Goal: Task Accomplishment & Management: Use online tool/utility

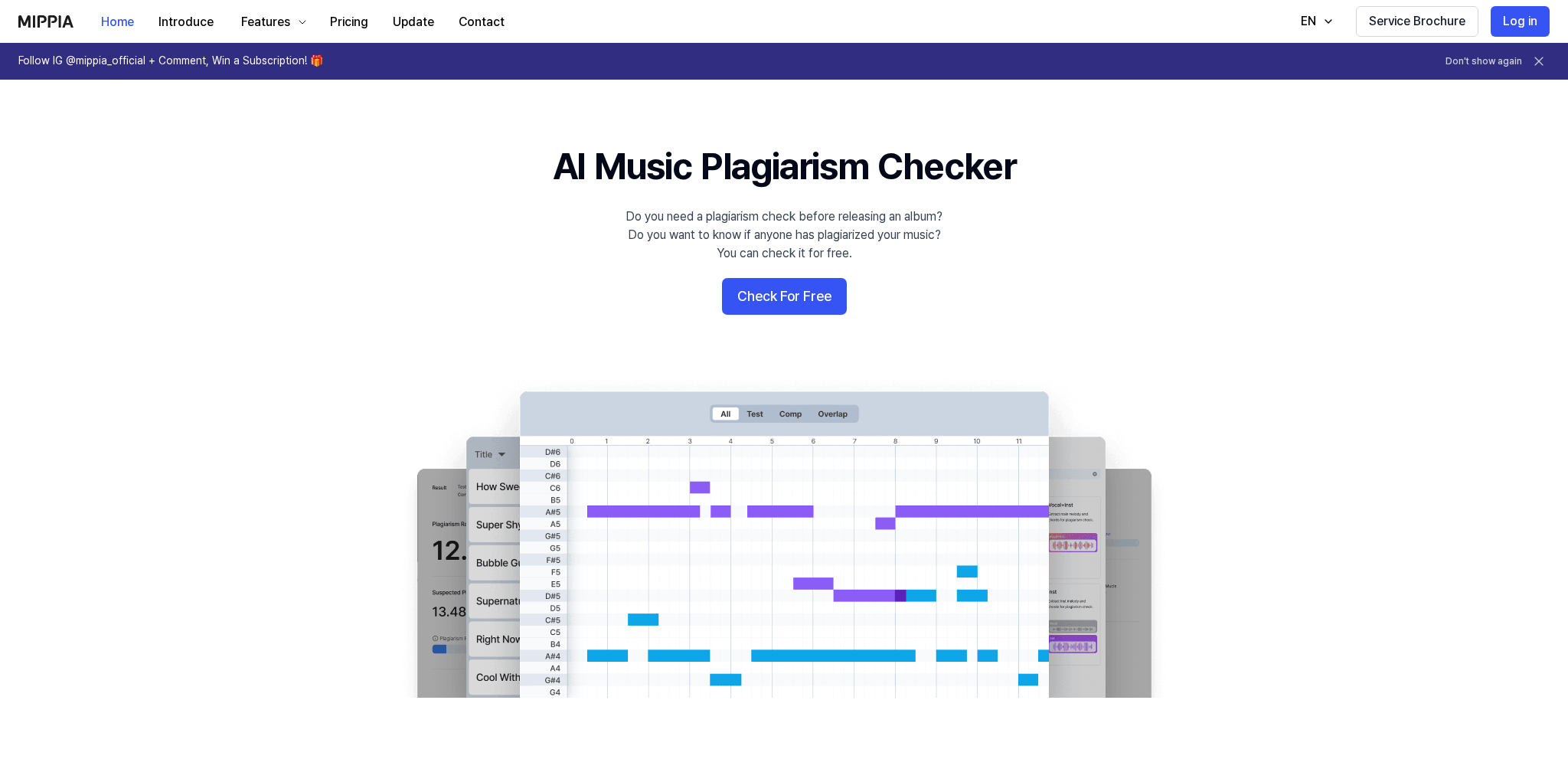
click at [809, 277] on 배너 "AI Music Plagiarism Checker Do you need a plagiarism check before releasing an …" at bounding box center [784, 419] width 1103 height 557
click at [806, 293] on button "Check For Free" at bounding box center [784, 296] width 125 height 37
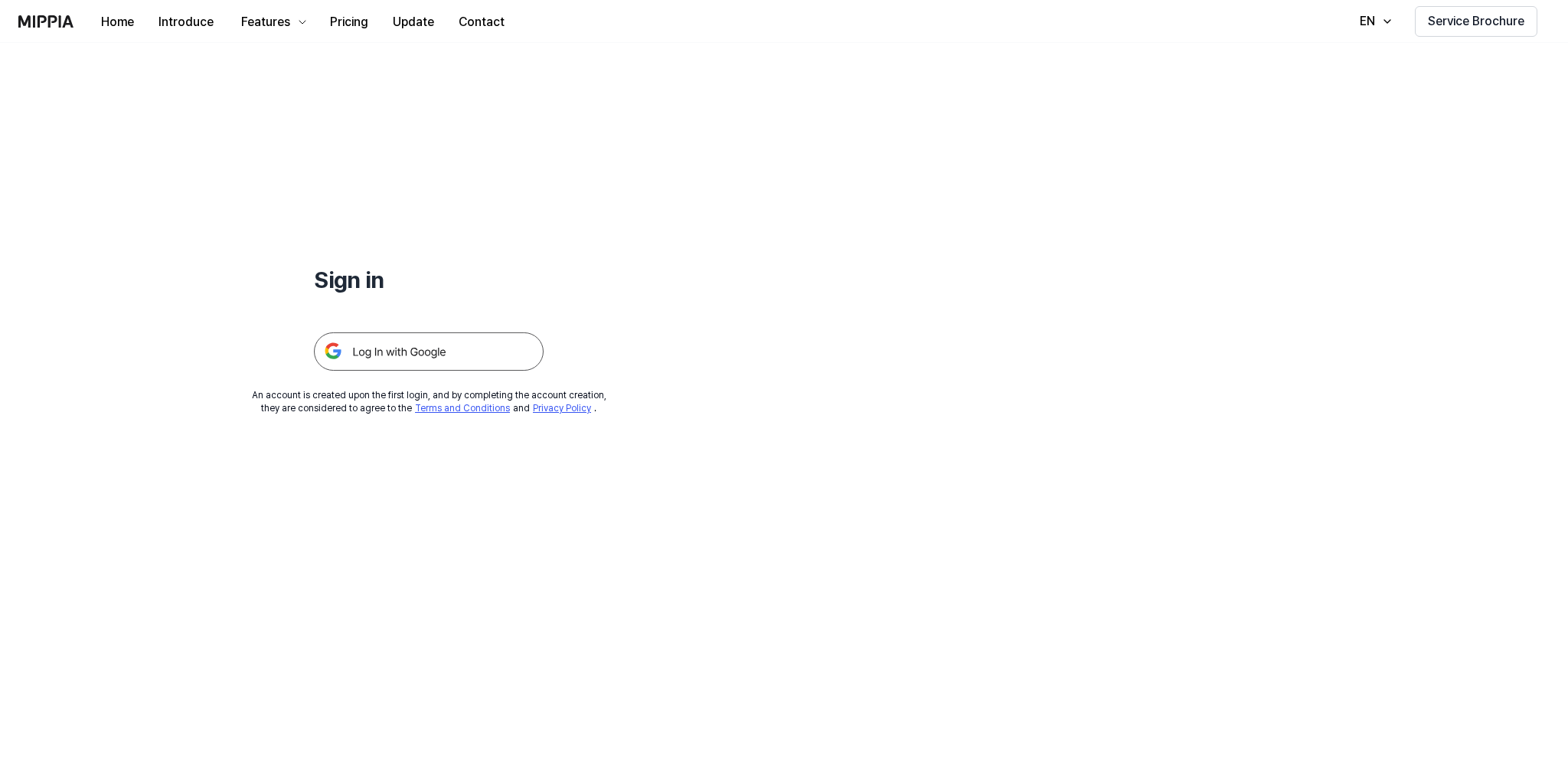
click at [472, 355] on img at bounding box center [429, 351] width 230 height 38
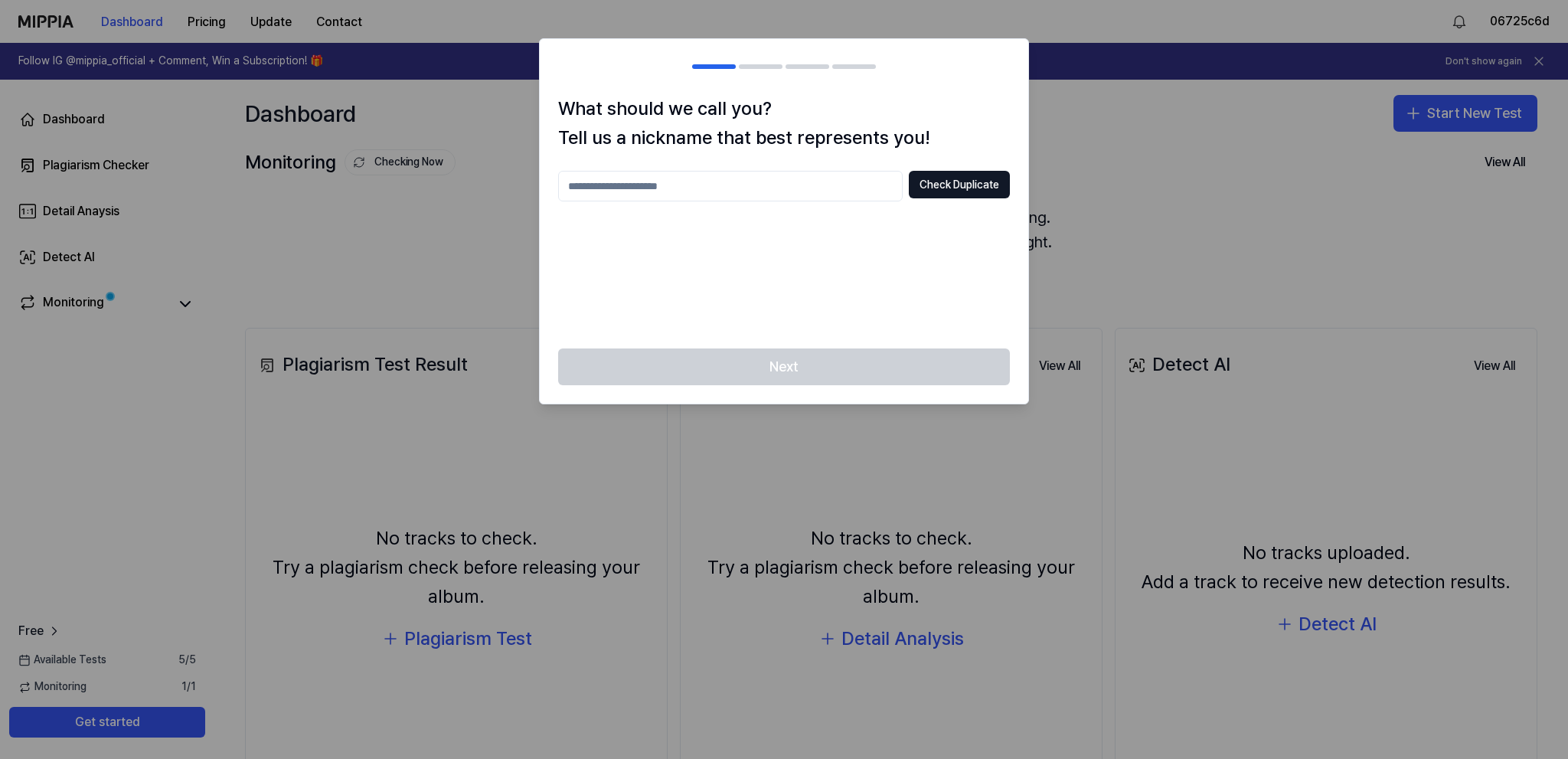
click at [839, 189] on input "text" at bounding box center [730, 185] width 345 height 31
type input "**********"
click at [954, 181] on button "Check Duplicate" at bounding box center [959, 184] width 101 height 27
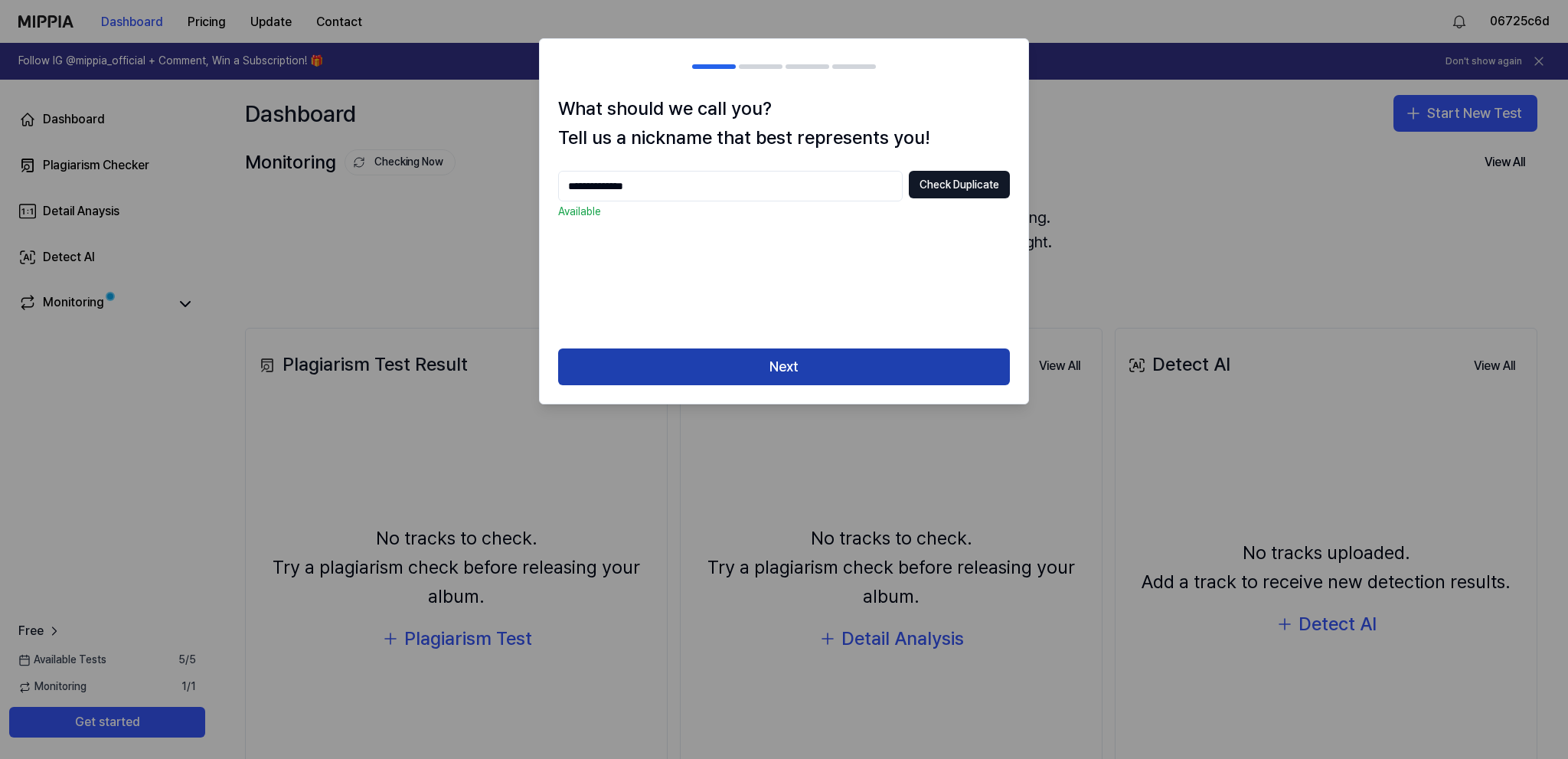
click at [847, 356] on button "Next" at bounding box center [784, 366] width 452 height 37
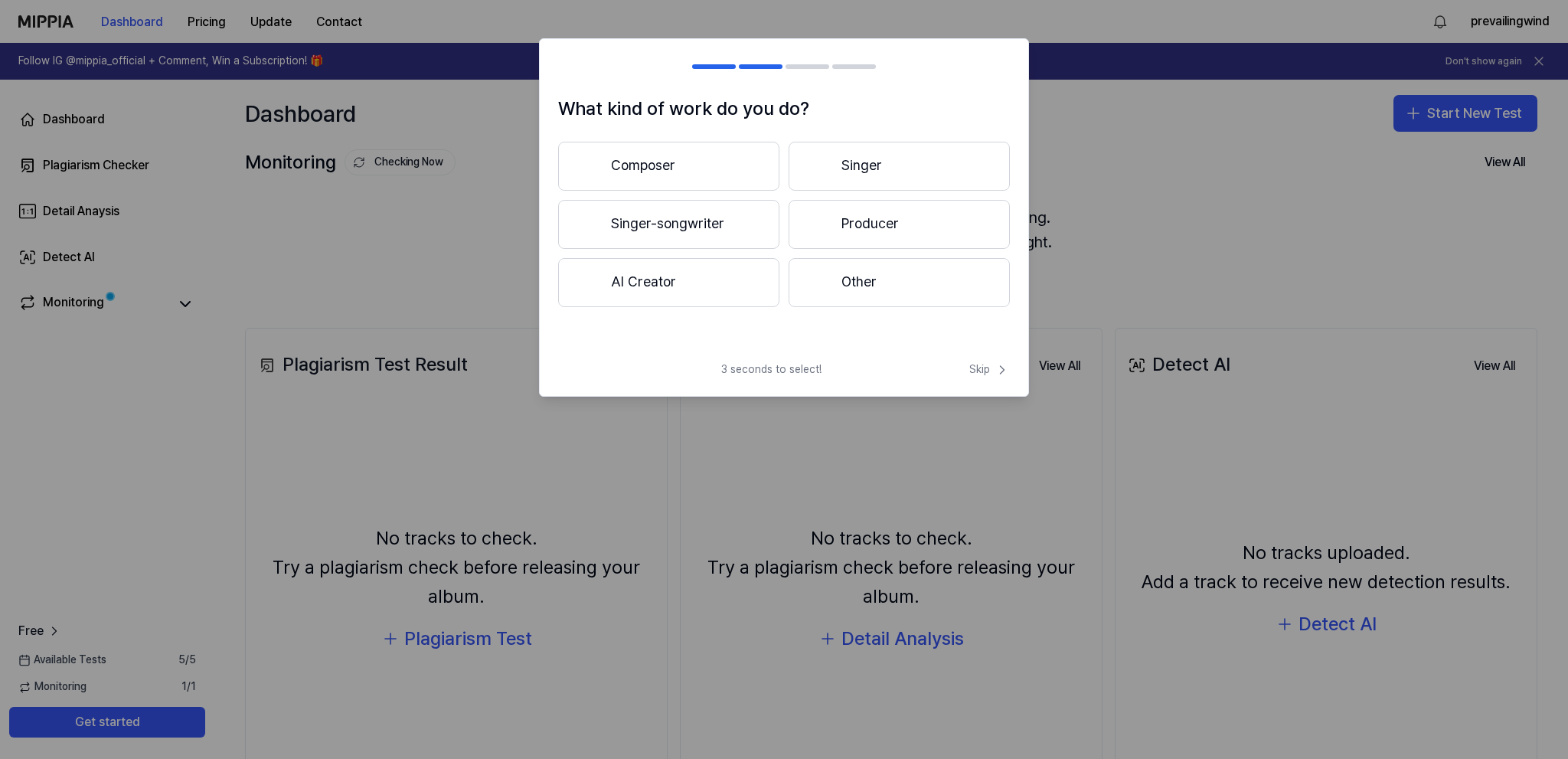
click at [721, 283] on button "AI Creator" at bounding box center [669, 282] width 221 height 49
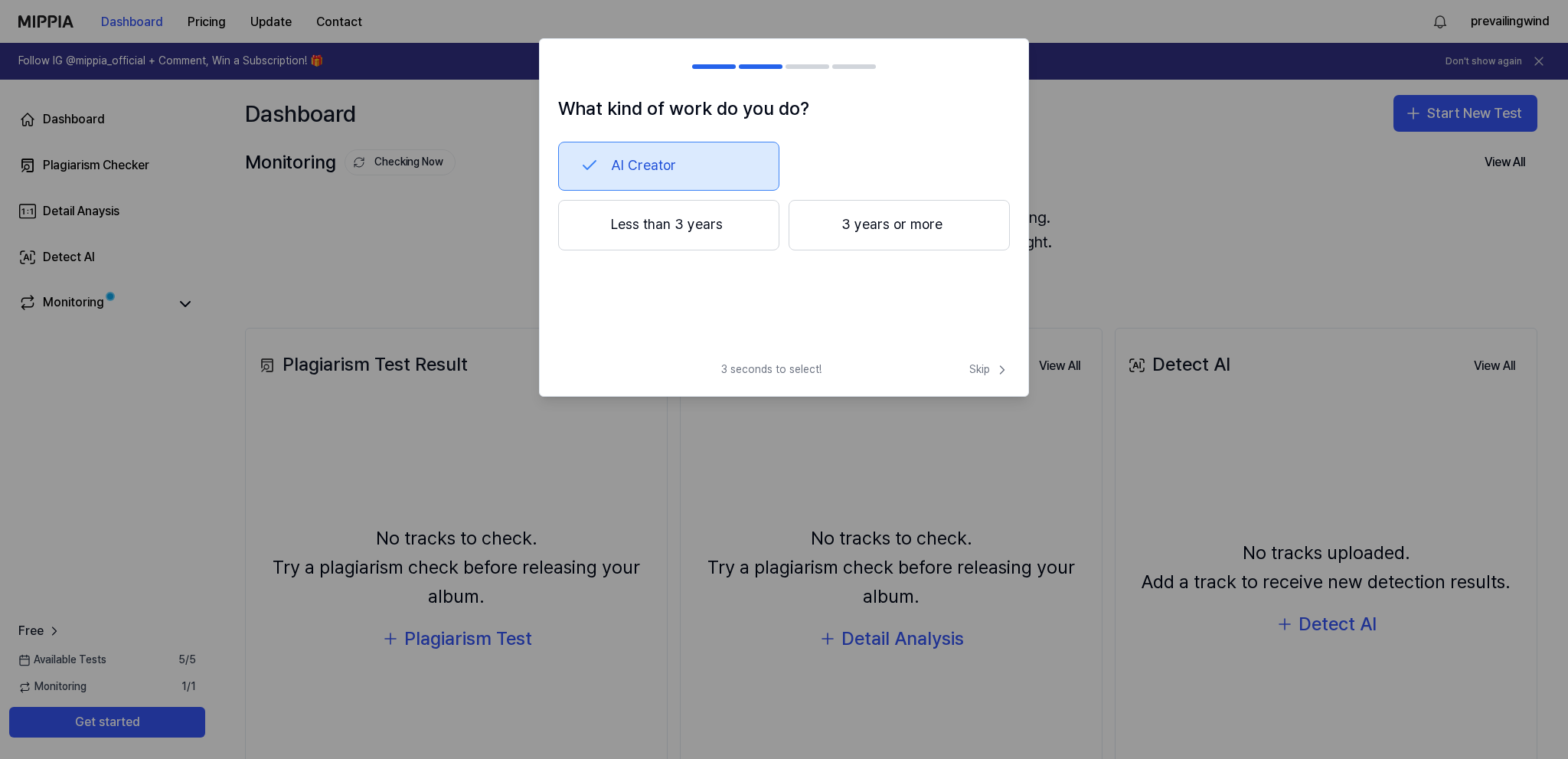
click at [748, 228] on button "Less than 3 years" at bounding box center [669, 225] width 221 height 51
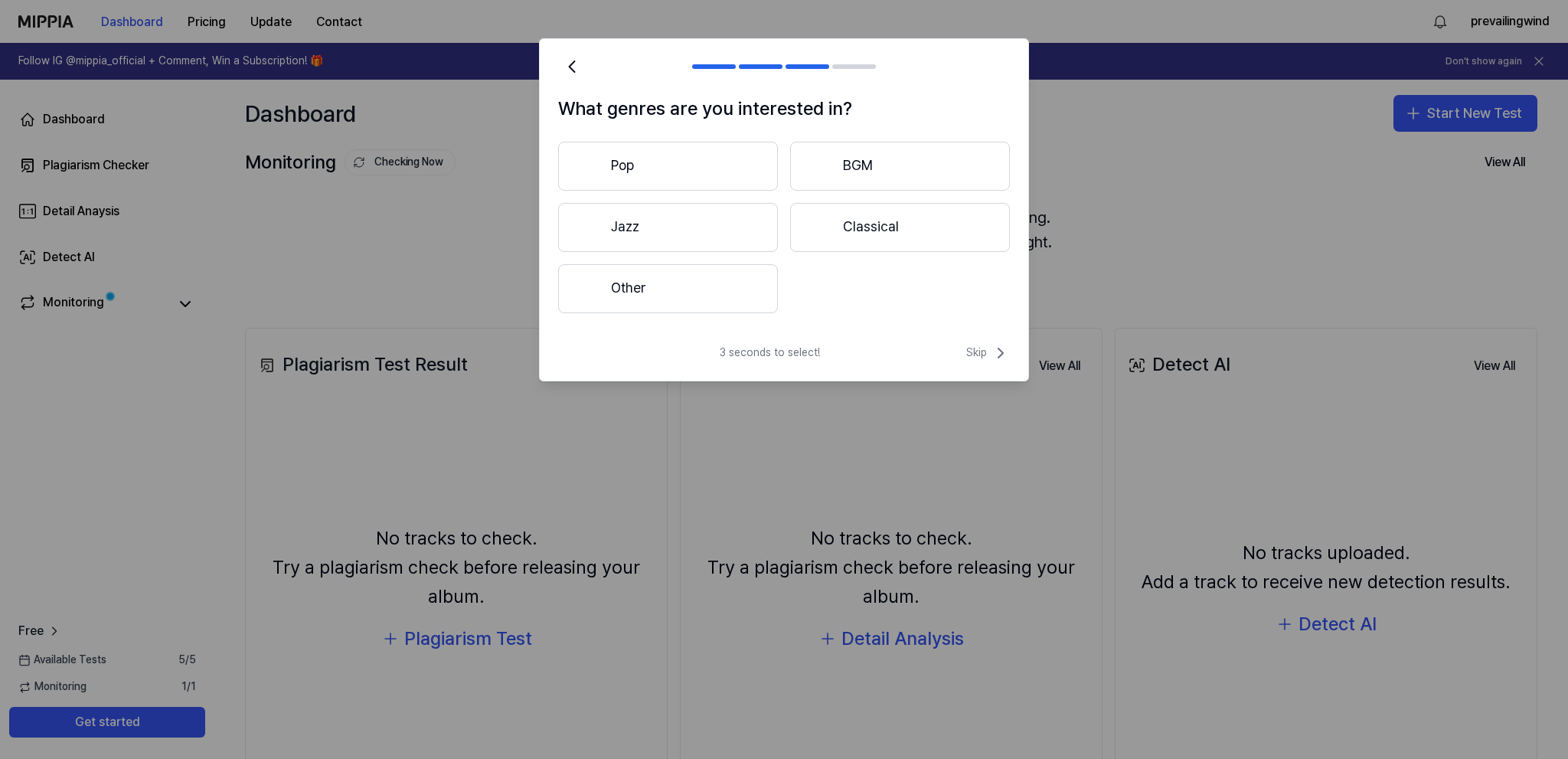
click at [697, 149] on button "Pop" at bounding box center [668, 166] width 220 height 49
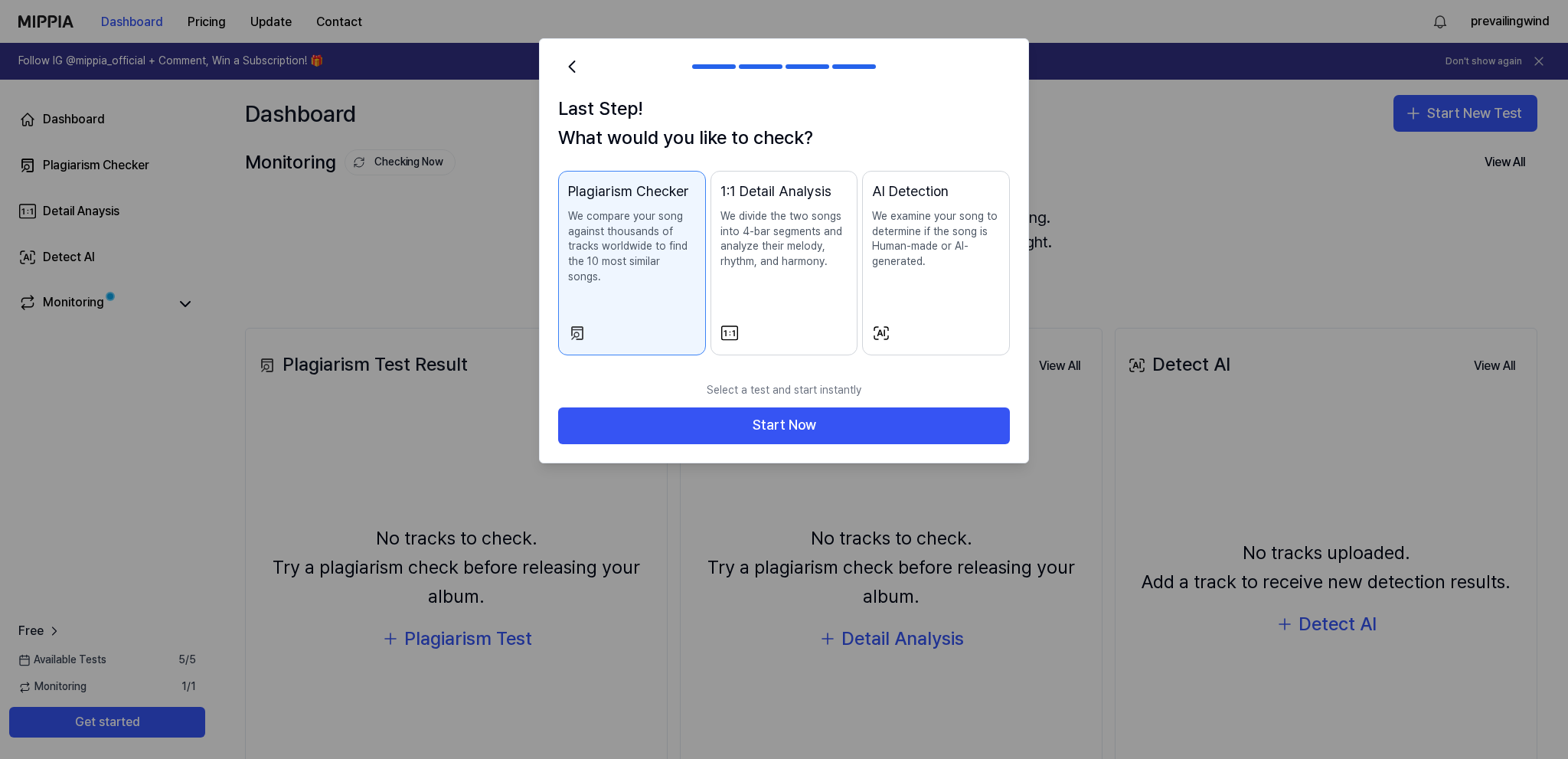
click at [920, 300] on button "AI Detection We examine your song to determine if the song is Human-made or AI-…" at bounding box center [935, 263] width 148 height 185
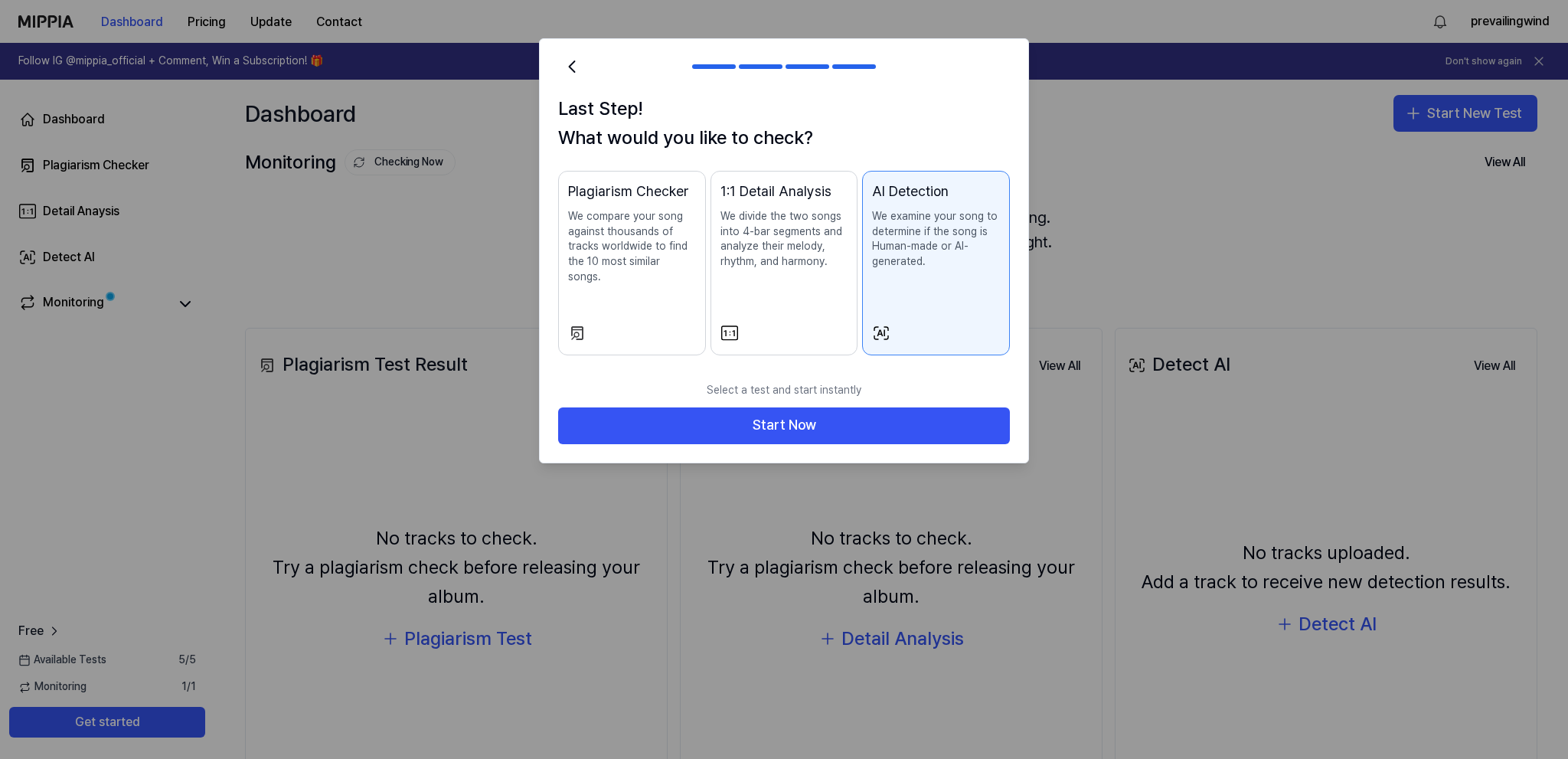
click at [672, 272] on div "Plagiarism Checker We compare your song against thousands of tracks worldwide t…" at bounding box center [633, 247] width 128 height 134
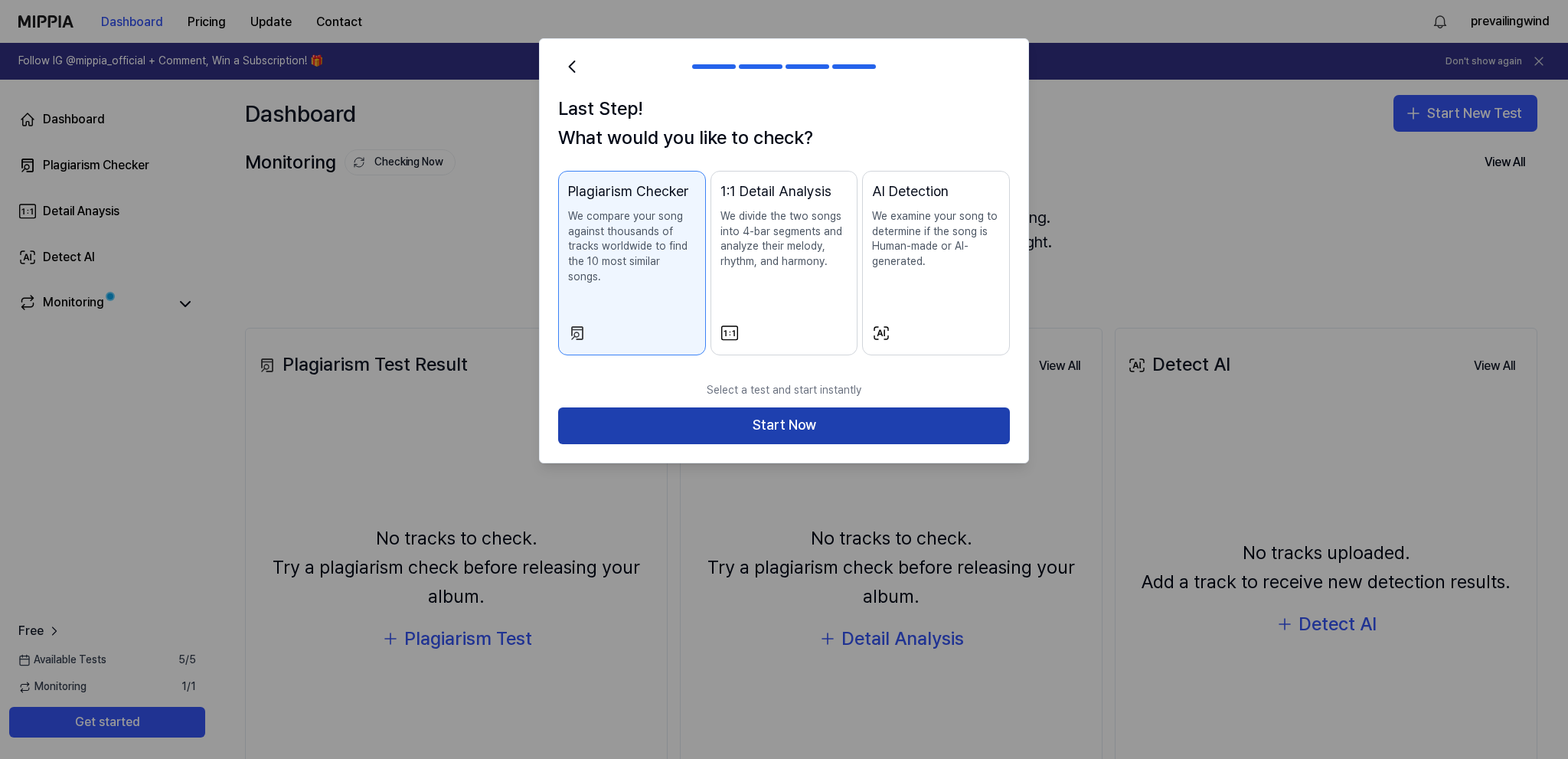
click at [763, 408] on button "Start Now" at bounding box center [784, 426] width 452 height 37
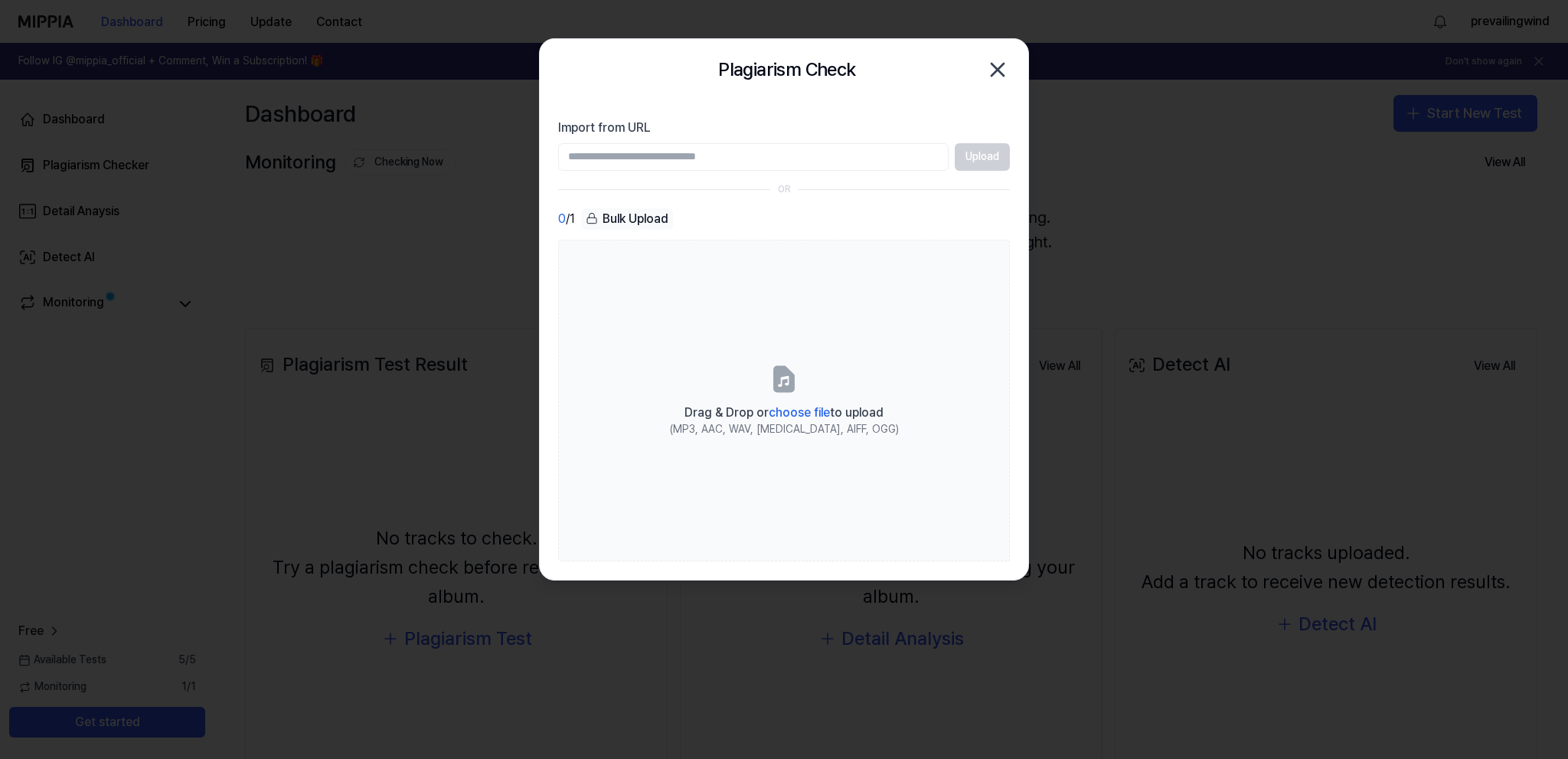
click at [949, 167] on div "Upload" at bounding box center [784, 156] width 452 height 27
click at [976, 156] on div "Upload" at bounding box center [784, 156] width 452 height 27
click at [825, 160] on input "Import from URL" at bounding box center [753, 156] width 390 height 27
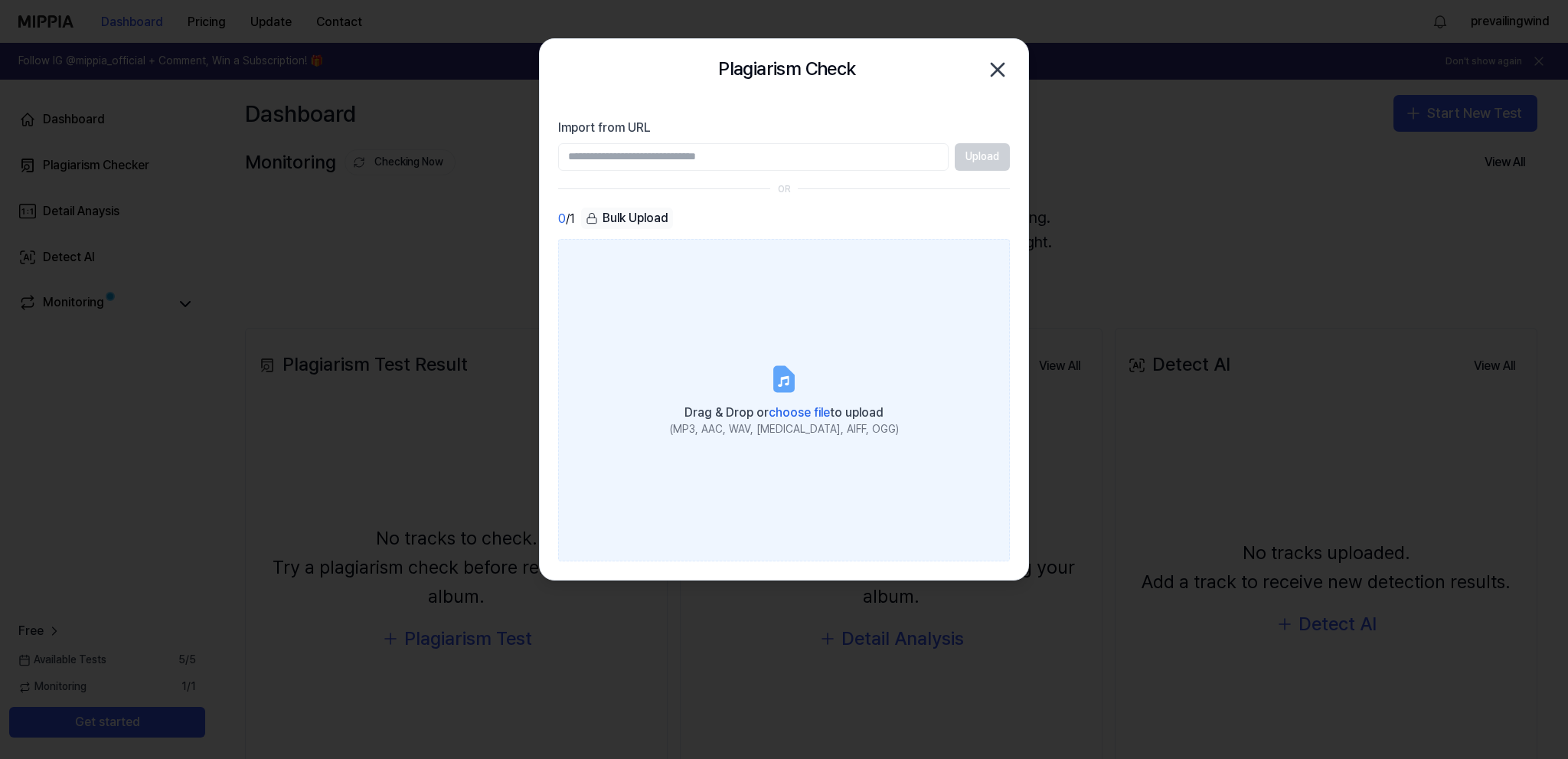
click at [794, 409] on span "choose file" at bounding box center [799, 412] width 61 height 15
click at [0, 0] on input "Drag & Drop or choose file to upload (MP3, AAC, WAV, FLAC, AIFF, OGG)" at bounding box center [0, 0] width 0 height 0
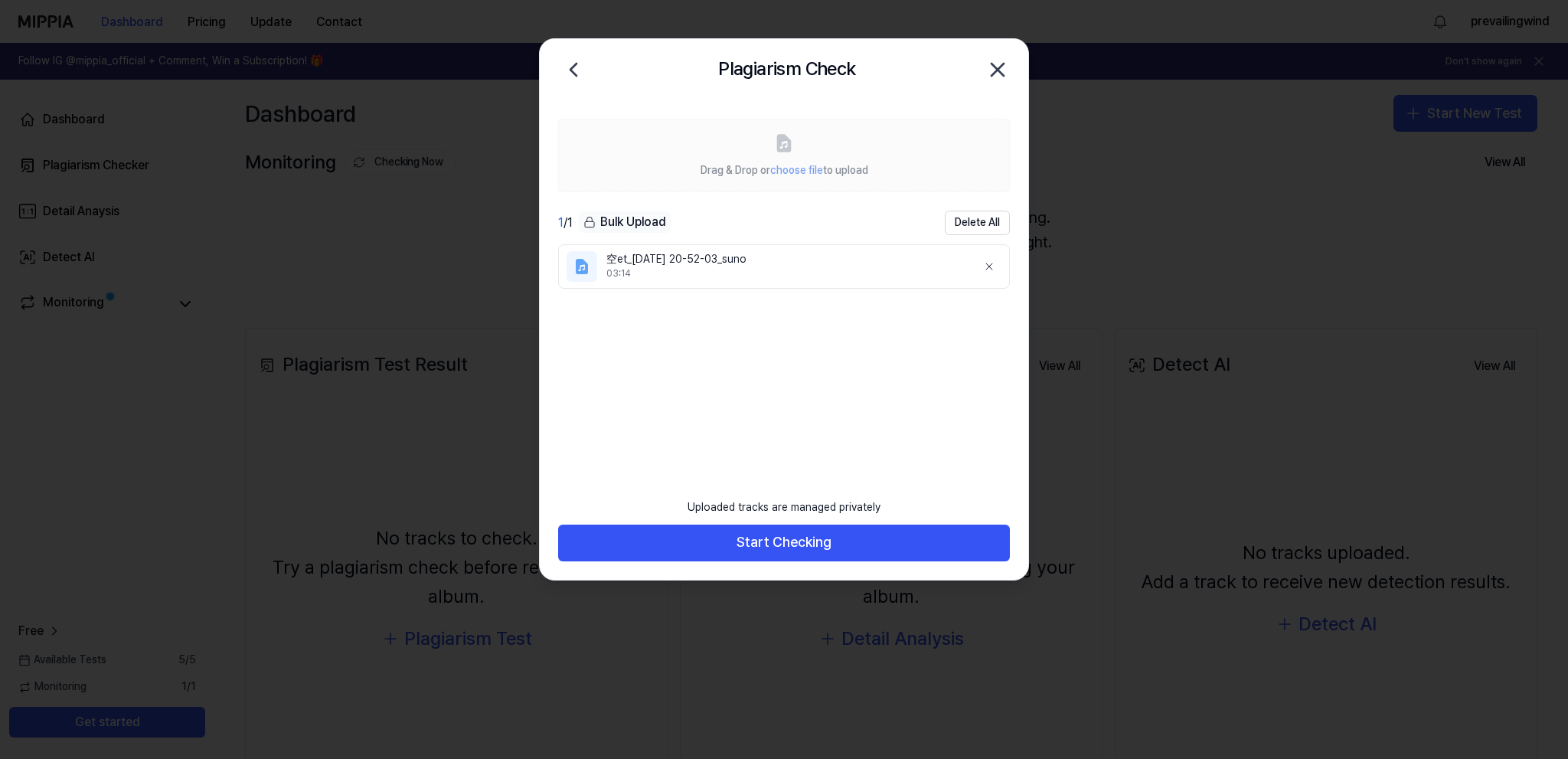
click at [605, 222] on div "Bulk Upload" at bounding box center [624, 221] width 91 height 21
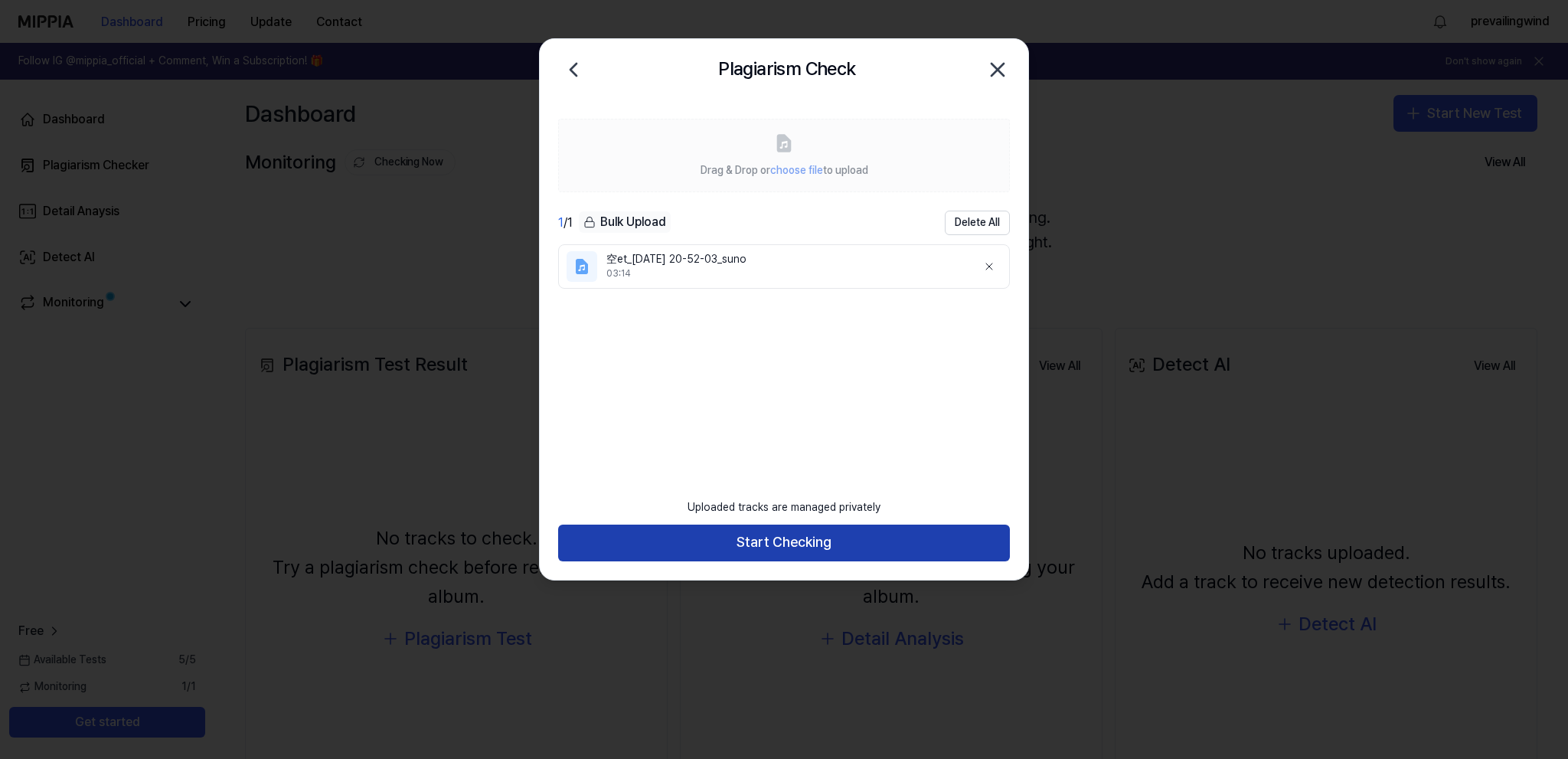
click at [756, 537] on button "Start Checking" at bounding box center [784, 543] width 452 height 37
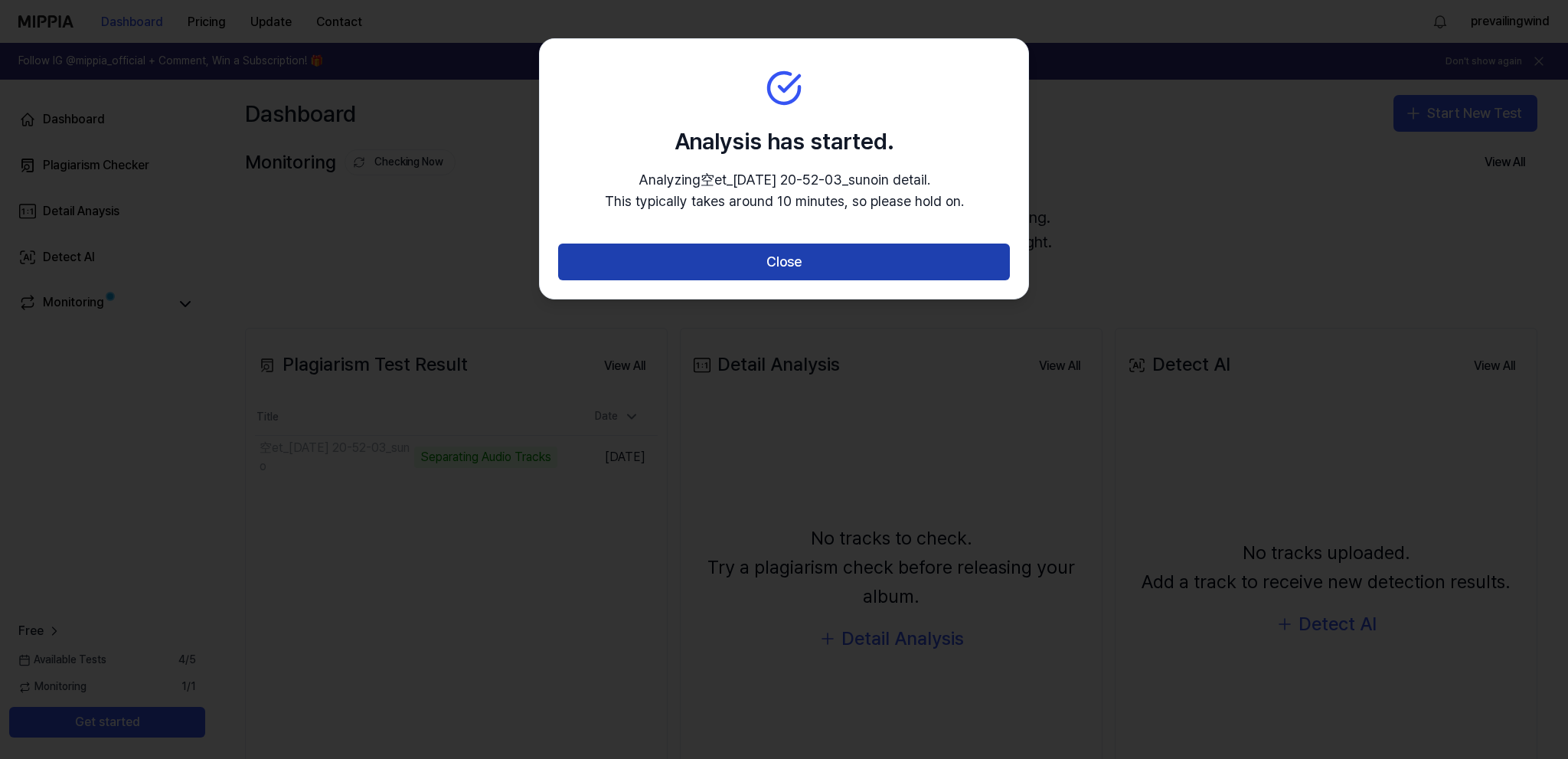
click at [758, 268] on button "Close" at bounding box center [784, 261] width 452 height 37
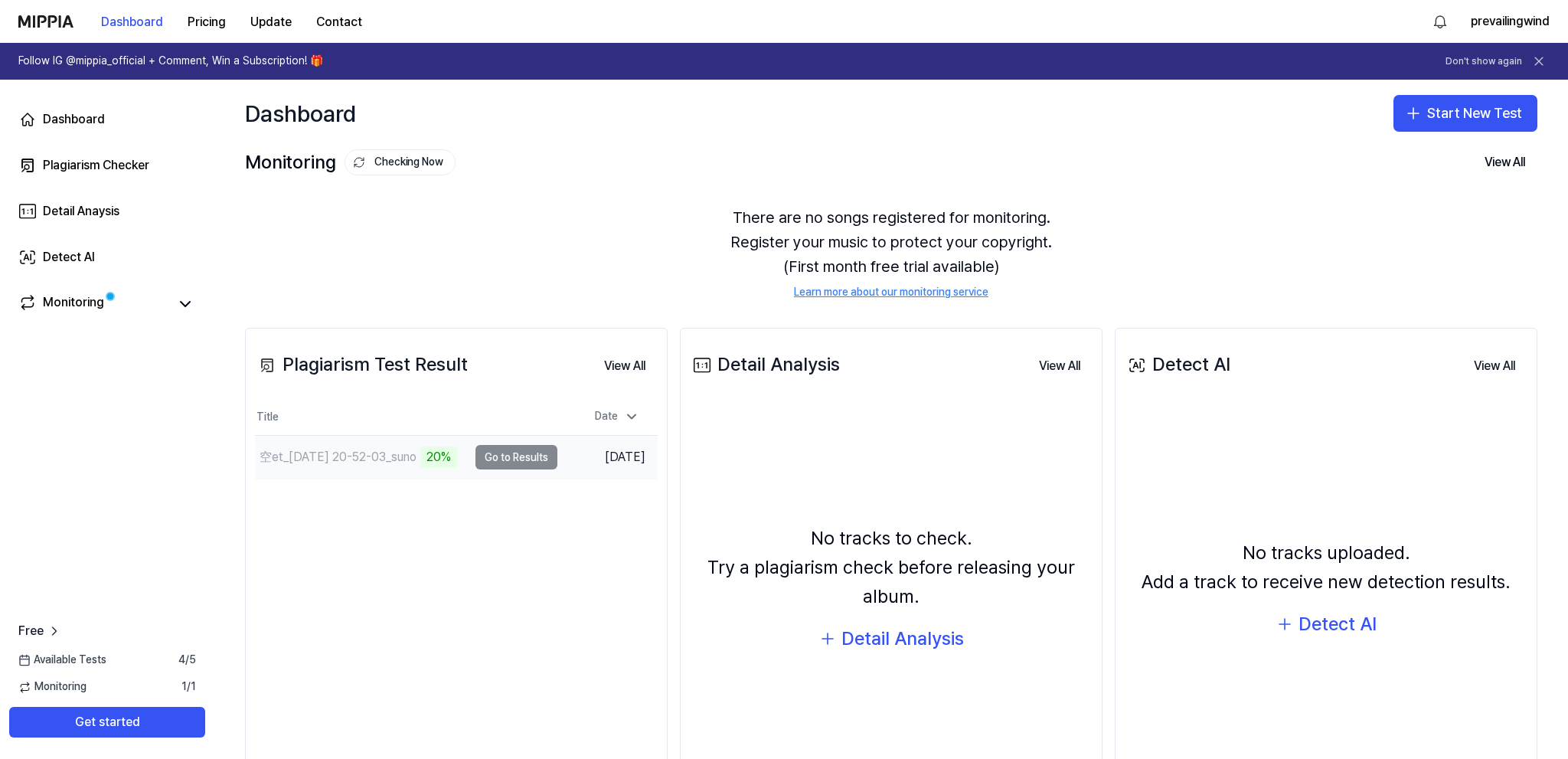
click at [518, 458] on td "空et_2025-10-01 20-52-03_suno 20% Go to Results" at bounding box center [406, 457] width 303 height 43
click at [128, 297] on link "Monitoring" at bounding box center [93, 304] width 150 height 21
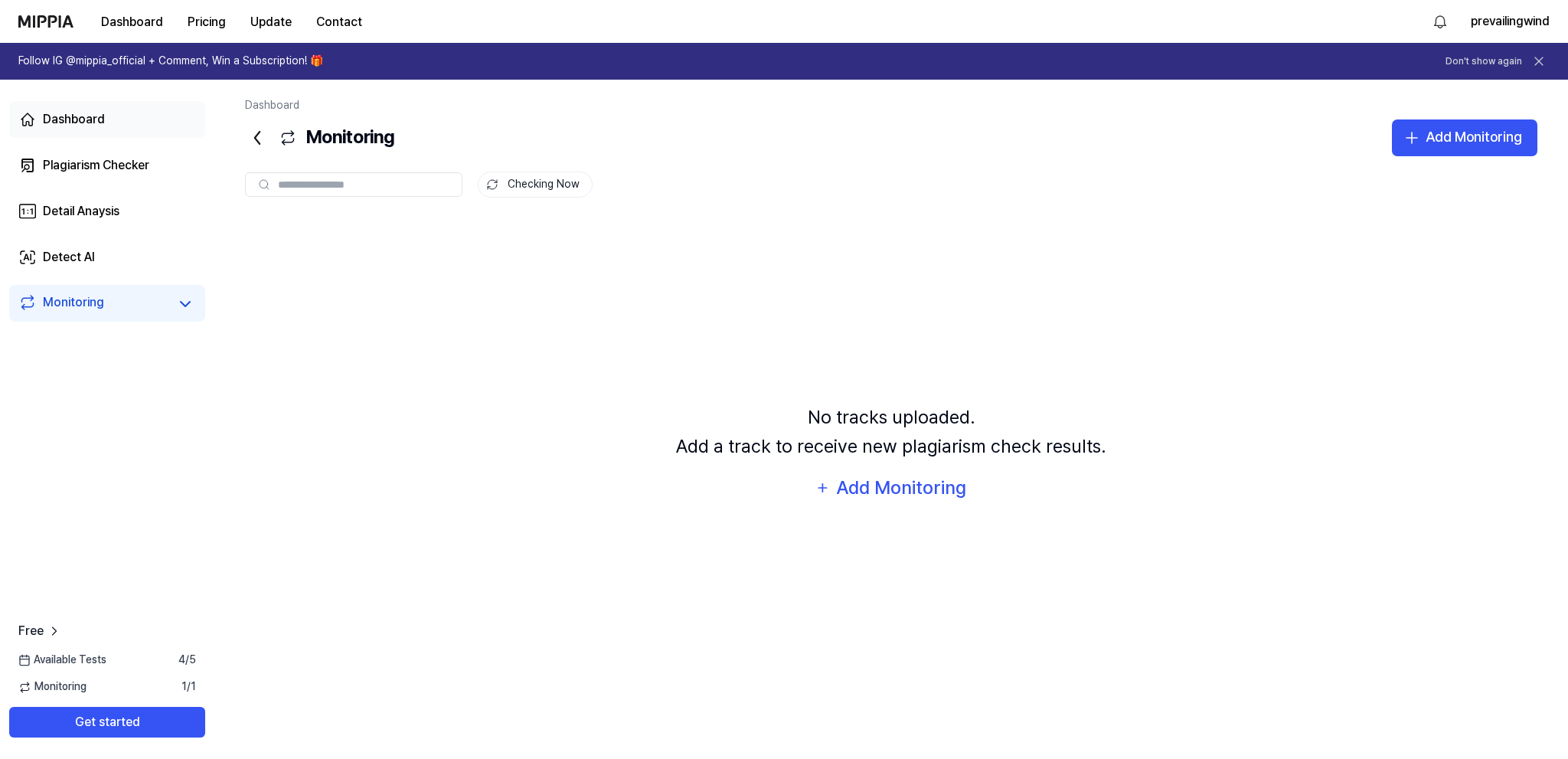
click at [136, 129] on link "Dashboard" at bounding box center [107, 119] width 196 height 37
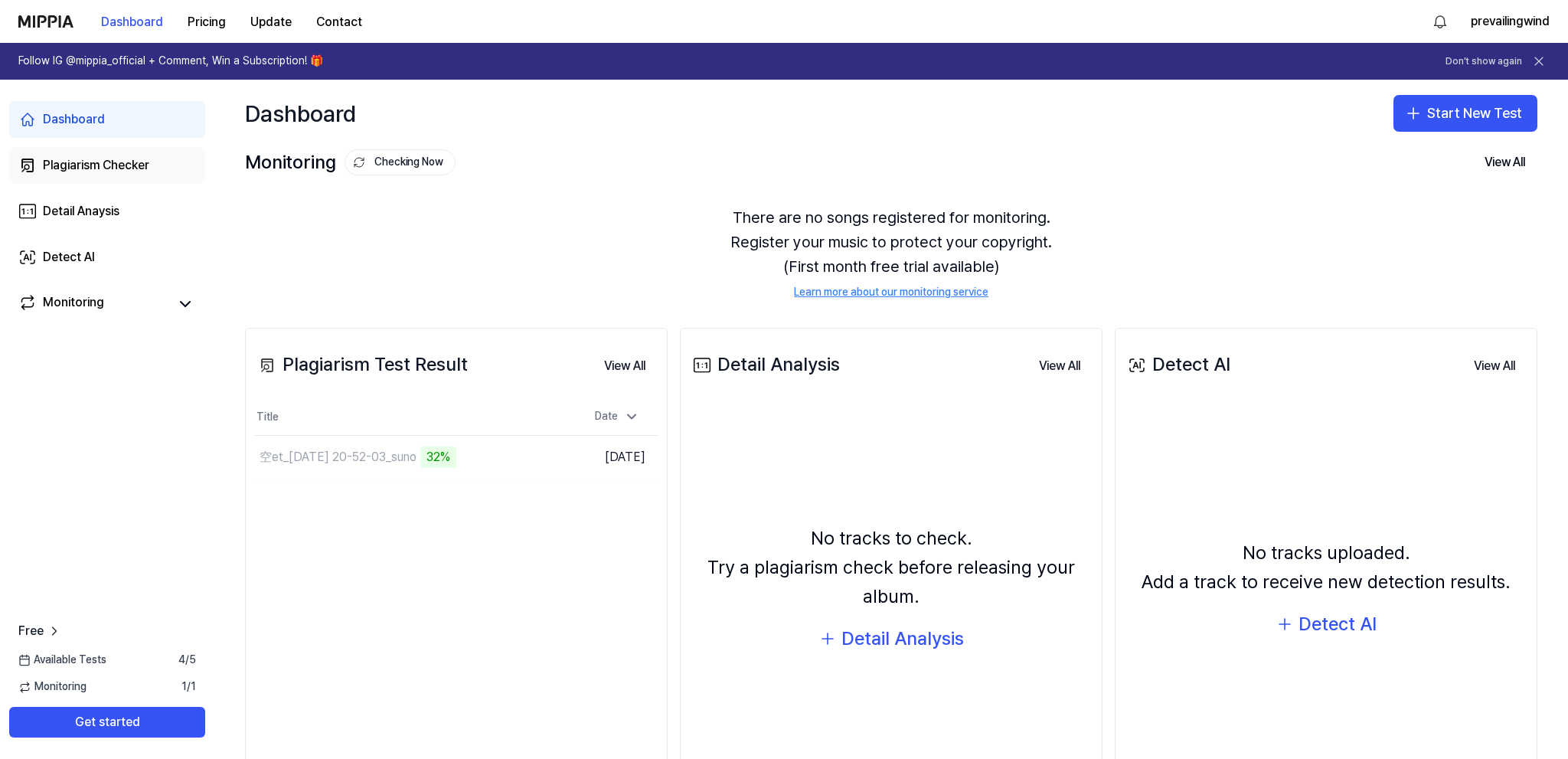
click at [167, 166] on link "Plagiarism Checker" at bounding box center [107, 165] width 196 height 37
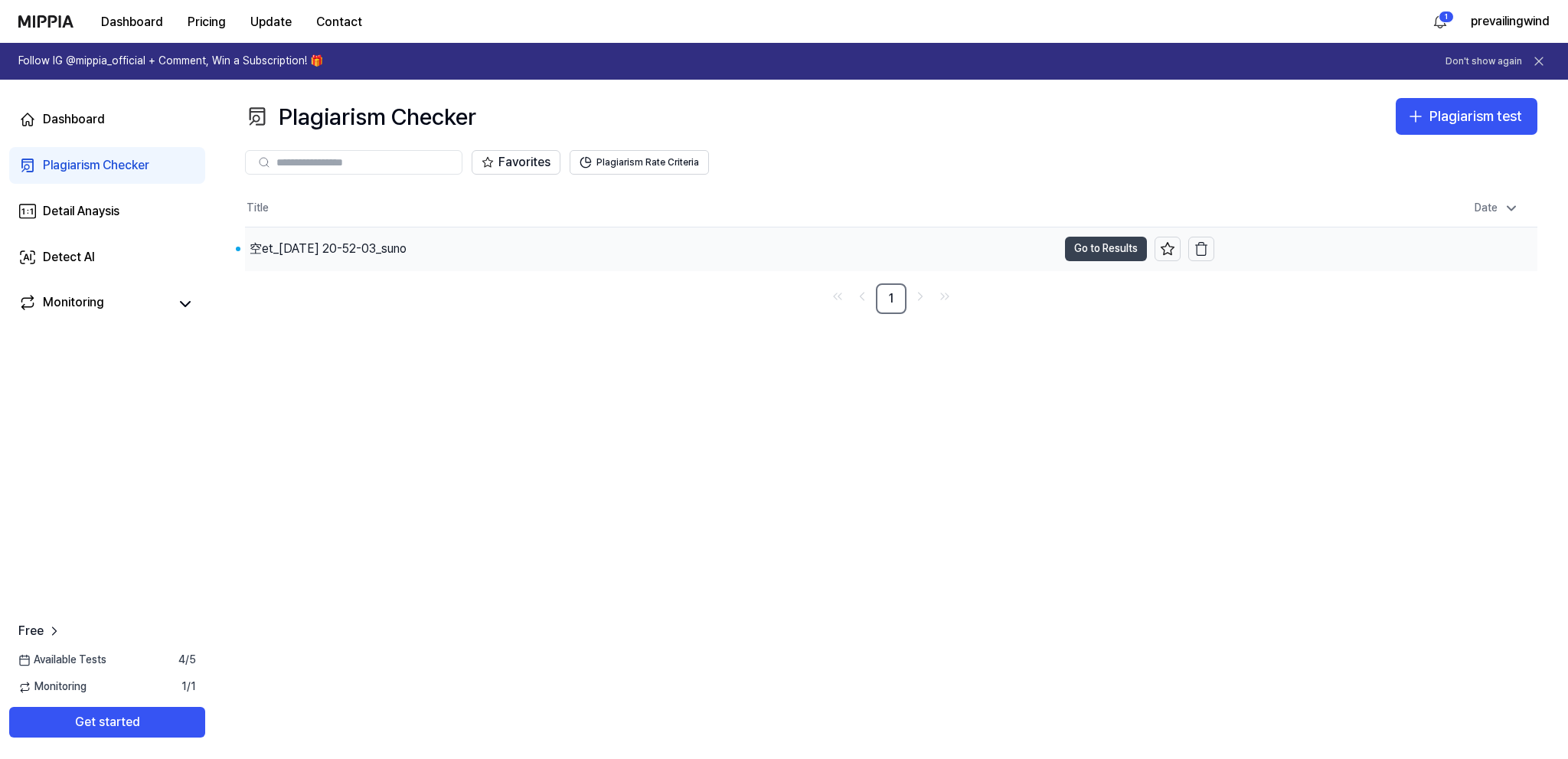
click at [1077, 249] on button "Go to Results" at bounding box center [1106, 249] width 82 height 24
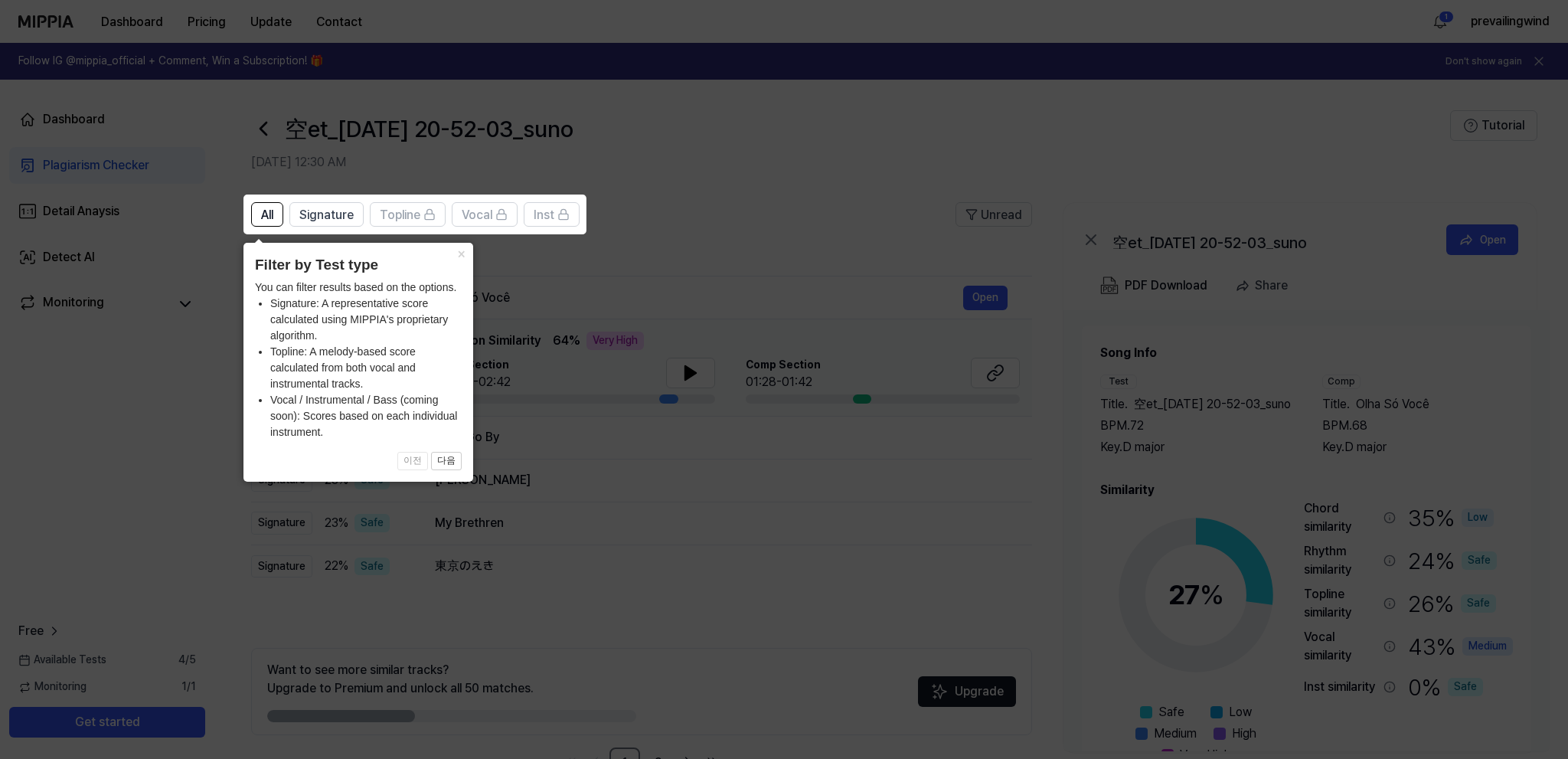
click at [731, 250] on icon at bounding box center [784, 380] width 1568 height 759
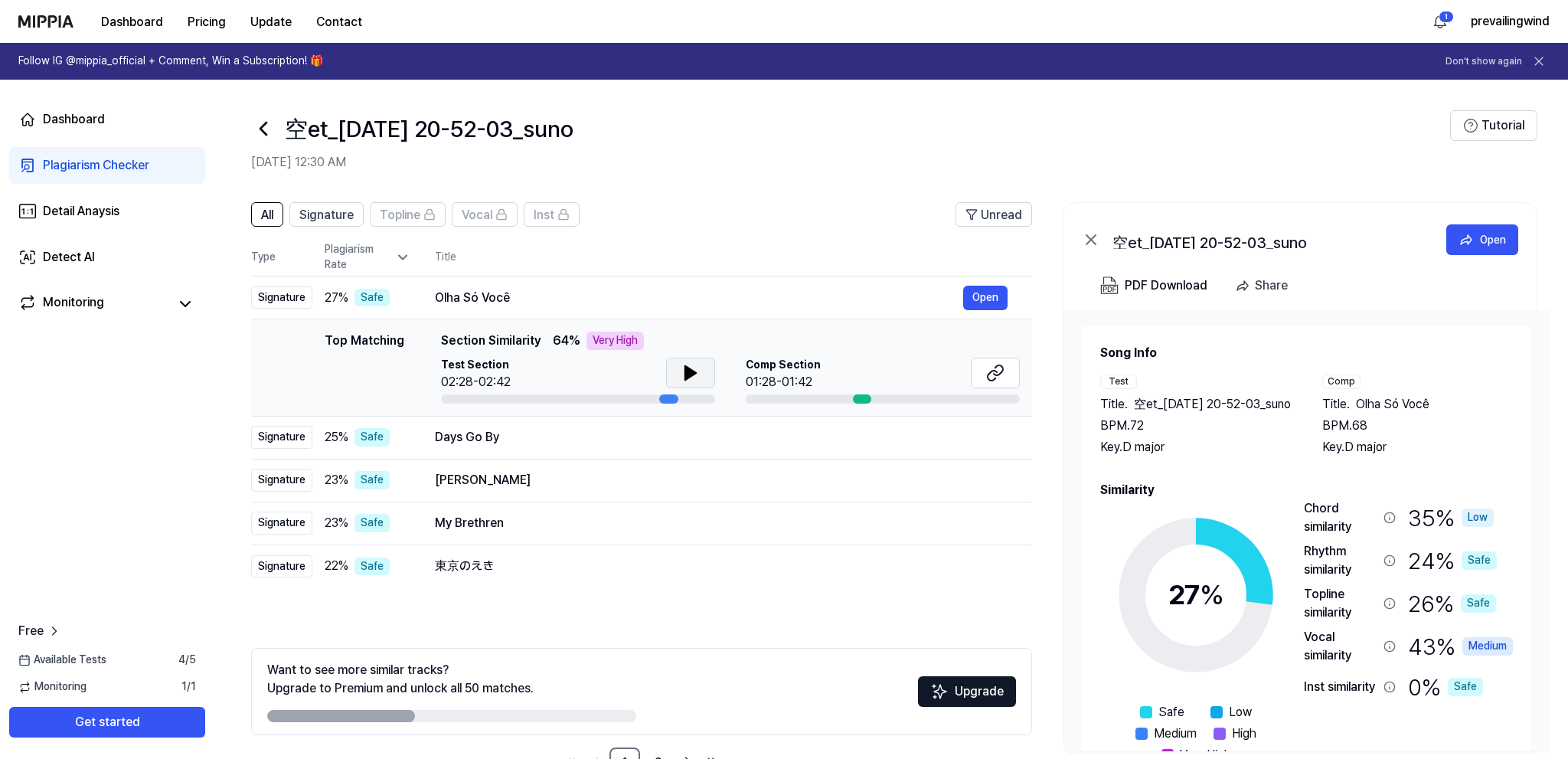
click at [696, 376] on icon at bounding box center [690, 372] width 18 height 18
click at [987, 568] on button "Open" at bounding box center [985, 566] width 45 height 24
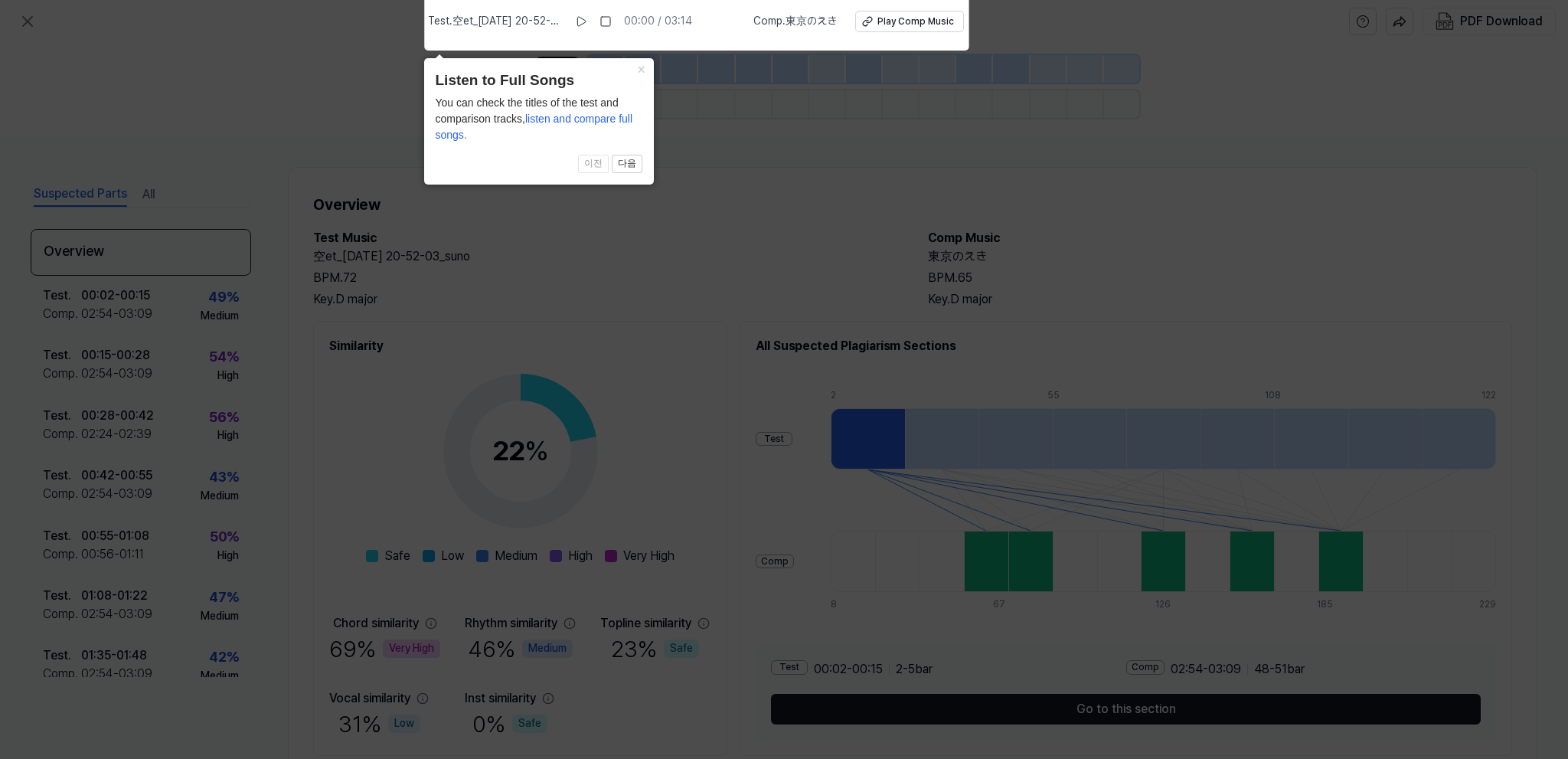
click at [678, 135] on icon at bounding box center [784, 376] width 1568 height 767
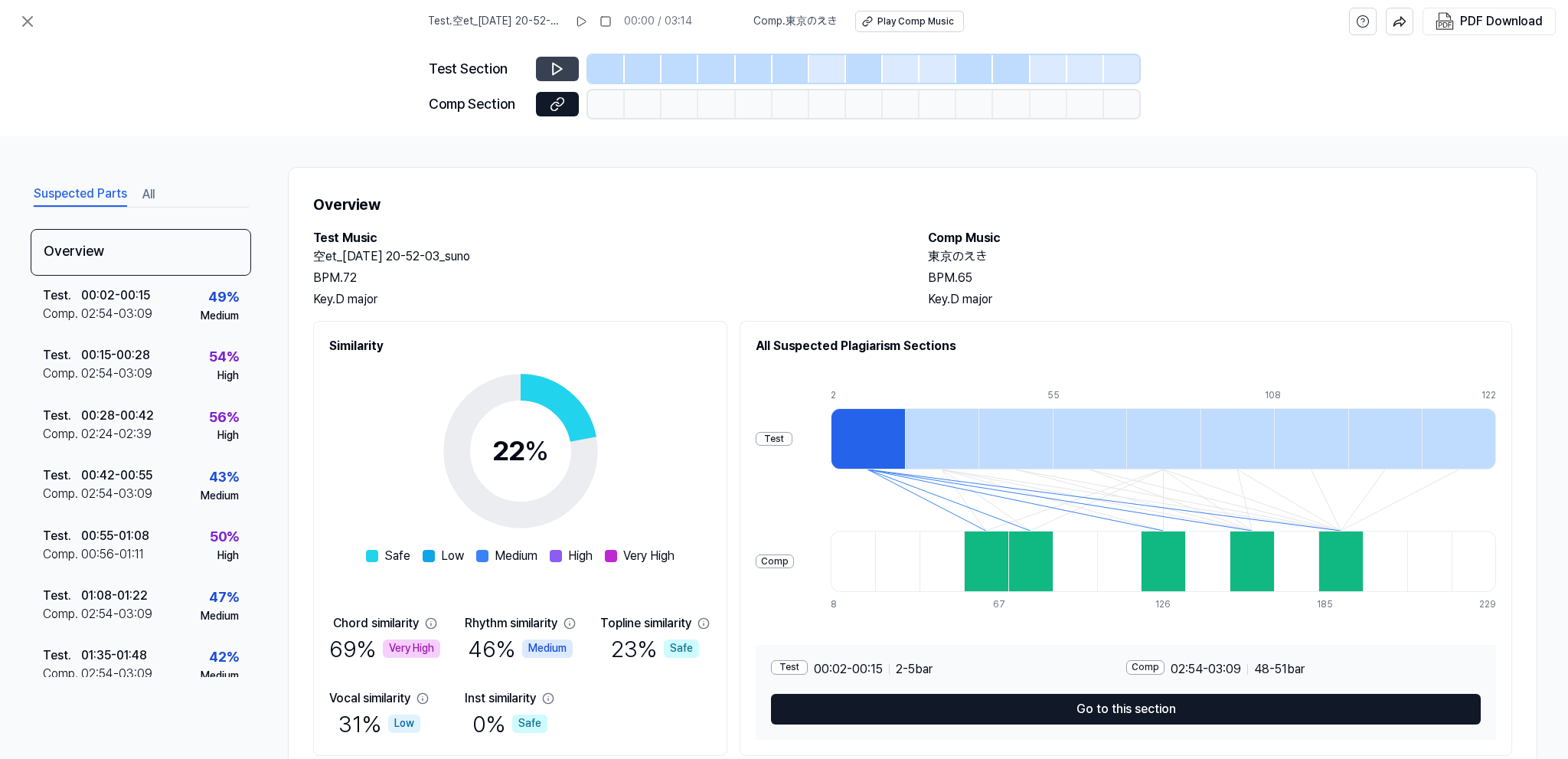
click at [564, 65] on icon at bounding box center [558, 69] width 16 height 16
click at [564, 66] on icon at bounding box center [558, 69] width 16 height 16
click at [540, 106] on button at bounding box center [557, 103] width 43 height 24
click at [38, 25] on button at bounding box center [27, 21] width 30 height 31
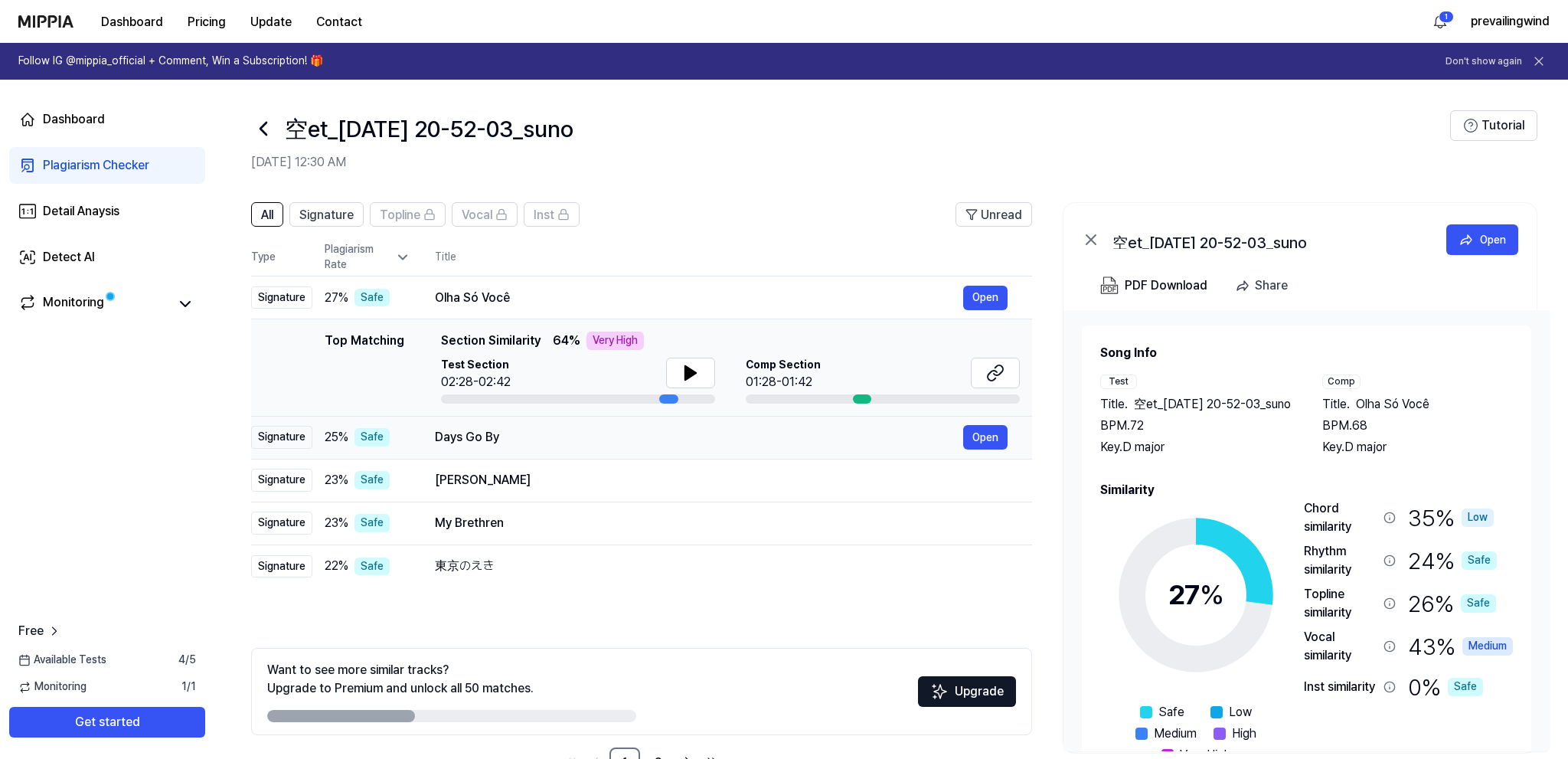
click at [490, 440] on div "Days Go By" at bounding box center [699, 437] width 529 height 18
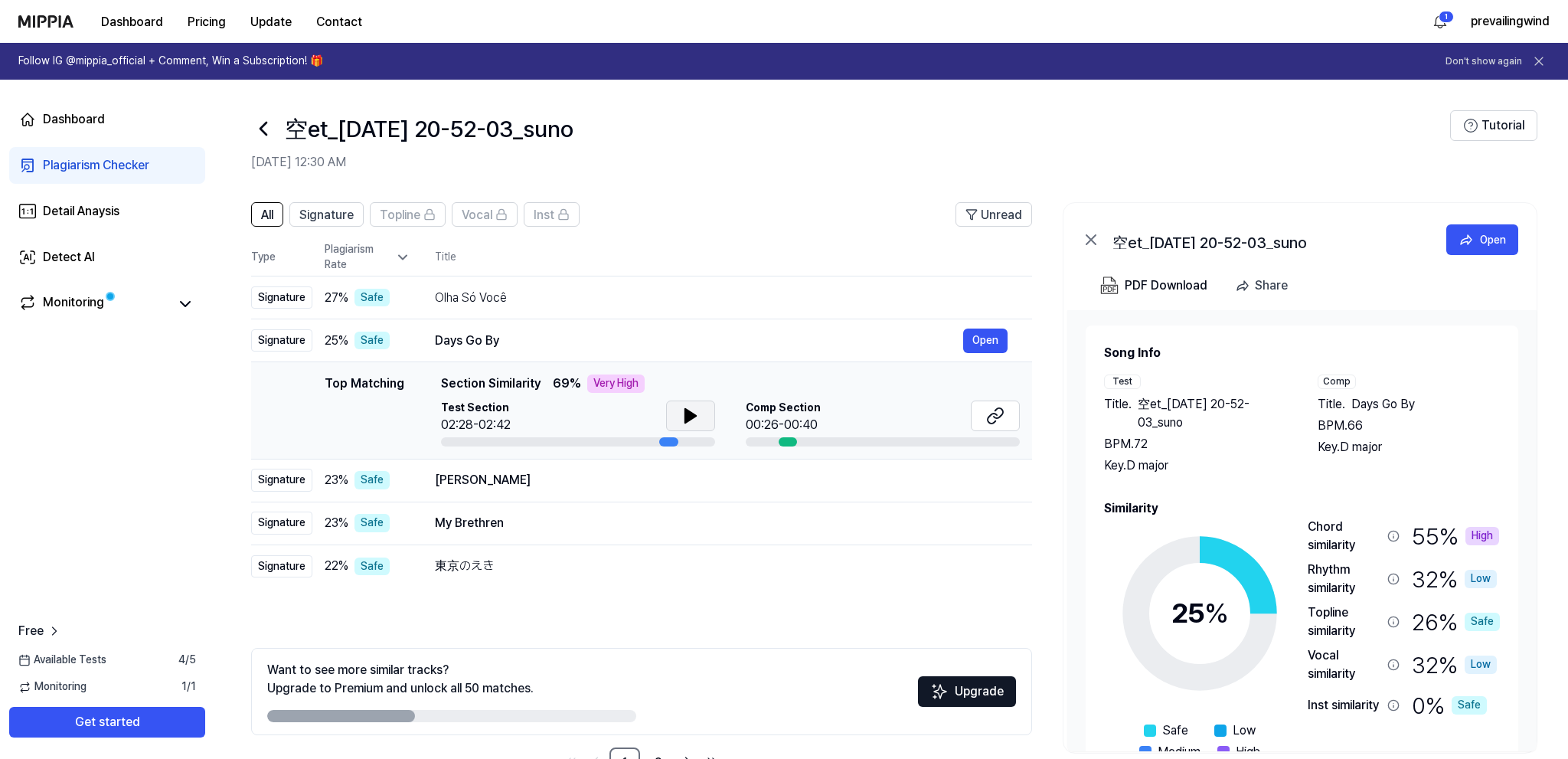
click at [694, 408] on icon at bounding box center [690, 415] width 18 height 18
click at [687, 411] on icon at bounding box center [687, 416] width 3 height 13
click at [691, 304] on div "Olha Só Você" at bounding box center [699, 297] width 529 height 18
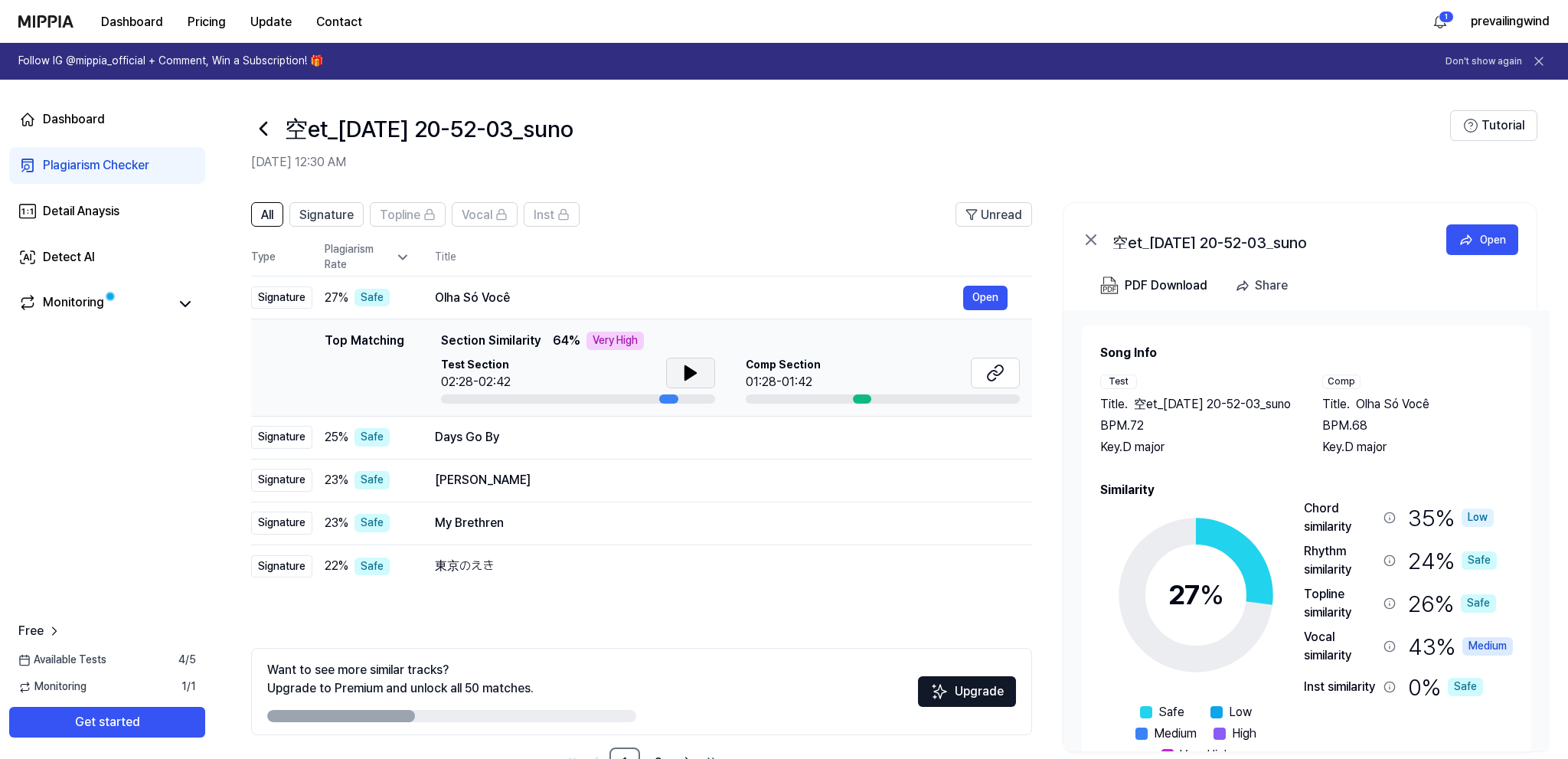
click at [688, 369] on icon at bounding box center [691, 373] width 11 height 14
click at [569, 480] on div "Ammathan Kanneer" at bounding box center [699, 480] width 529 height 18
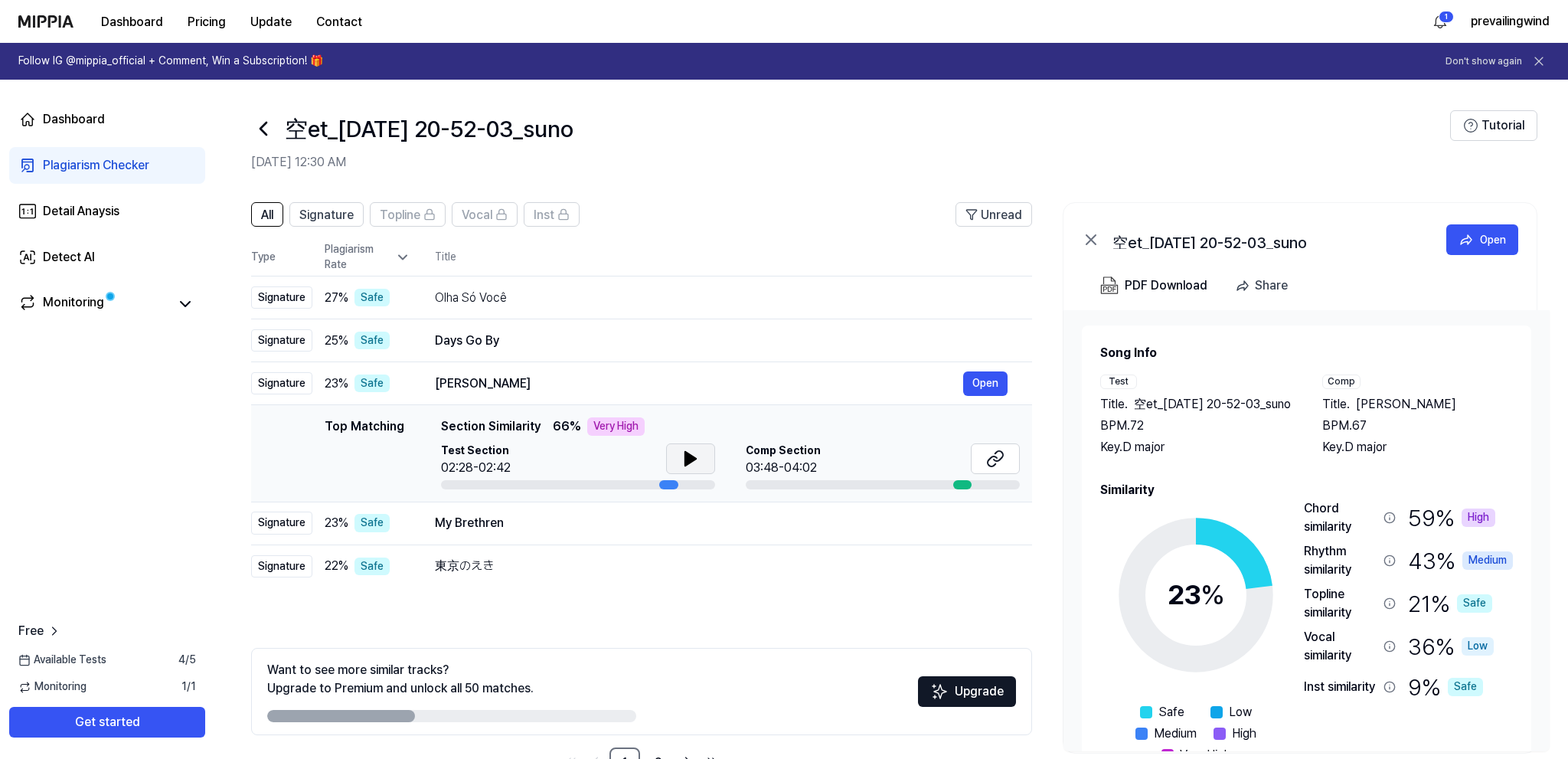
click at [682, 456] on icon at bounding box center [690, 459] width 18 height 18
click at [555, 532] on div "My Brethren Open" at bounding box center [721, 523] width 572 height 24
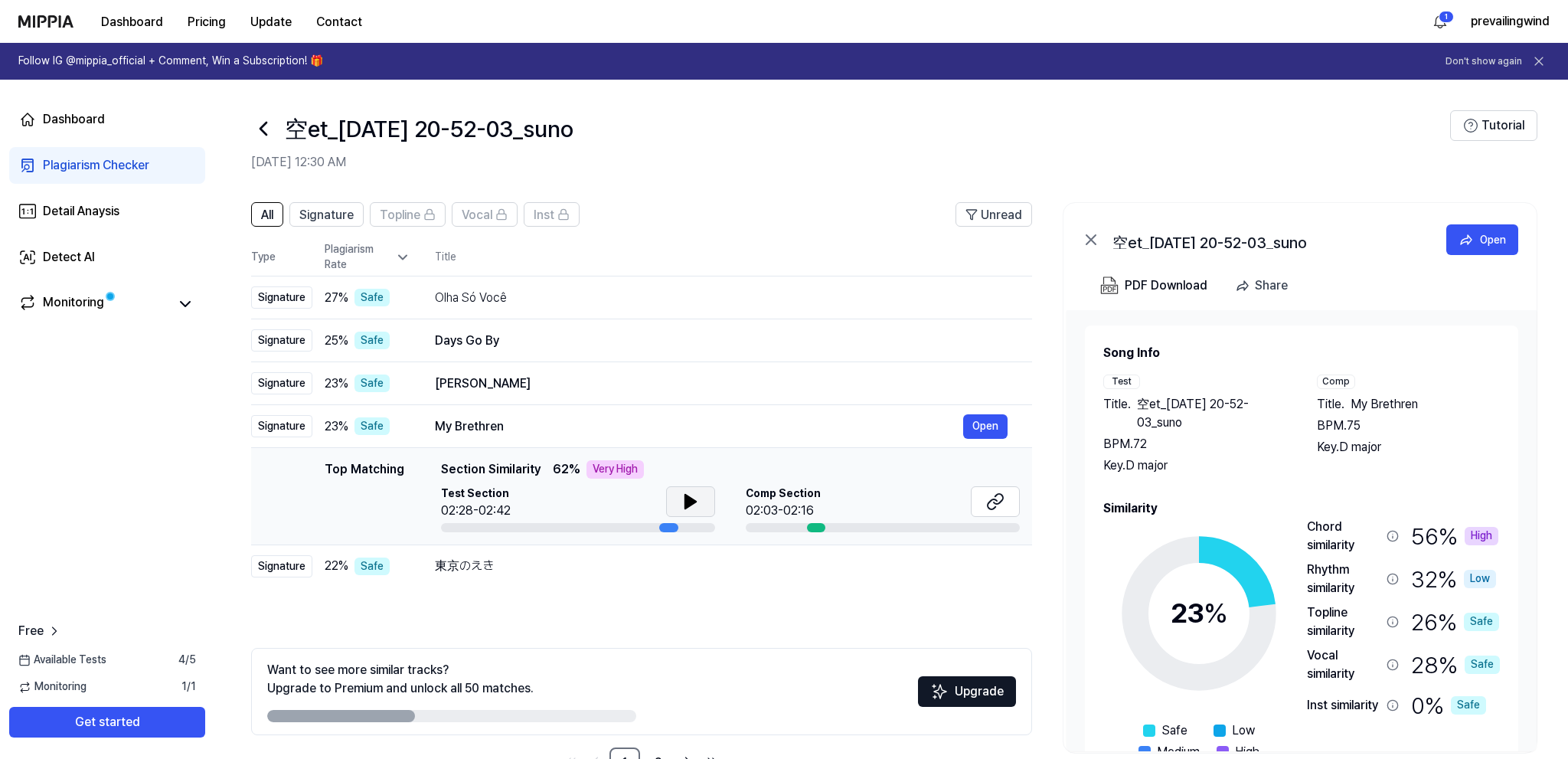
click at [676, 498] on button at bounding box center [691, 502] width 49 height 31
click at [555, 566] on div "東京のえき" at bounding box center [699, 566] width 529 height 18
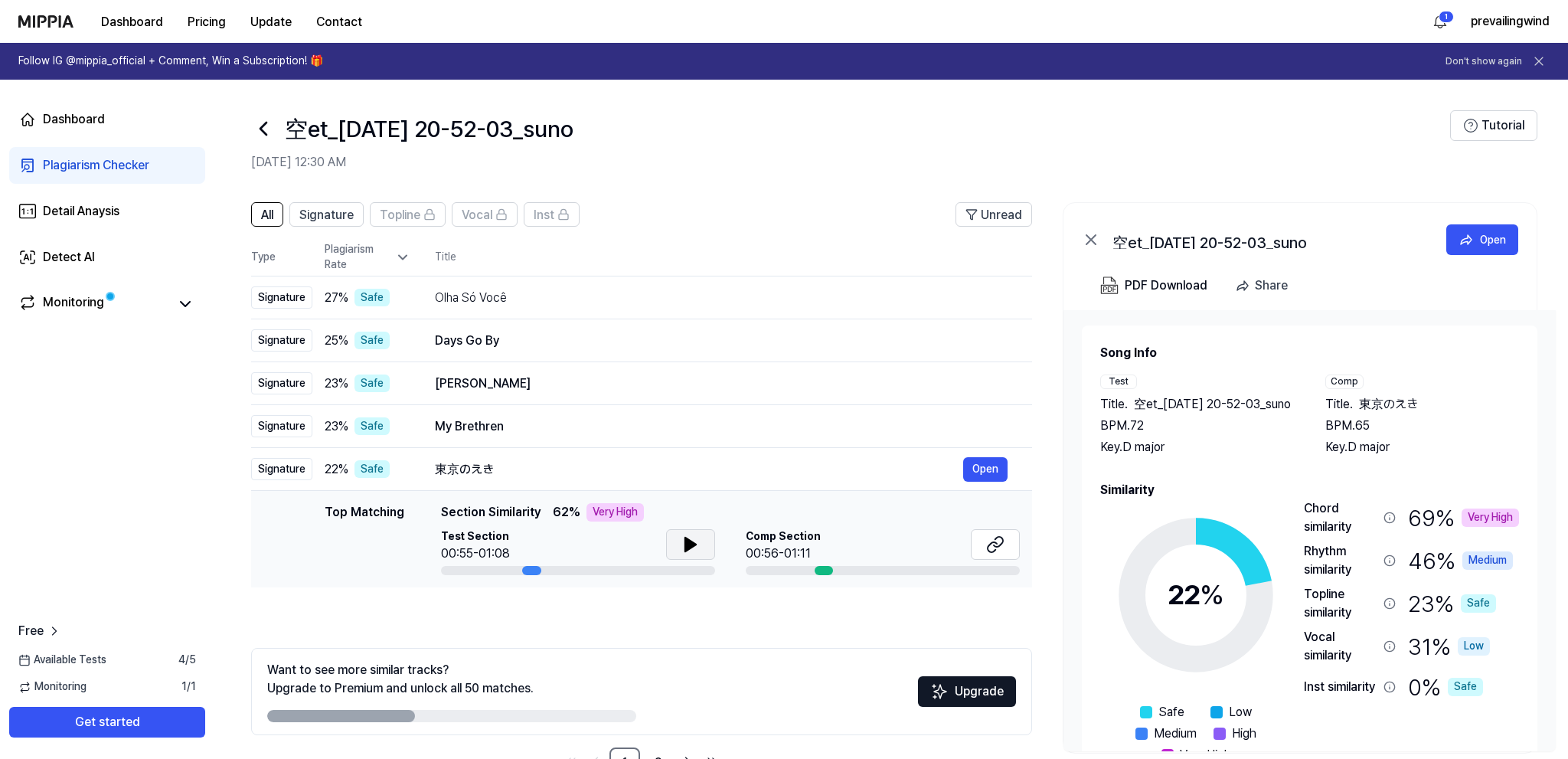
click at [676, 549] on button at bounding box center [691, 545] width 49 height 31
click at [694, 547] on icon at bounding box center [694, 545] width 3 height 13
click at [994, 548] on icon at bounding box center [995, 544] width 18 height 18
click at [565, 299] on div "Olha Só Você" at bounding box center [699, 297] width 529 height 18
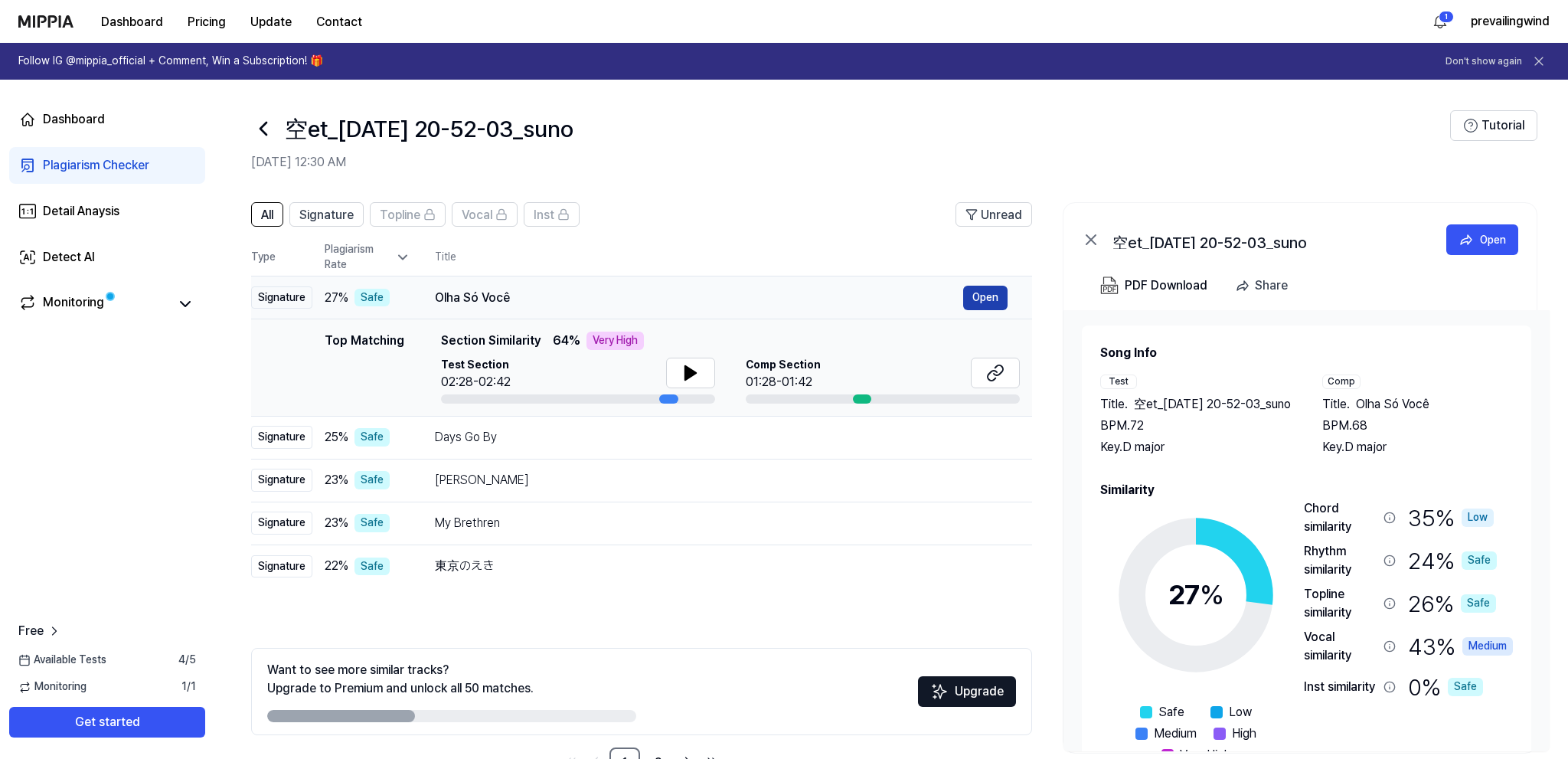
click at [981, 291] on button "Open" at bounding box center [985, 297] width 45 height 24
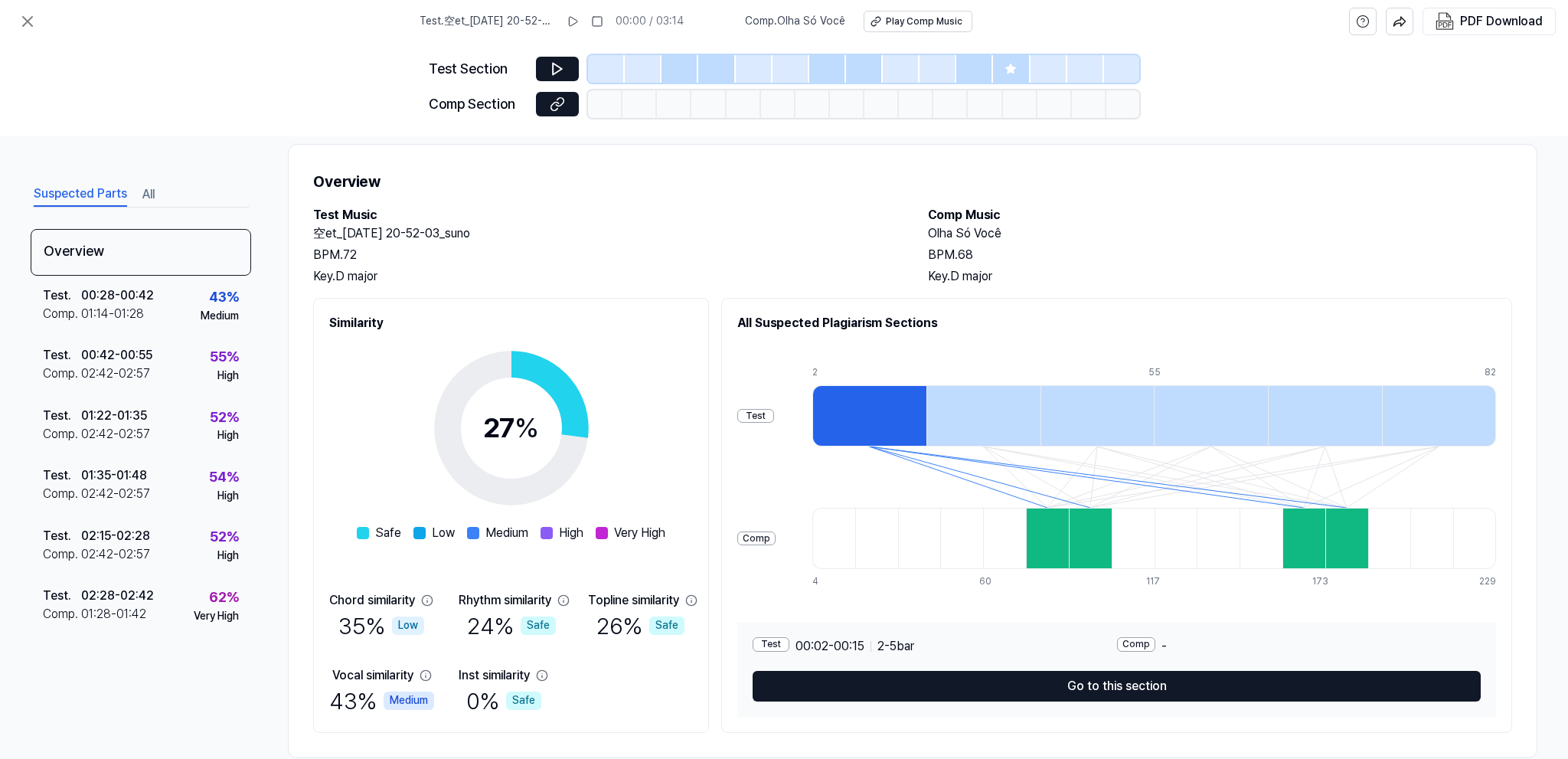
scroll to position [52, 0]
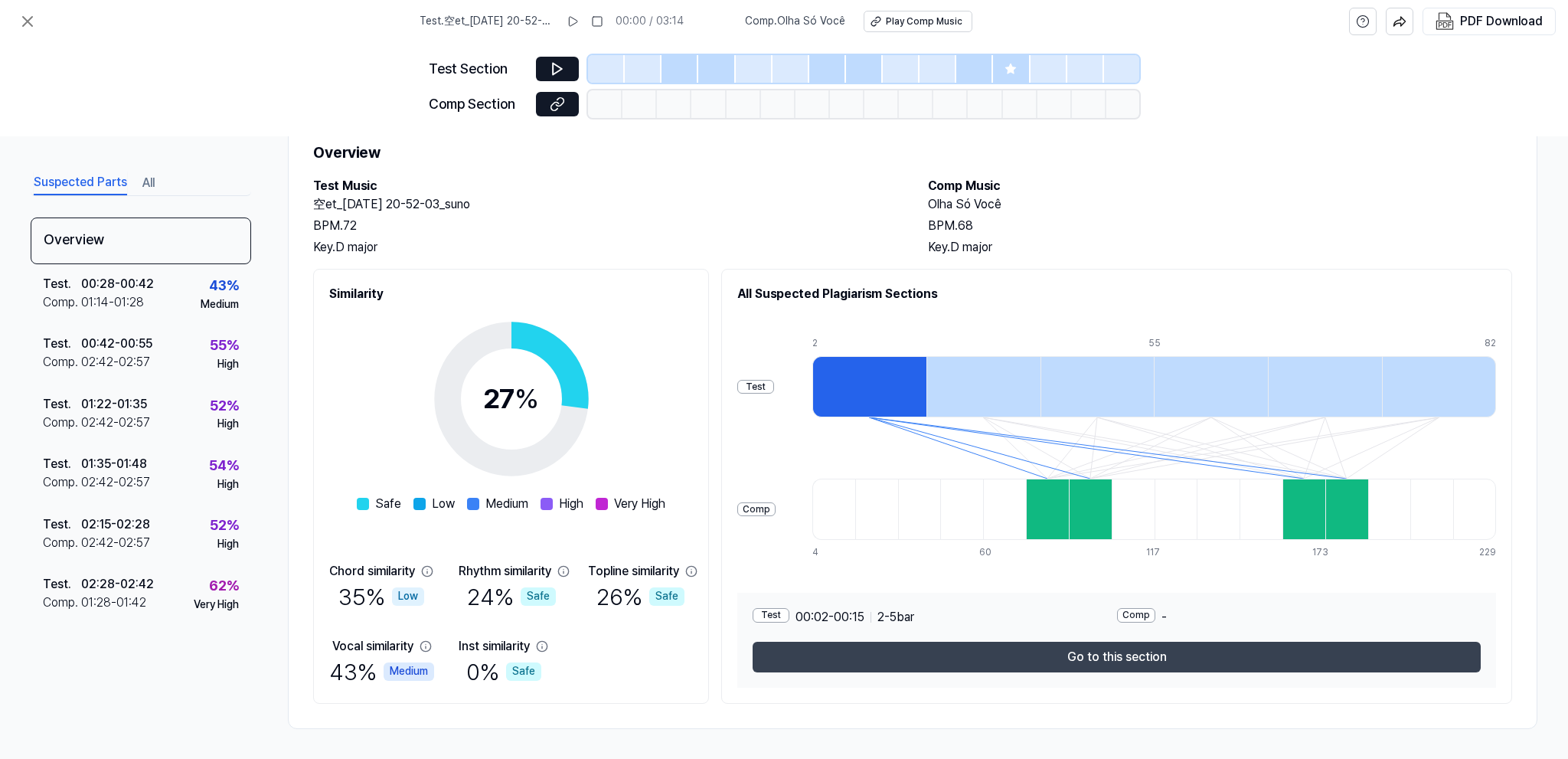
click at [1137, 654] on button "Go to this section" at bounding box center [1116, 656] width 728 height 31
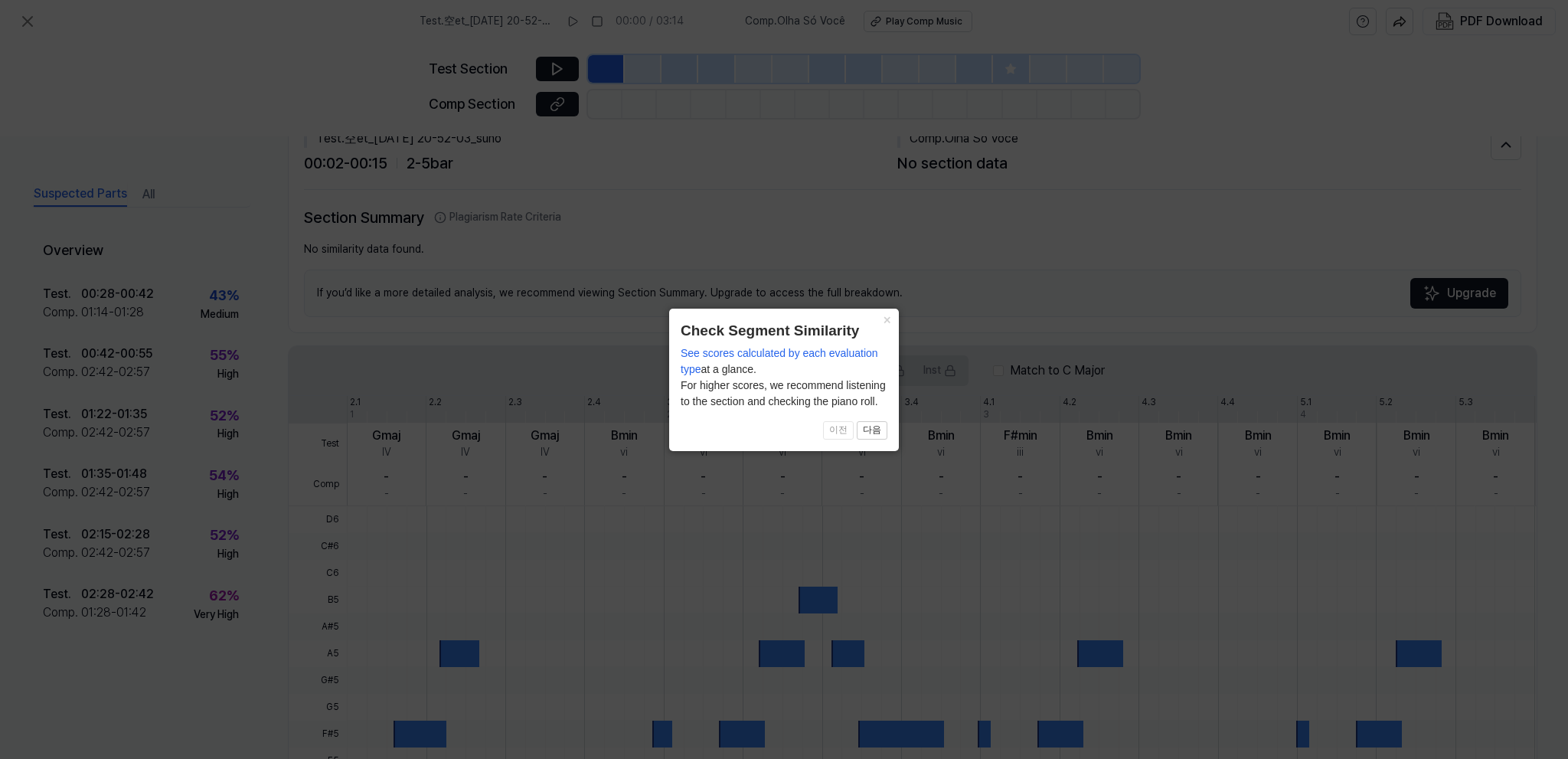
scroll to position [28, 0]
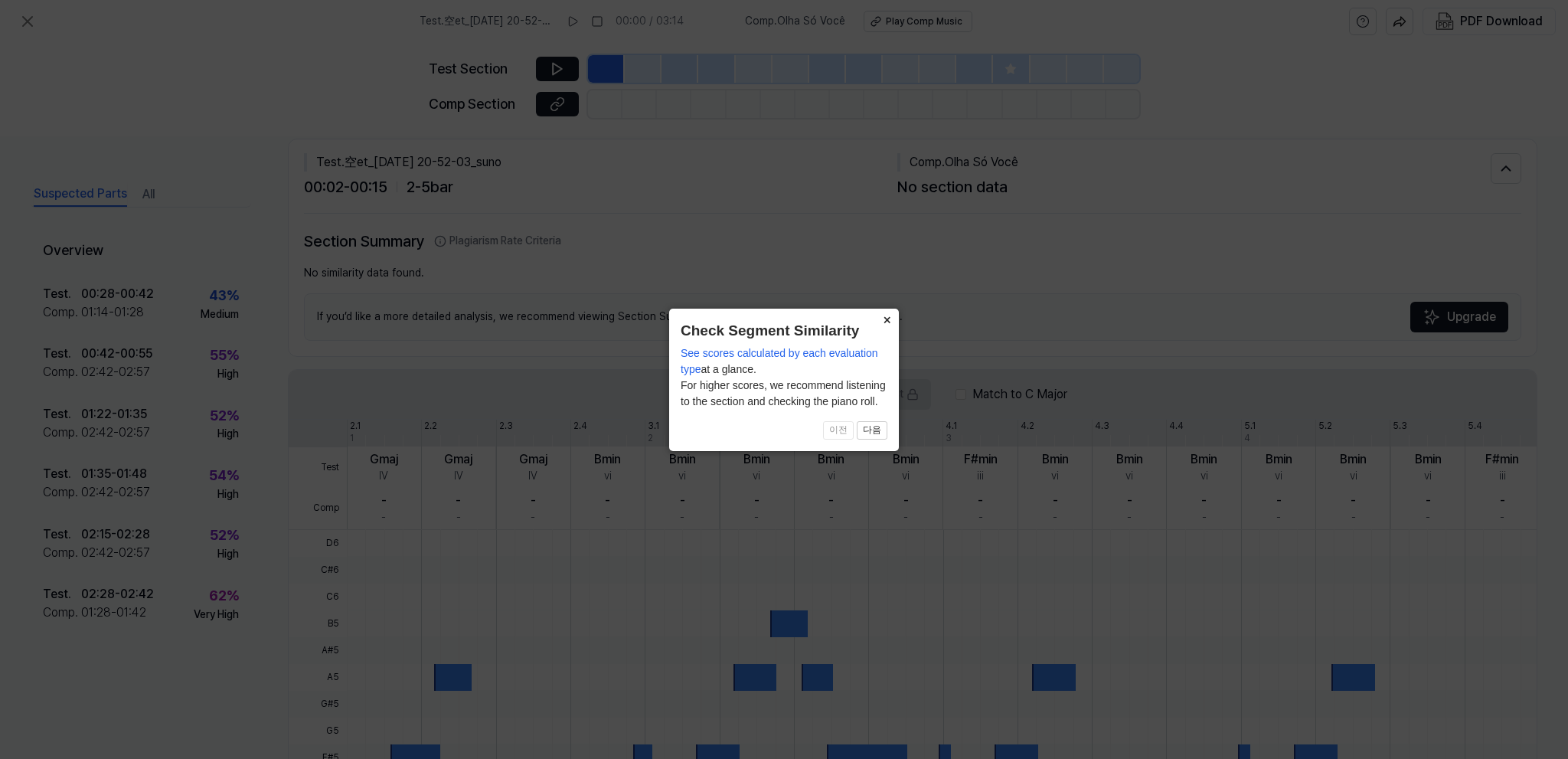
click at [884, 320] on button "×" at bounding box center [886, 319] width 24 height 21
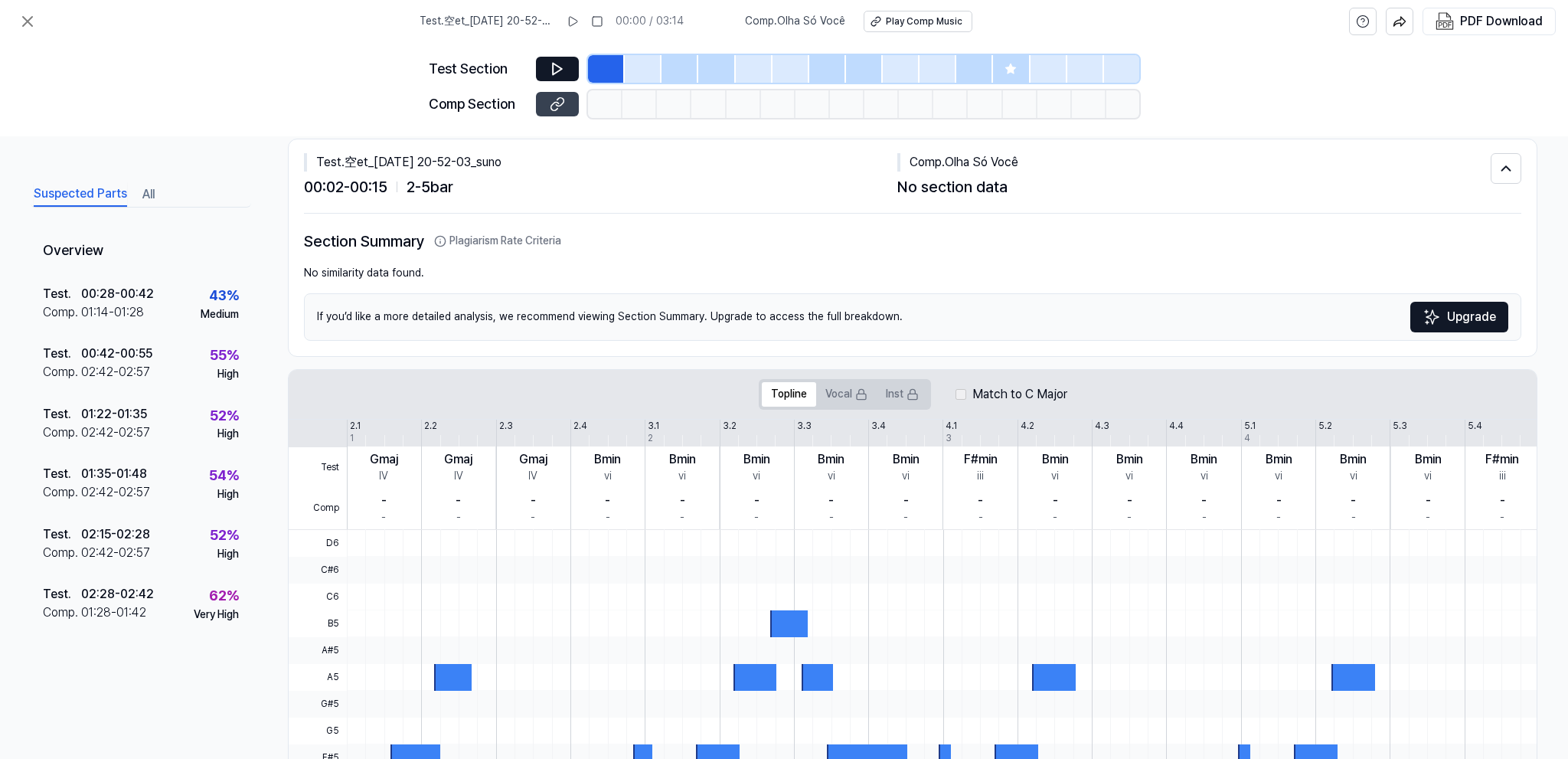
click at [551, 106] on icon at bounding box center [555, 106] width 8 height 9
click at [13, 23] on button at bounding box center [27, 21] width 30 height 31
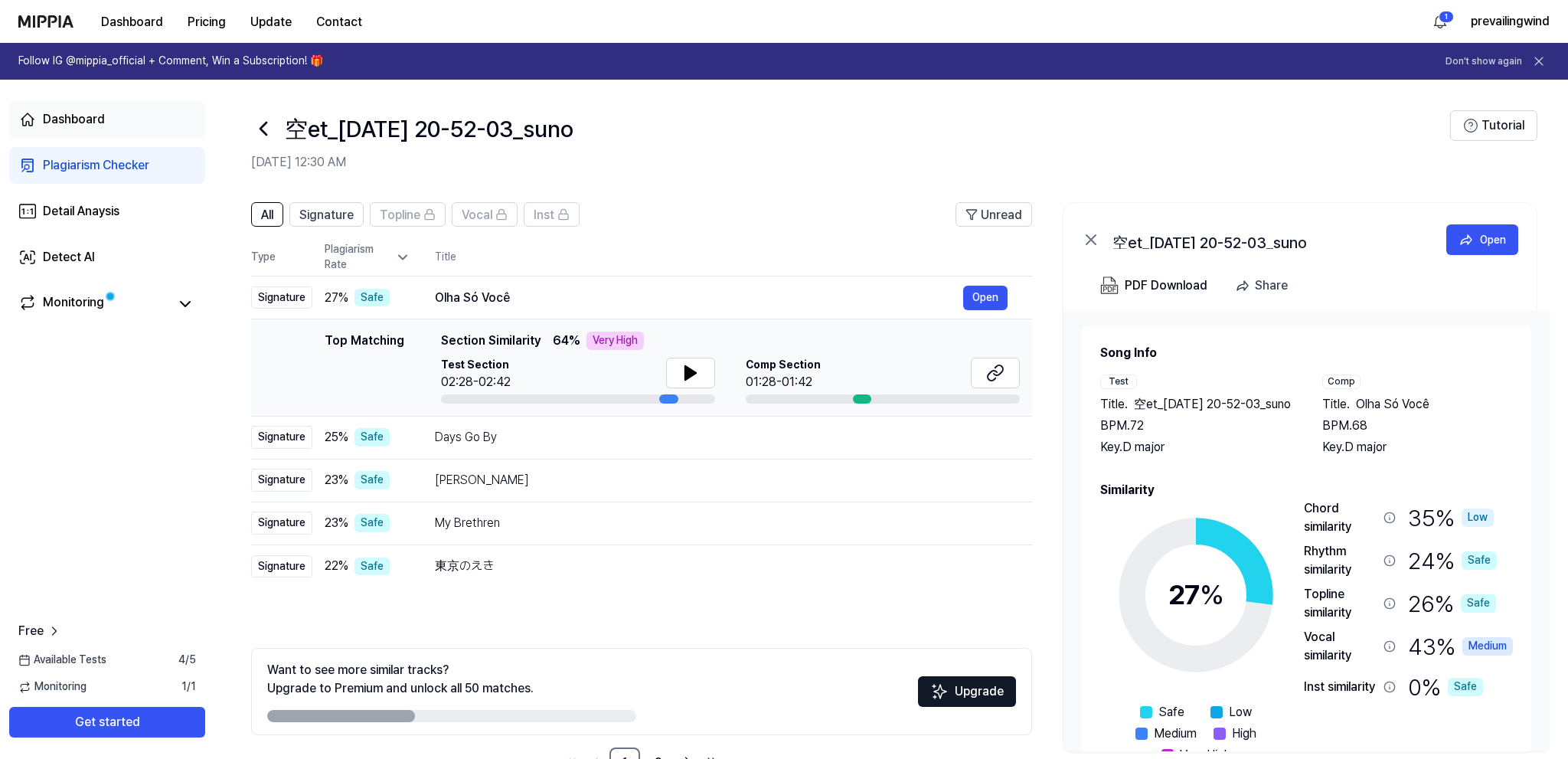
click at [94, 113] on div "Dashboard" at bounding box center [74, 119] width 62 height 18
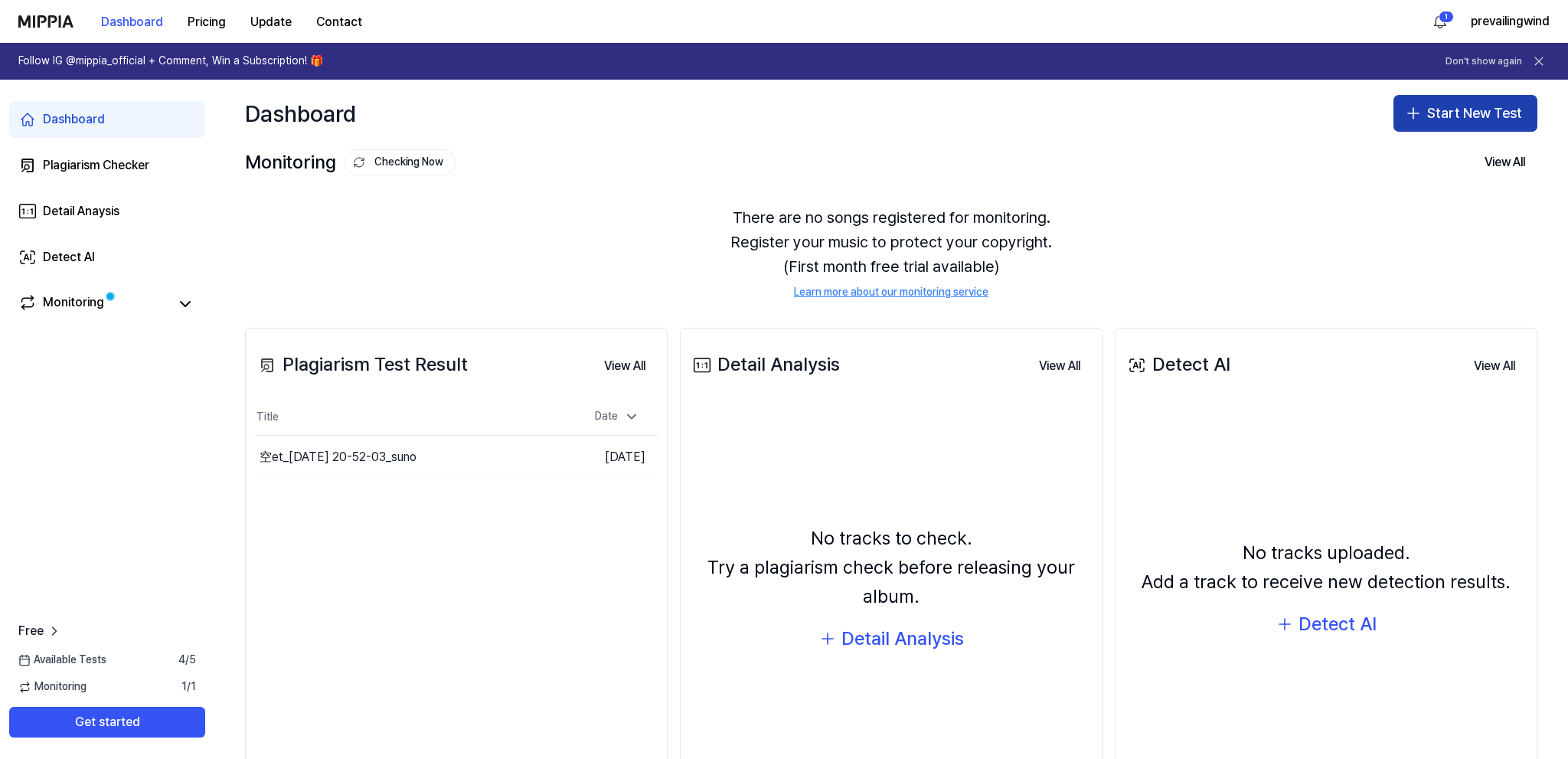
click at [1422, 111] on icon "button" at bounding box center [1413, 113] width 18 height 18
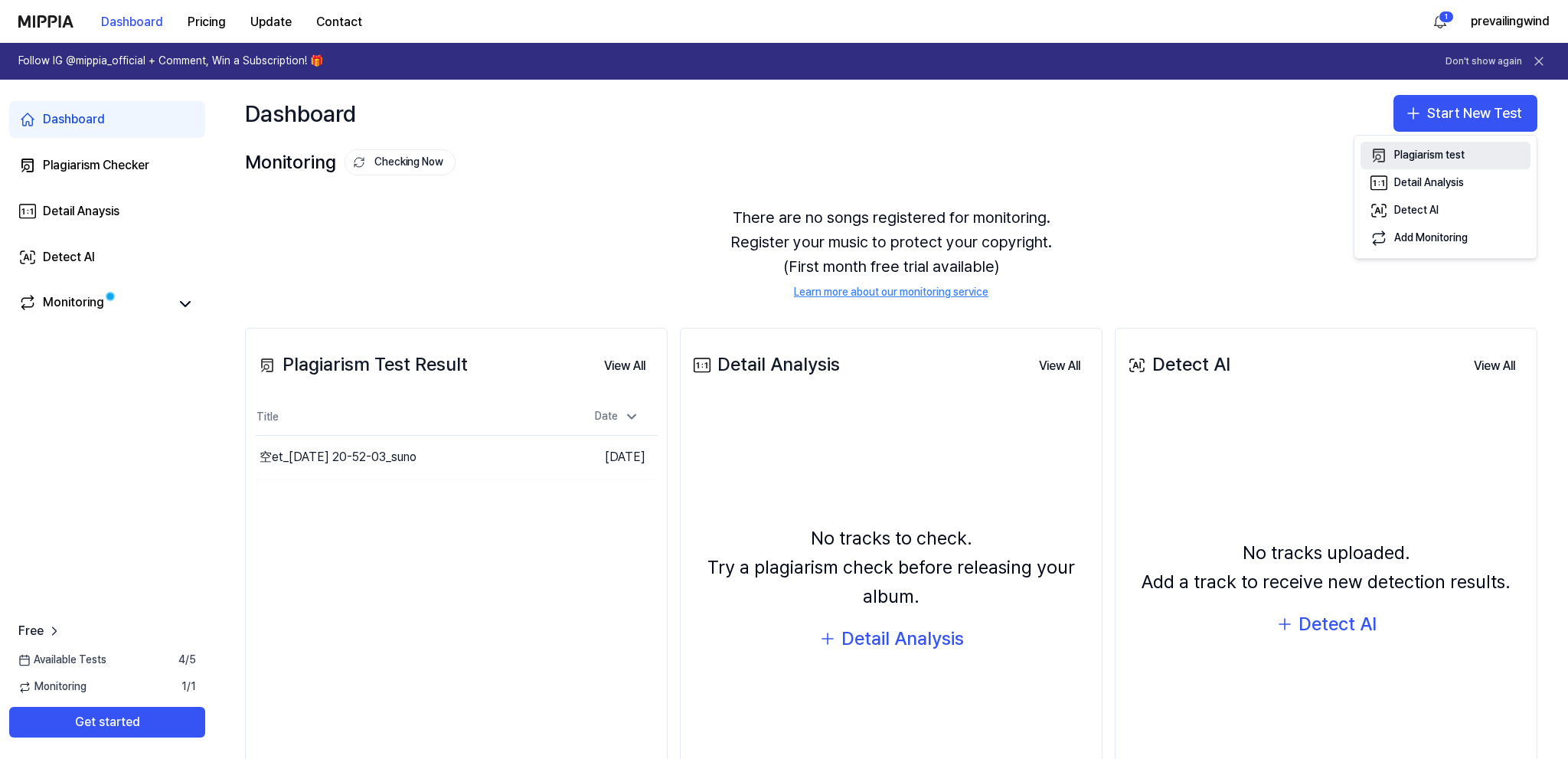
click at [1469, 155] on button "Plagiarism test" at bounding box center [1445, 155] width 170 height 27
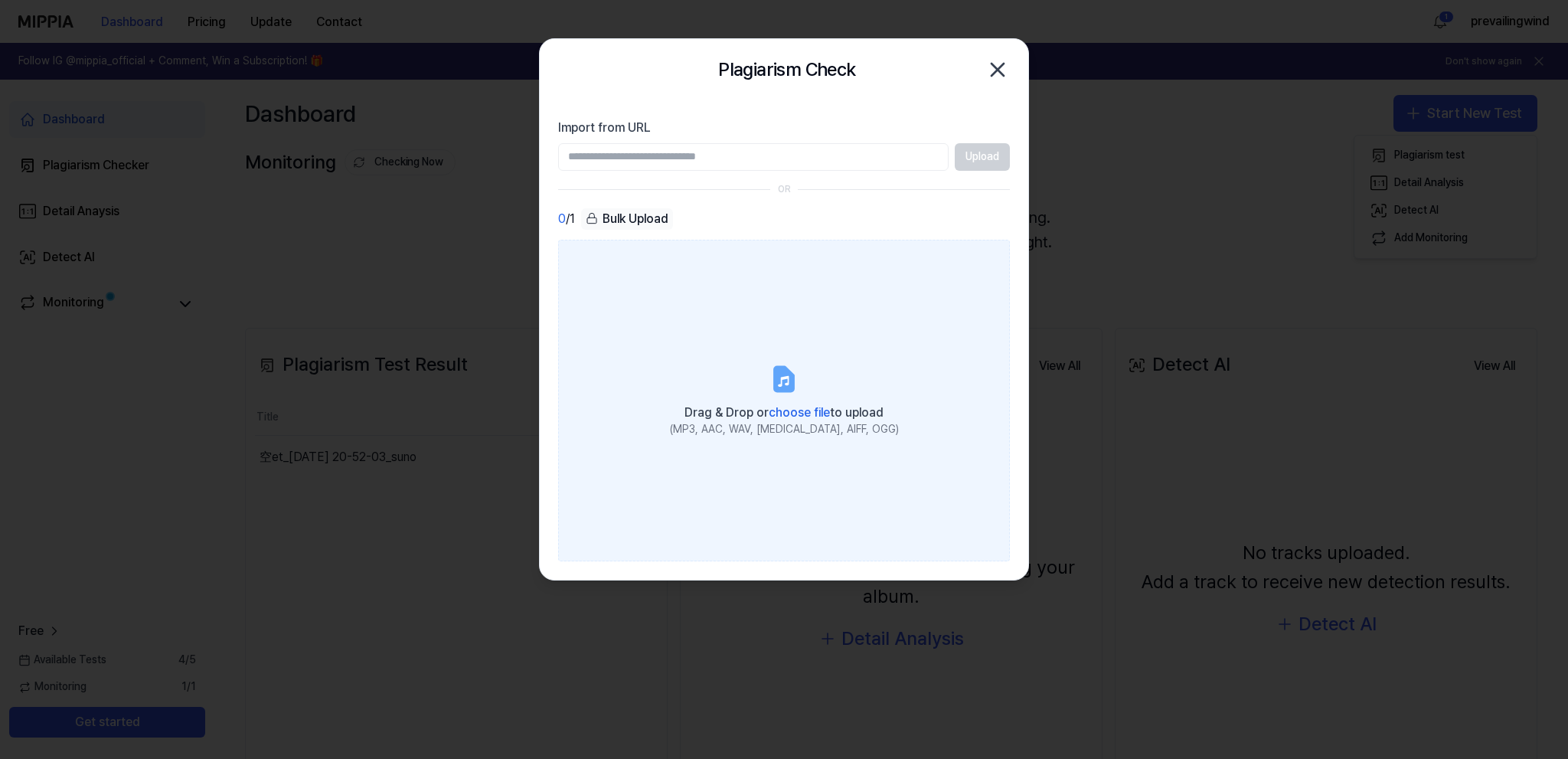
click at [820, 345] on label "Drag & Drop or choose file to upload (MP3, AAC, WAV, FLAC, AIFF, OGG)" at bounding box center [784, 399] width 452 height 322
click at [0, 0] on input "Drag & Drop or choose file to upload (MP3, AAC, WAV, FLAC, AIFF, OGG)" at bounding box center [0, 0] width 0 height 0
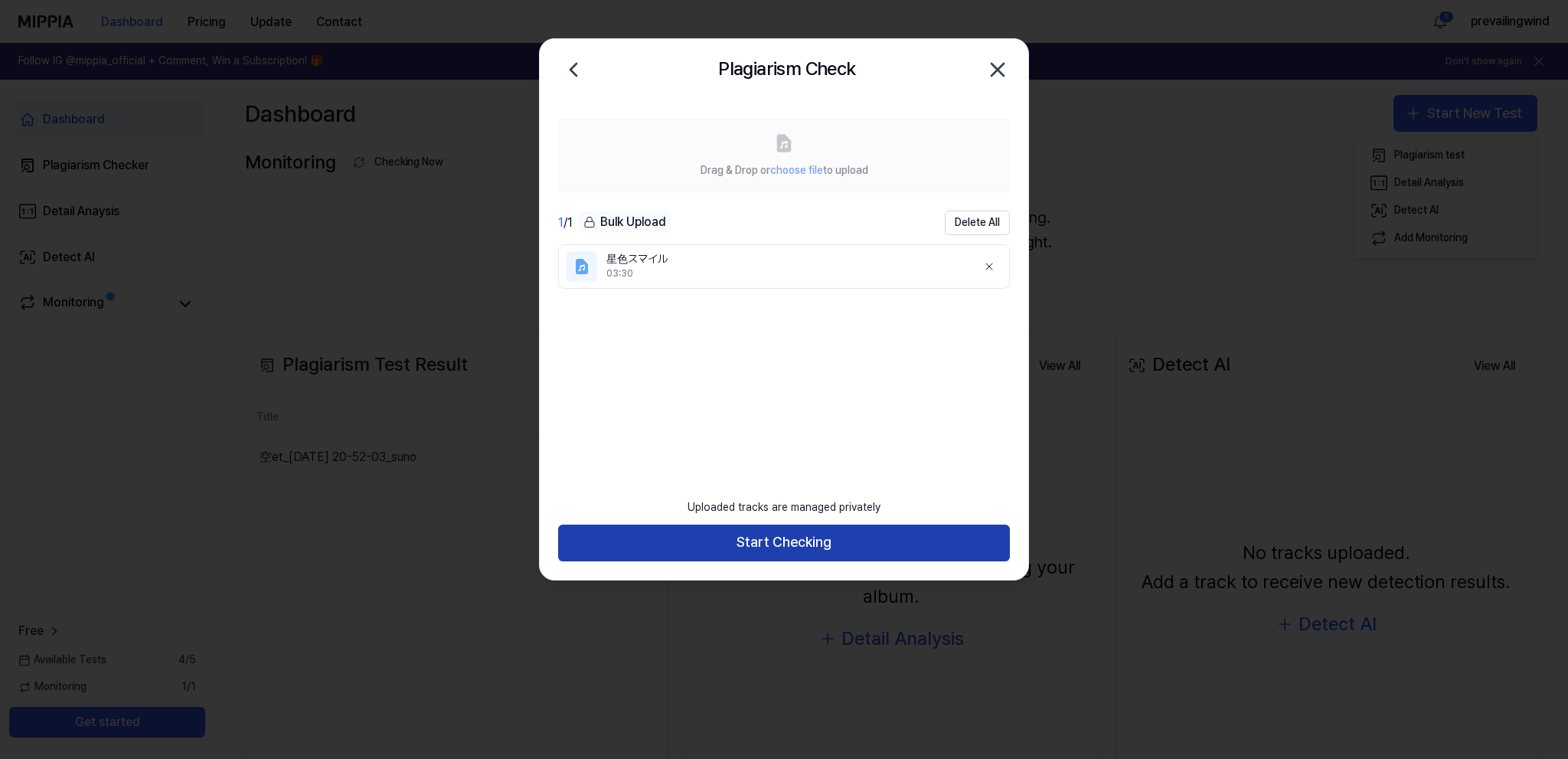
click at [850, 542] on button "Start Checking" at bounding box center [784, 543] width 452 height 37
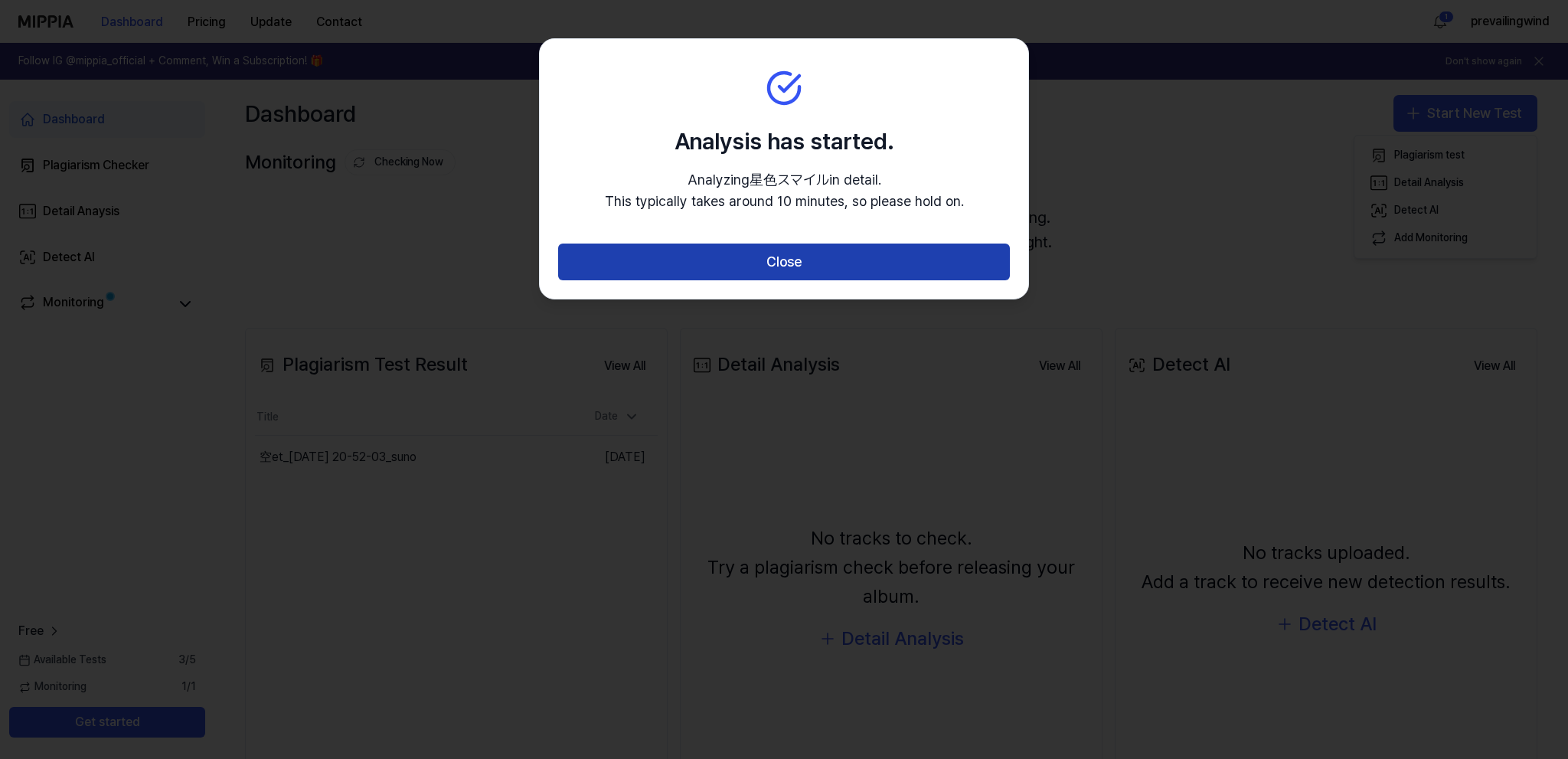
click at [807, 261] on button "Close" at bounding box center [784, 261] width 452 height 37
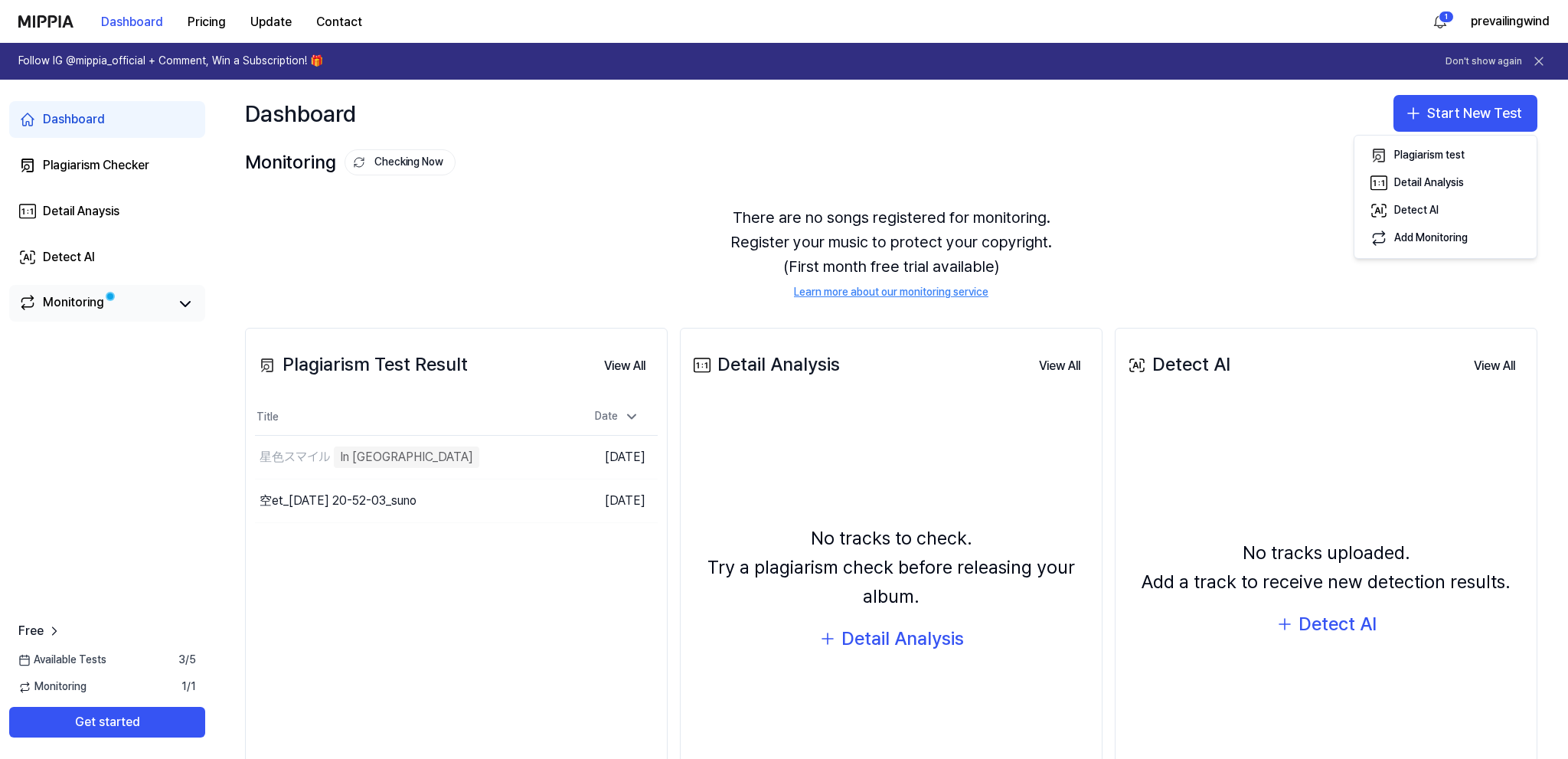
click at [76, 300] on div "Monitoring" at bounding box center [74, 304] width 61 height 21
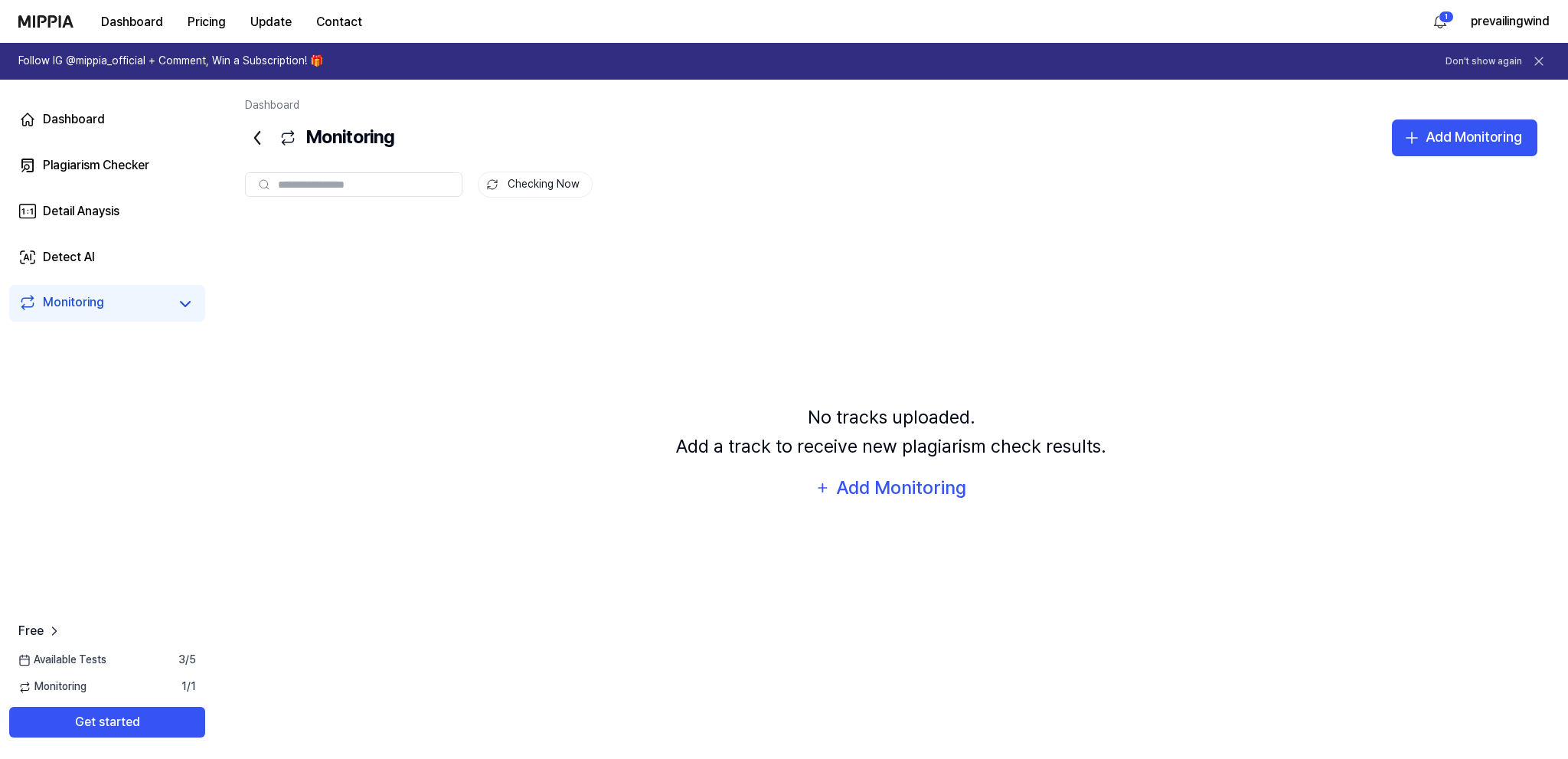
click at [252, 146] on icon at bounding box center [257, 138] width 24 height 24
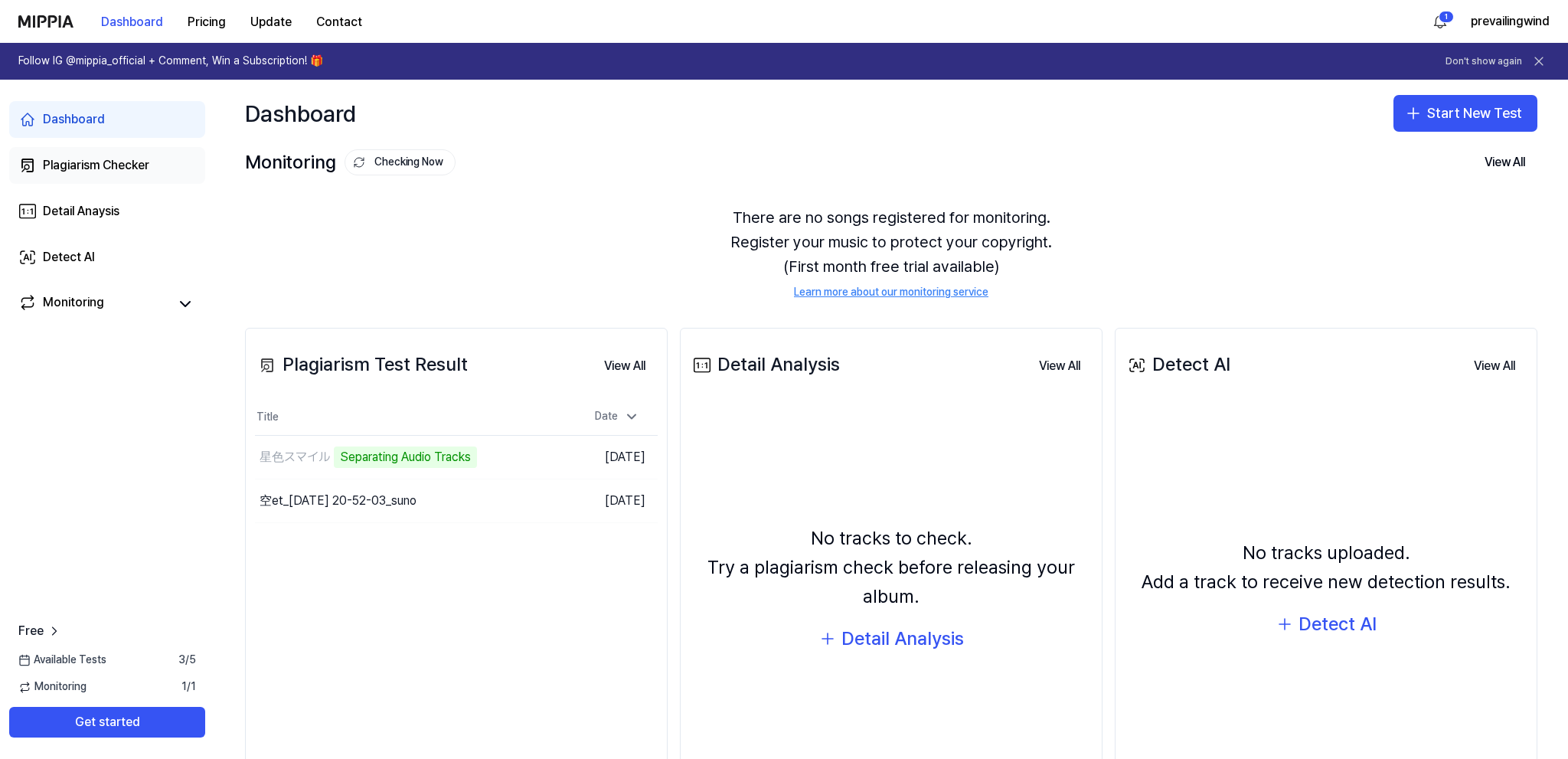
click at [120, 172] on div "Plagiarism Checker" at bounding box center [96, 165] width 106 height 18
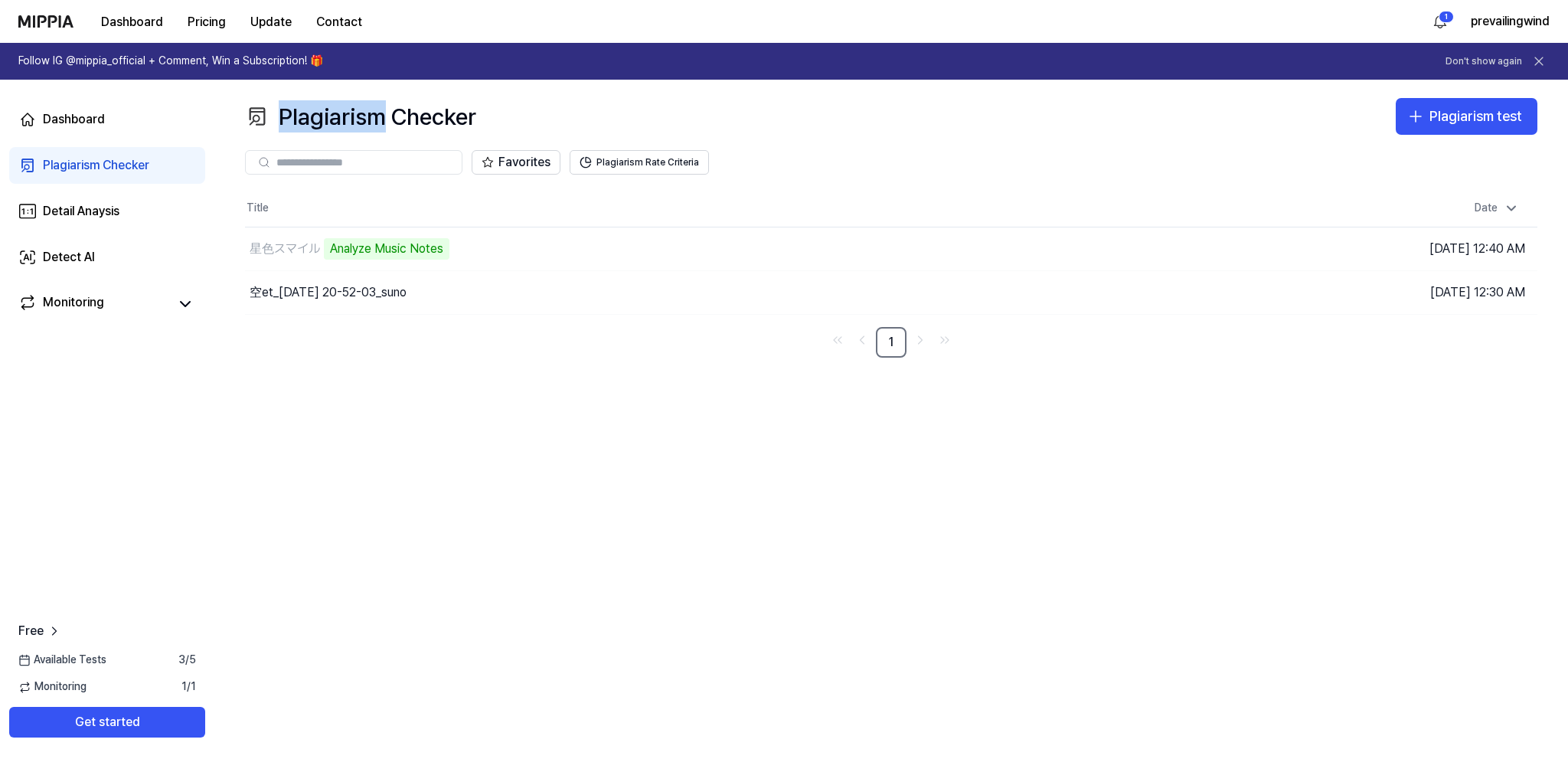
drag, startPoint x: 379, startPoint y: 120, endPoint x: 245, endPoint y: 113, distance: 134.2
click at [245, 112] on div "Plagiarism Checker" at bounding box center [361, 116] width 231 height 37
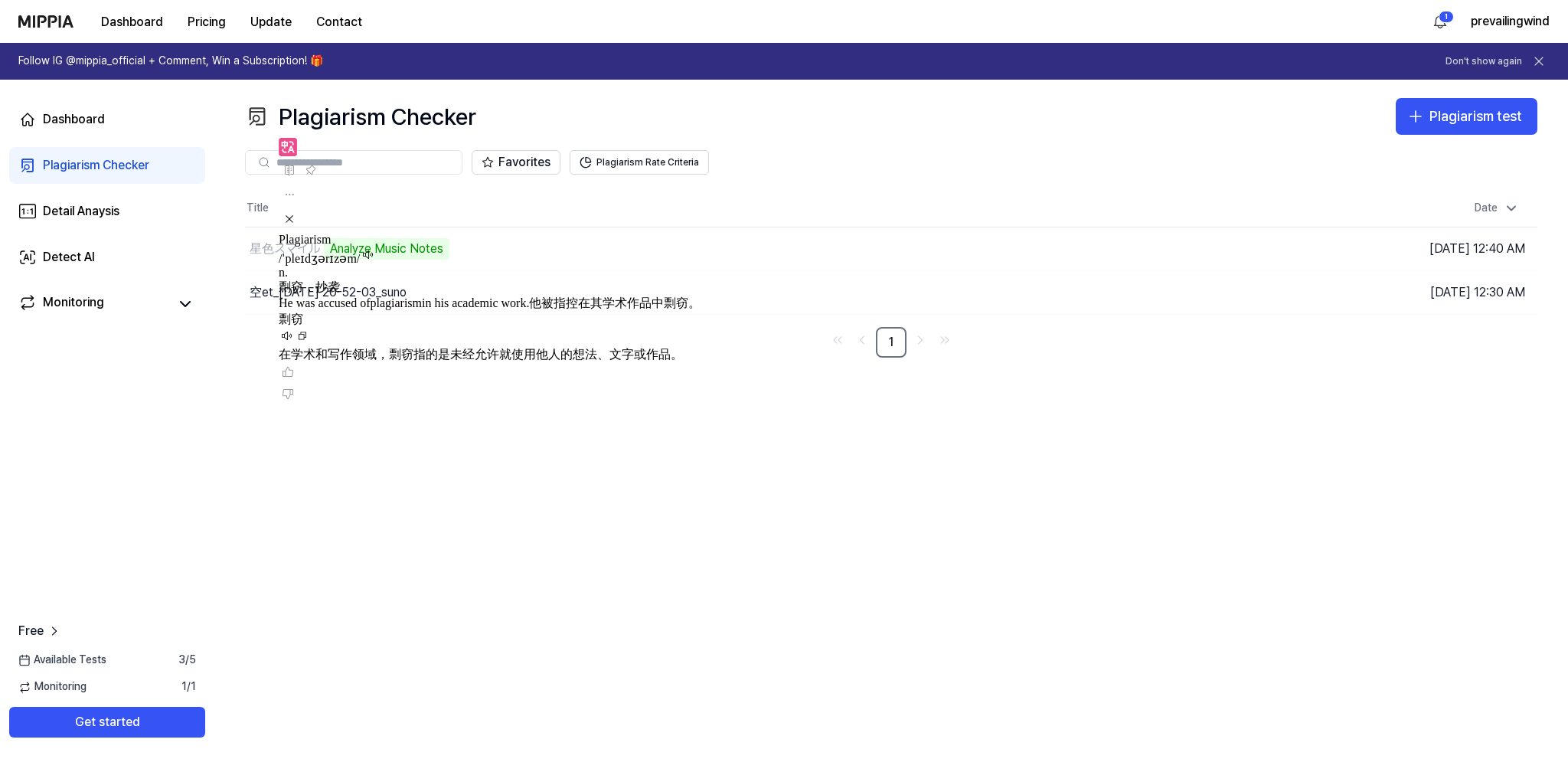
click at [539, 106] on div "Plagiarism Checker Plagiarism test" at bounding box center [891, 116] width 1293 height 37
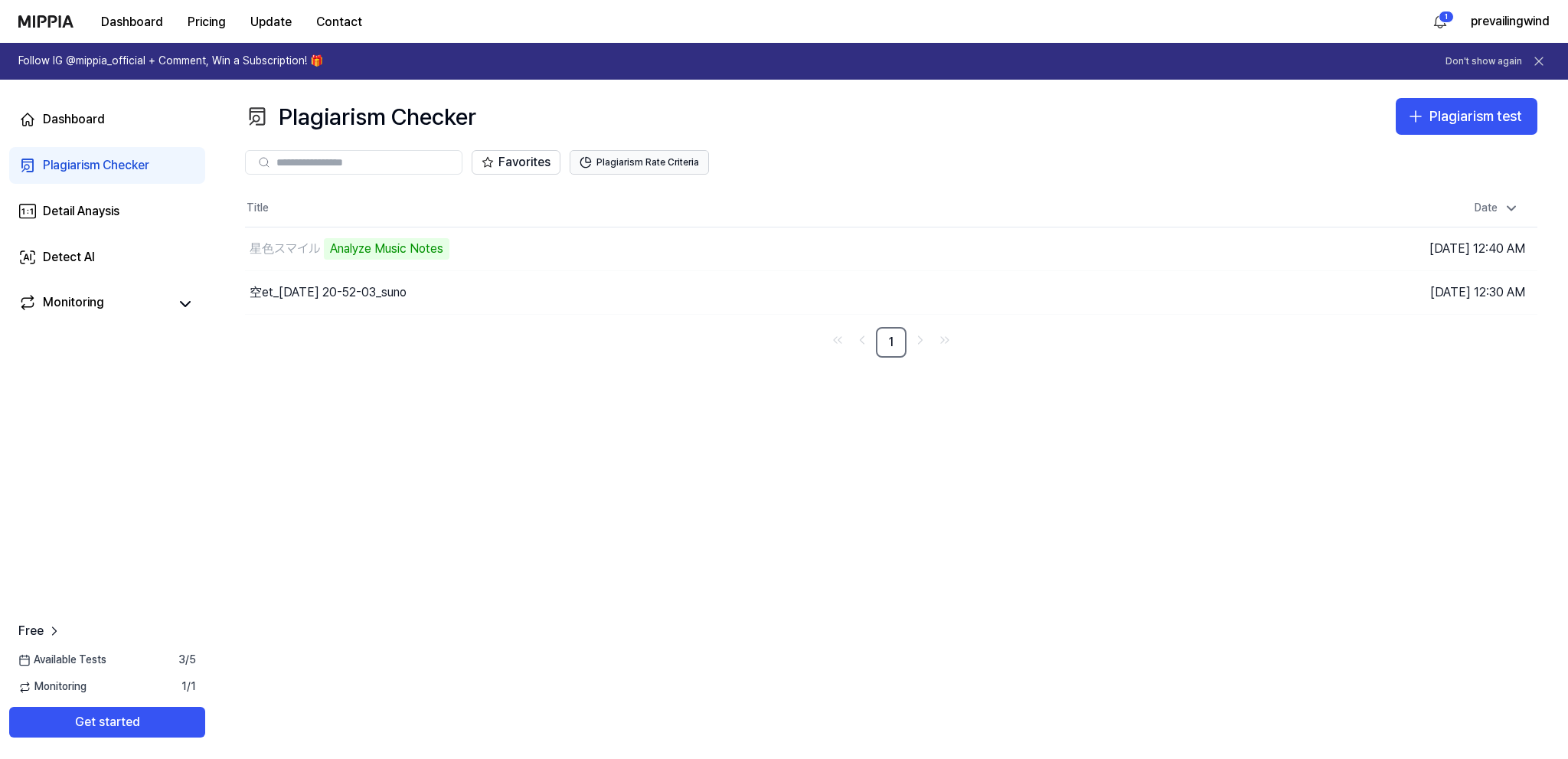
click at [626, 154] on button "Plagiarism Rate Criteria" at bounding box center [639, 162] width 139 height 24
click at [1125, 297] on button "Go to Results" at bounding box center [1106, 292] width 82 height 24
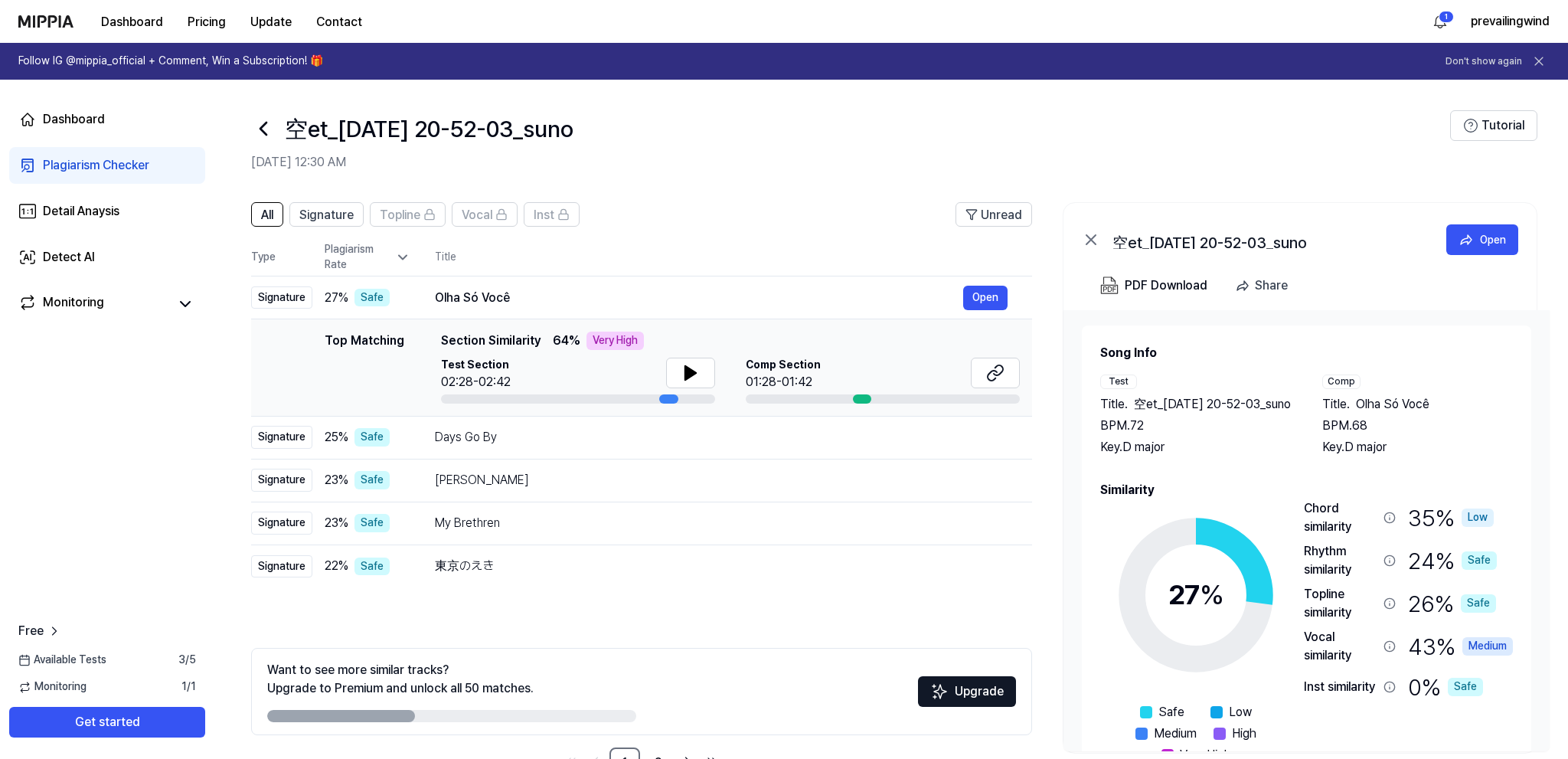
click at [407, 253] on icon at bounding box center [403, 257] width 16 height 16
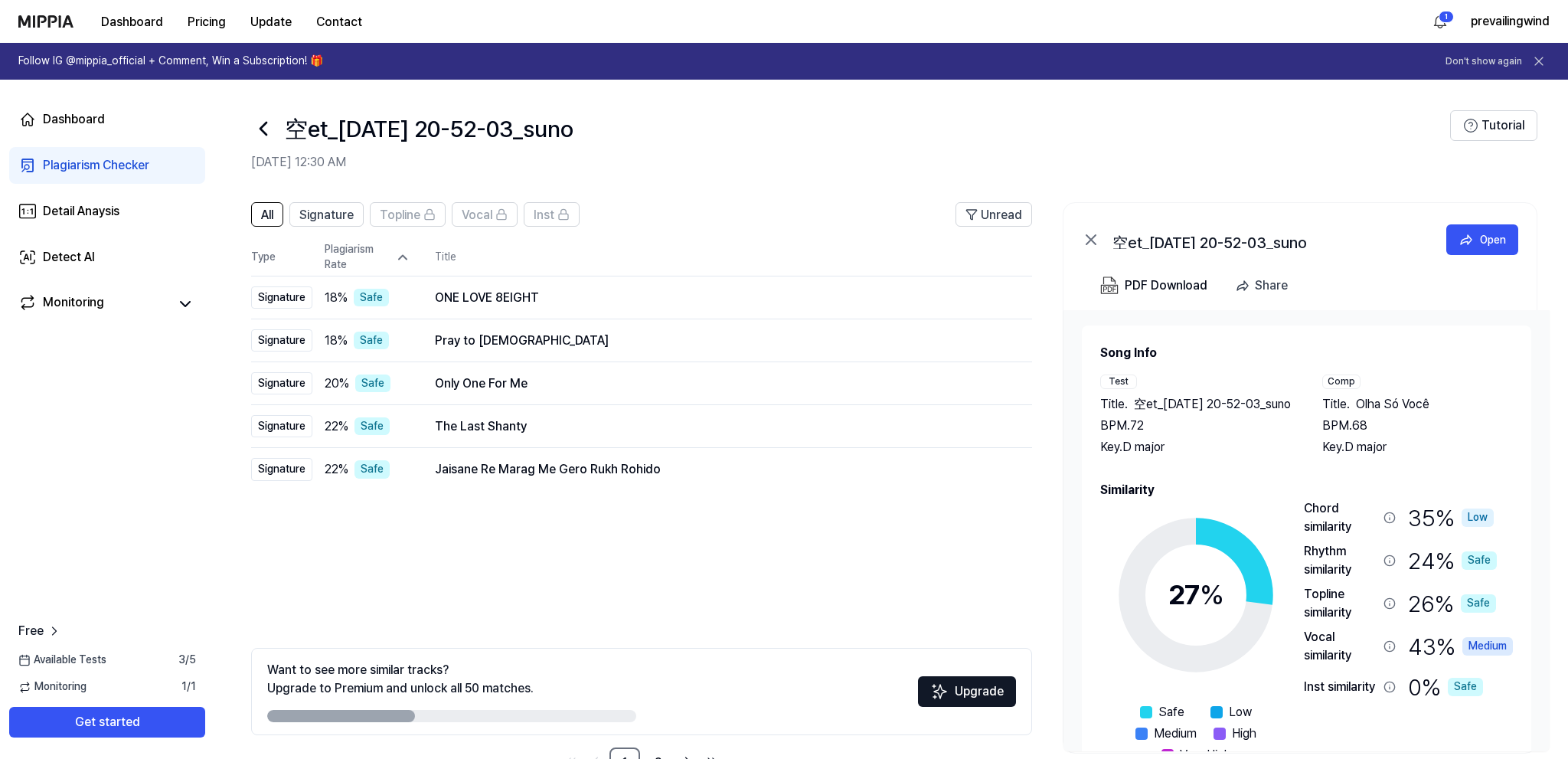
click at [405, 253] on icon at bounding box center [403, 257] width 16 height 16
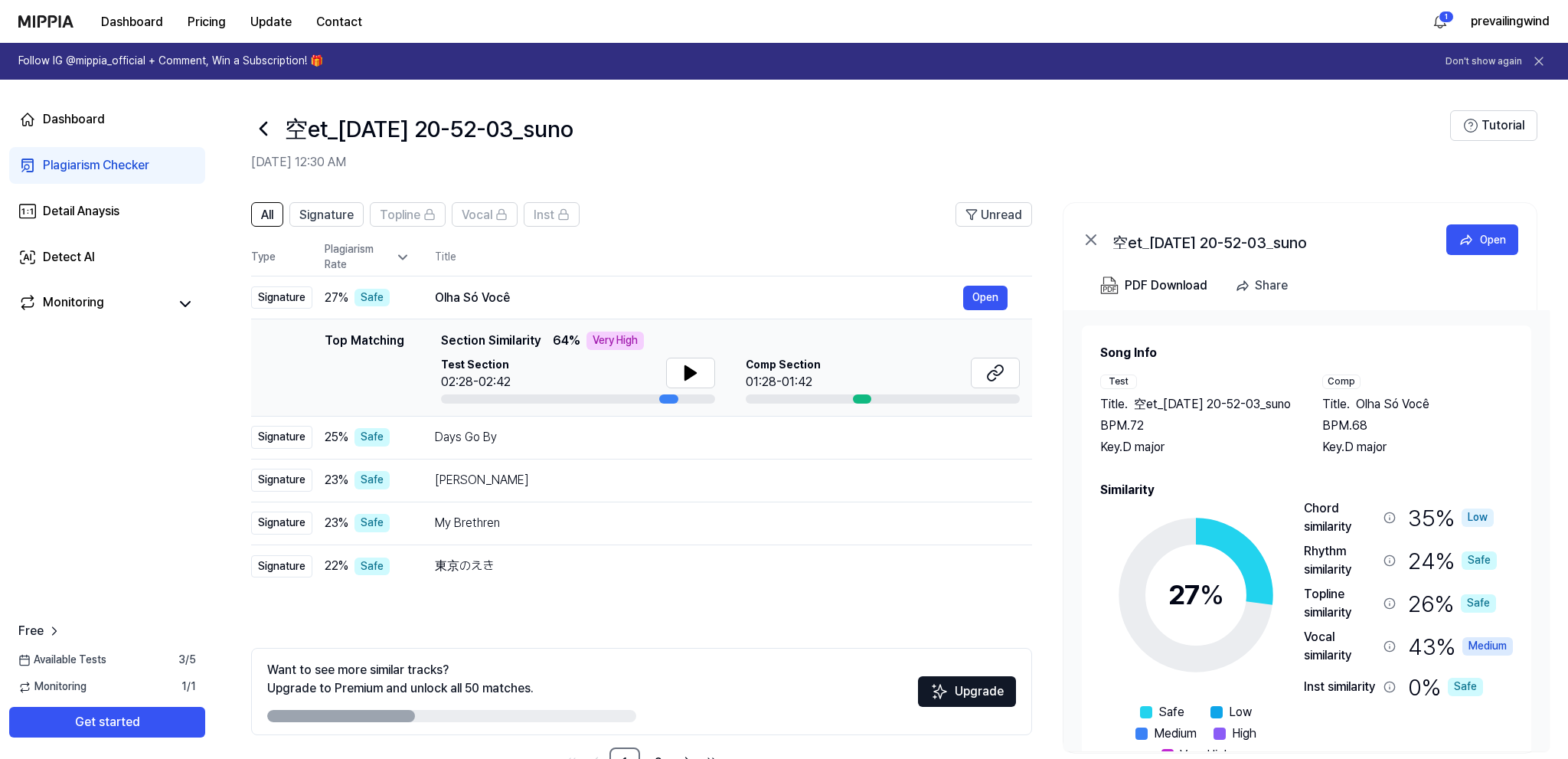
click at [406, 253] on icon at bounding box center [403, 257] width 16 height 16
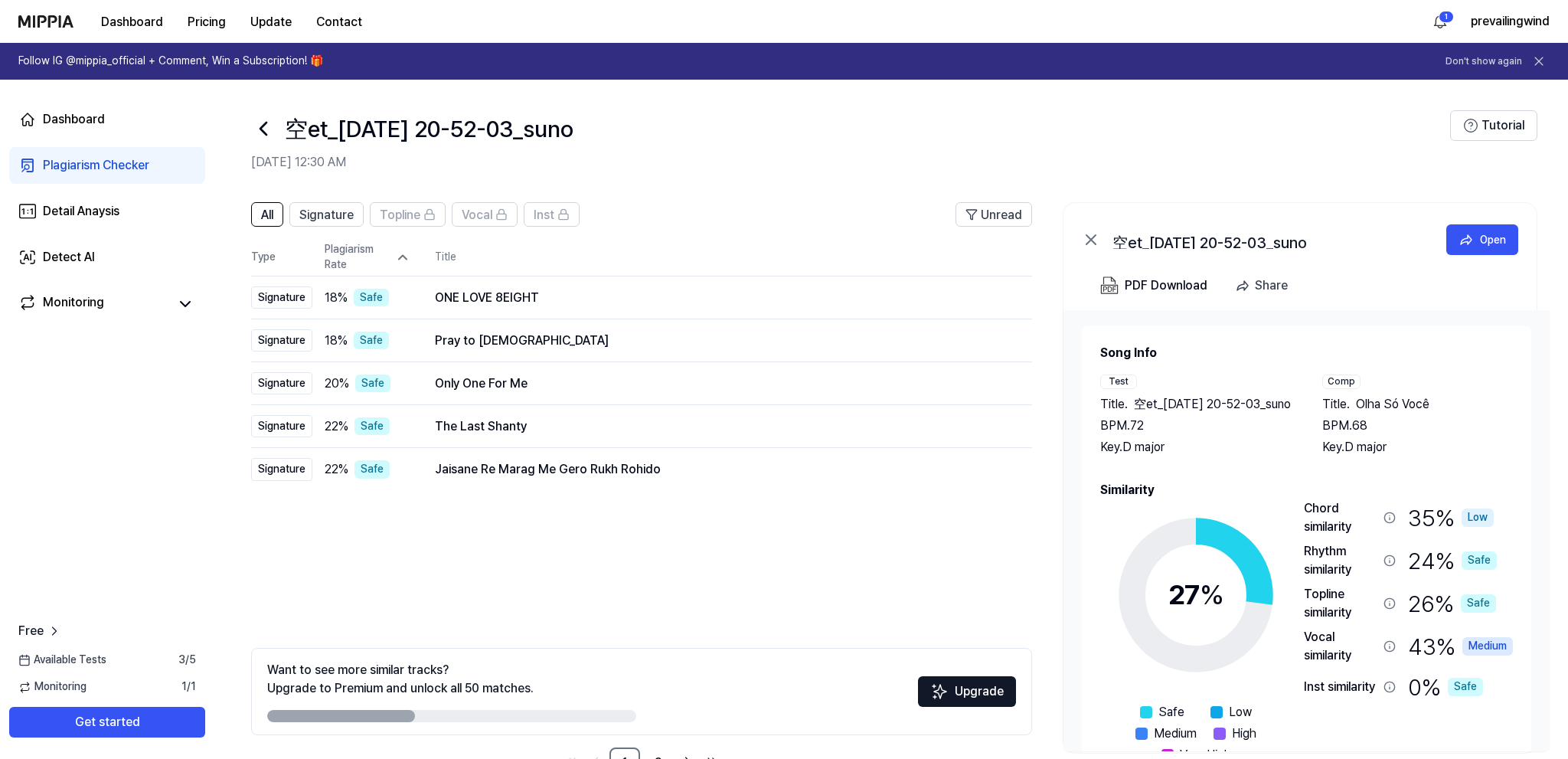
click at [409, 254] on icon at bounding box center [403, 257] width 16 height 16
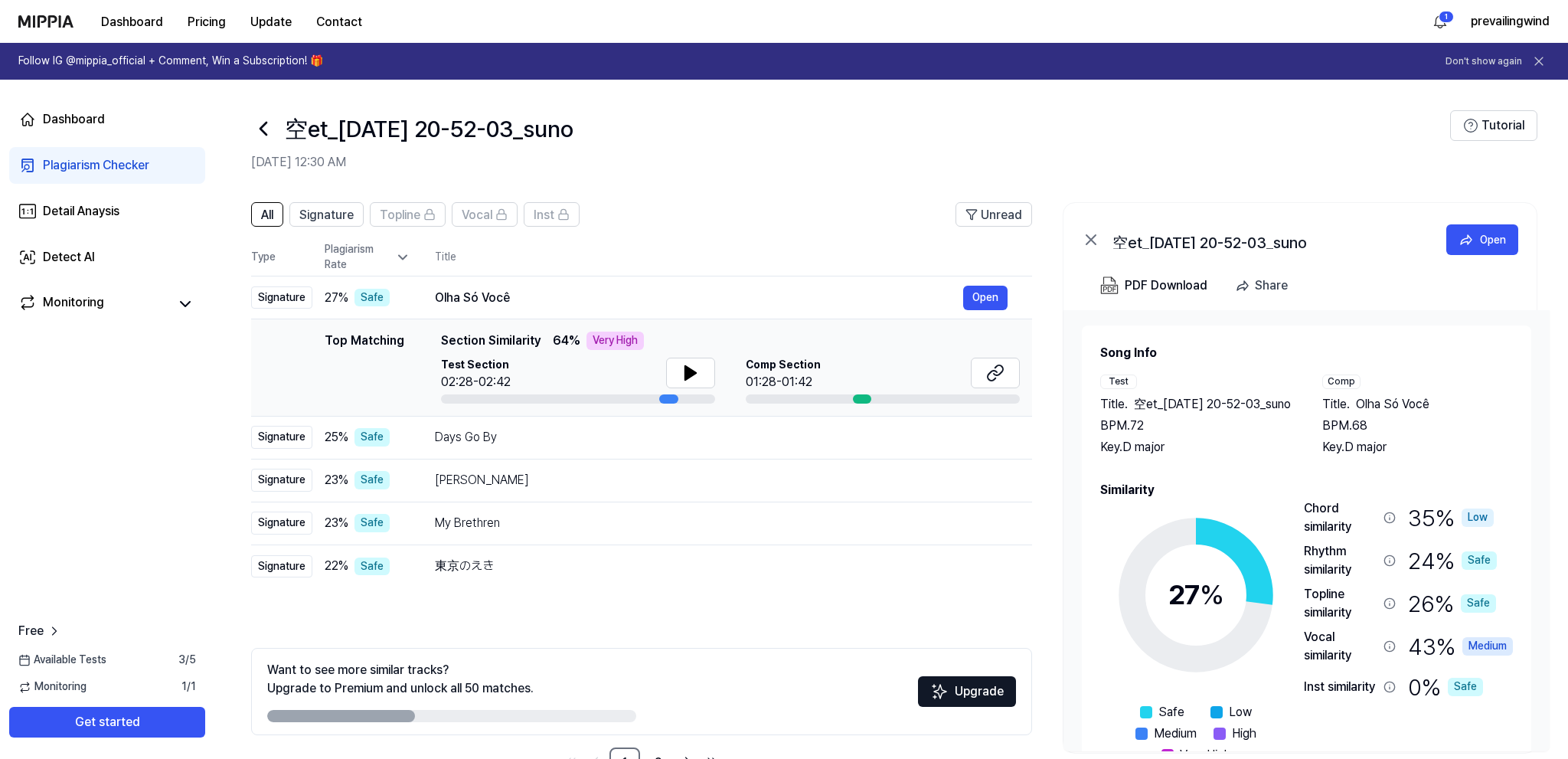
click at [408, 254] on icon at bounding box center [403, 257] width 16 height 16
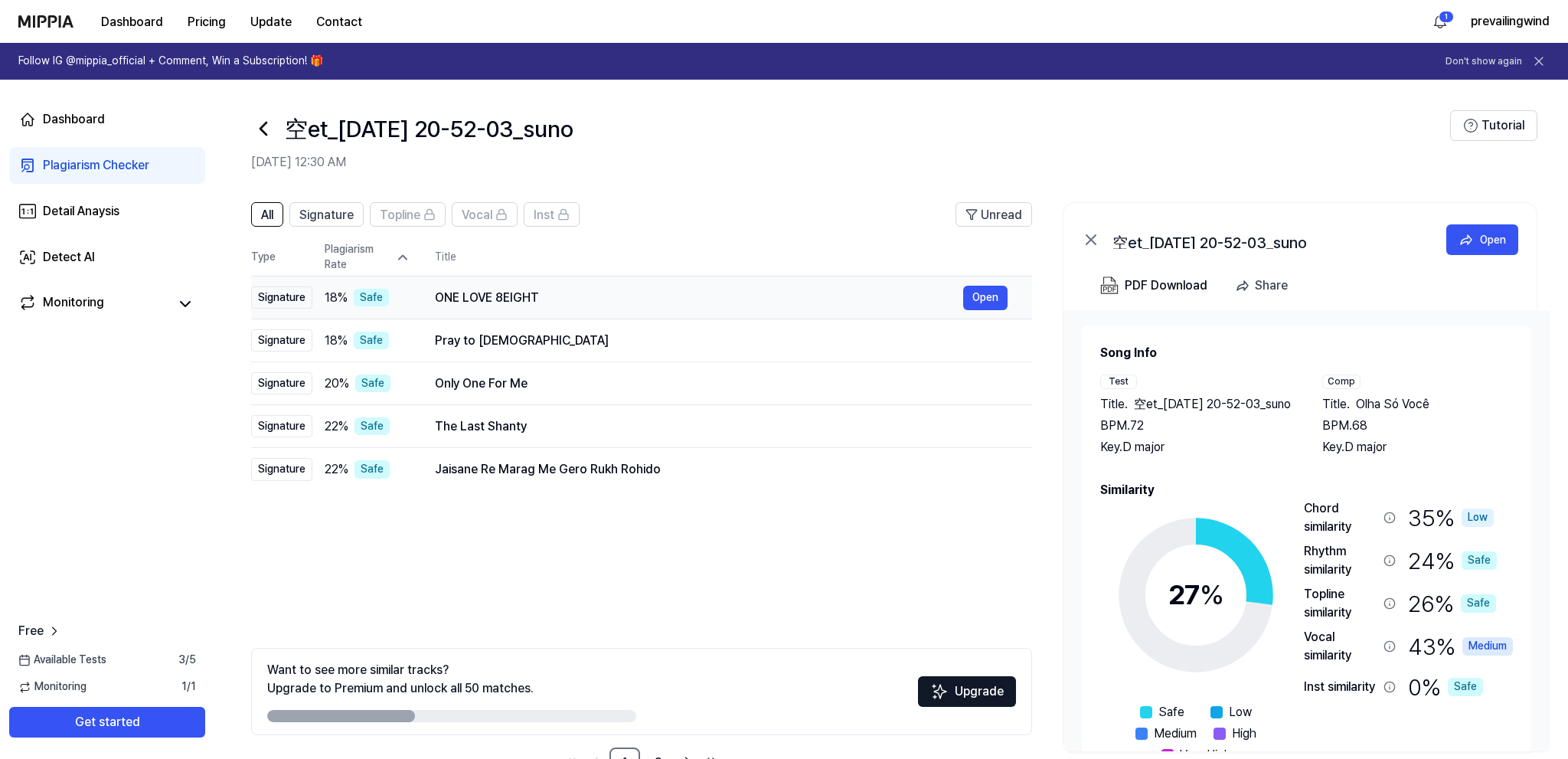
click at [404, 305] on div "18 % Safe" at bounding box center [368, 297] width 86 height 18
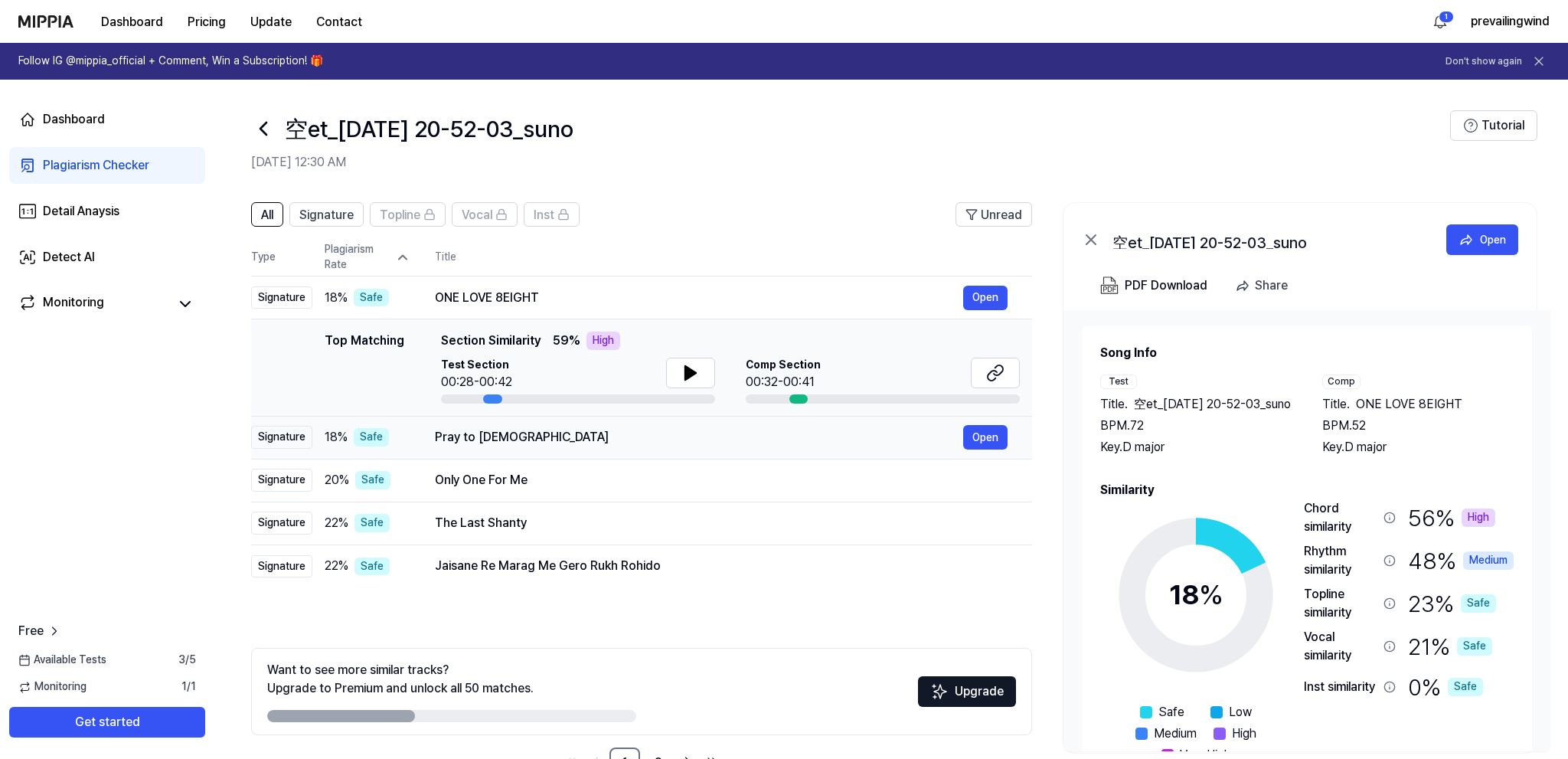
click at [417, 438] on td "Pray to God Open" at bounding box center [721, 437] width 622 height 43
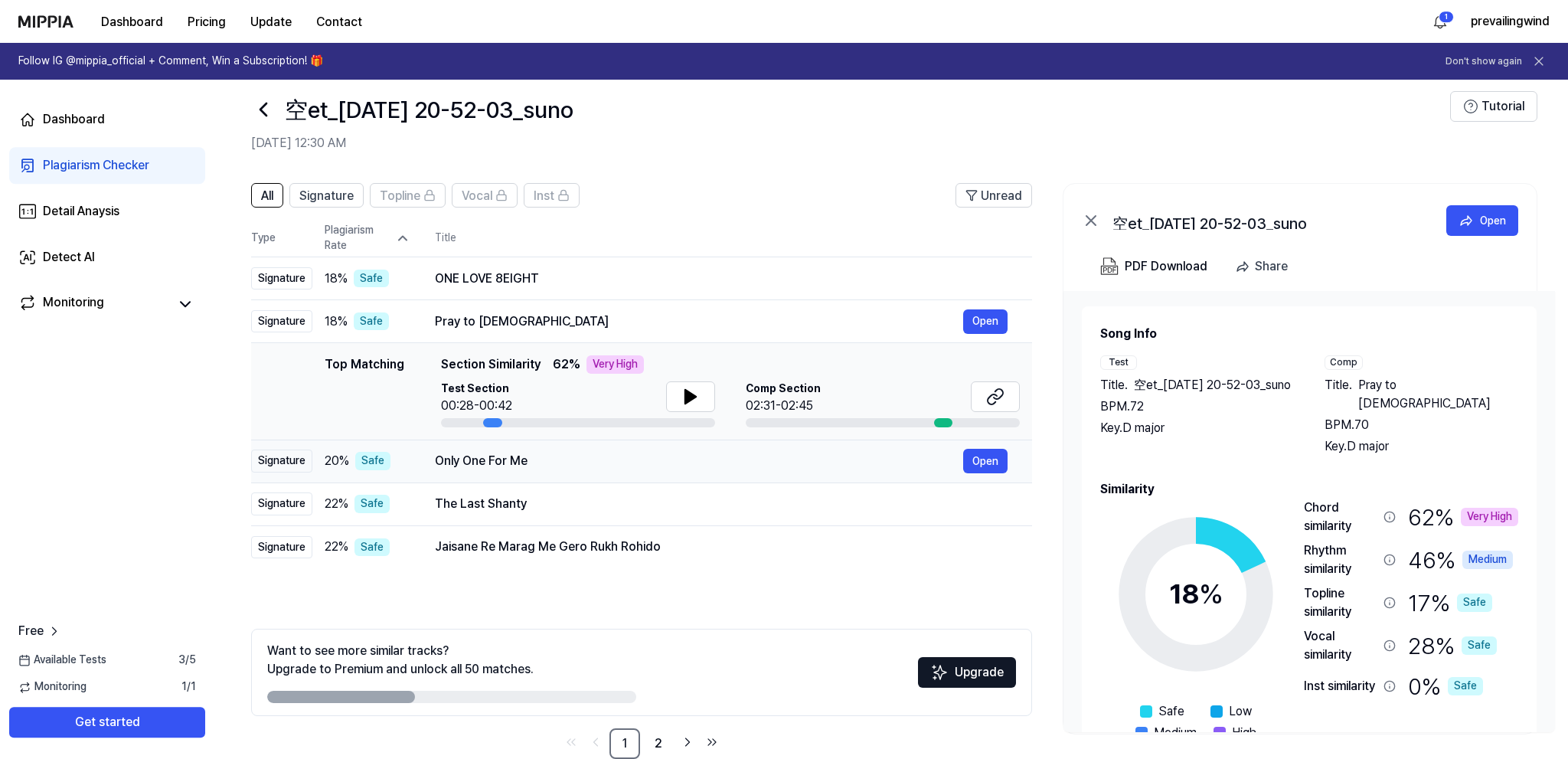
scroll to position [49, 0]
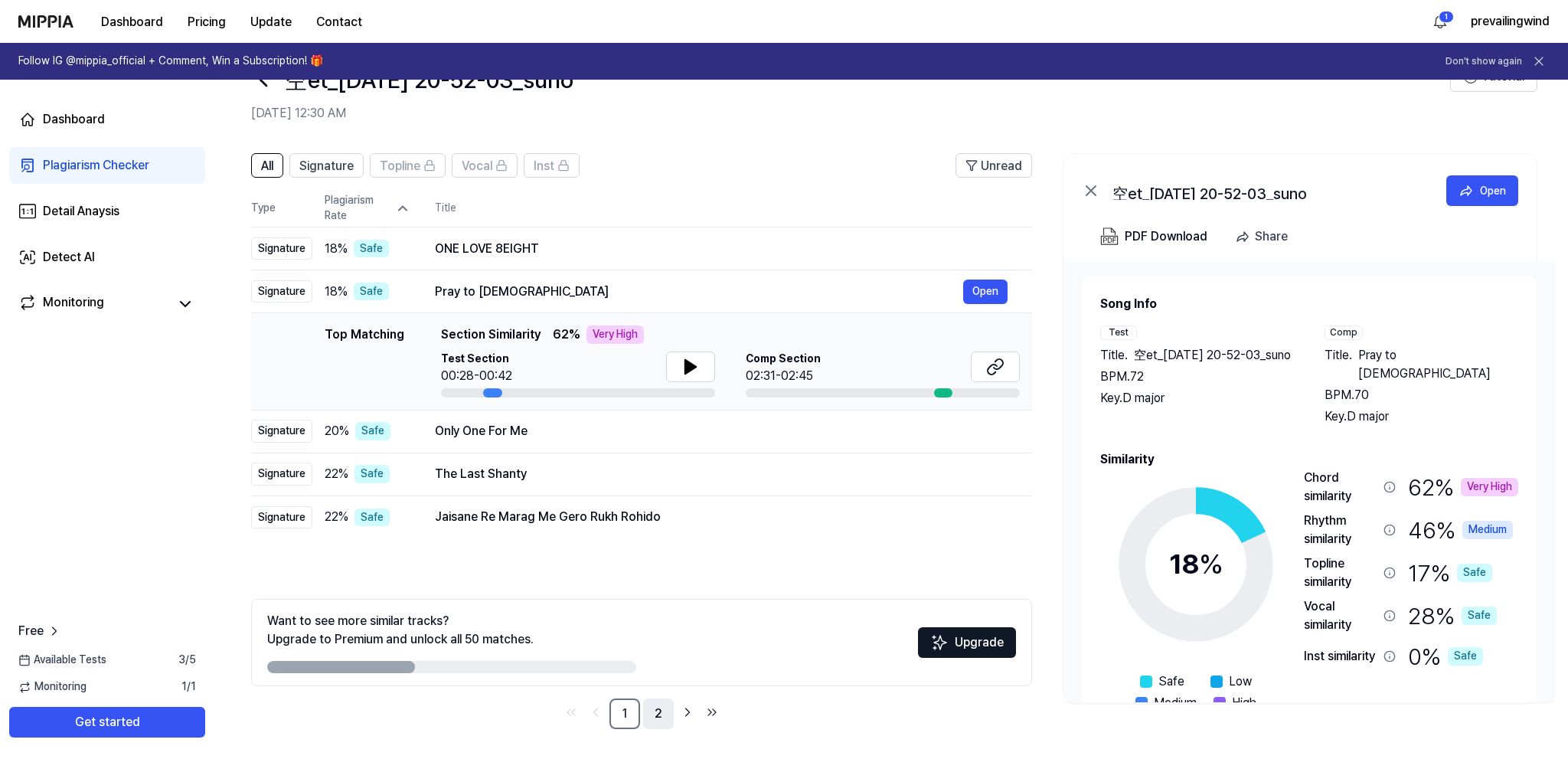
click at [658, 716] on link "2" at bounding box center [658, 714] width 30 height 31
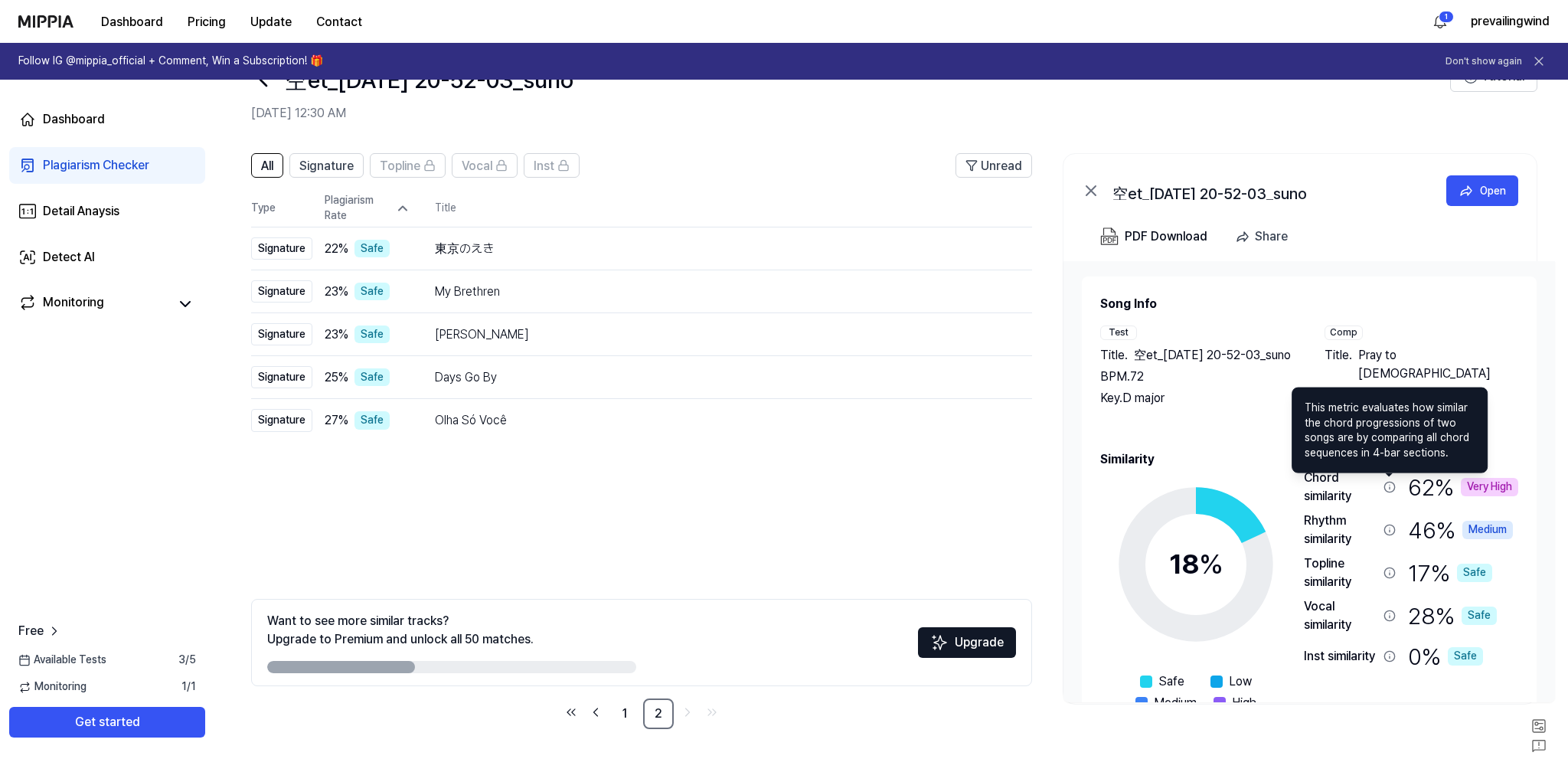
click at [50, 710] on icon at bounding box center [42, 718] width 16 height 16
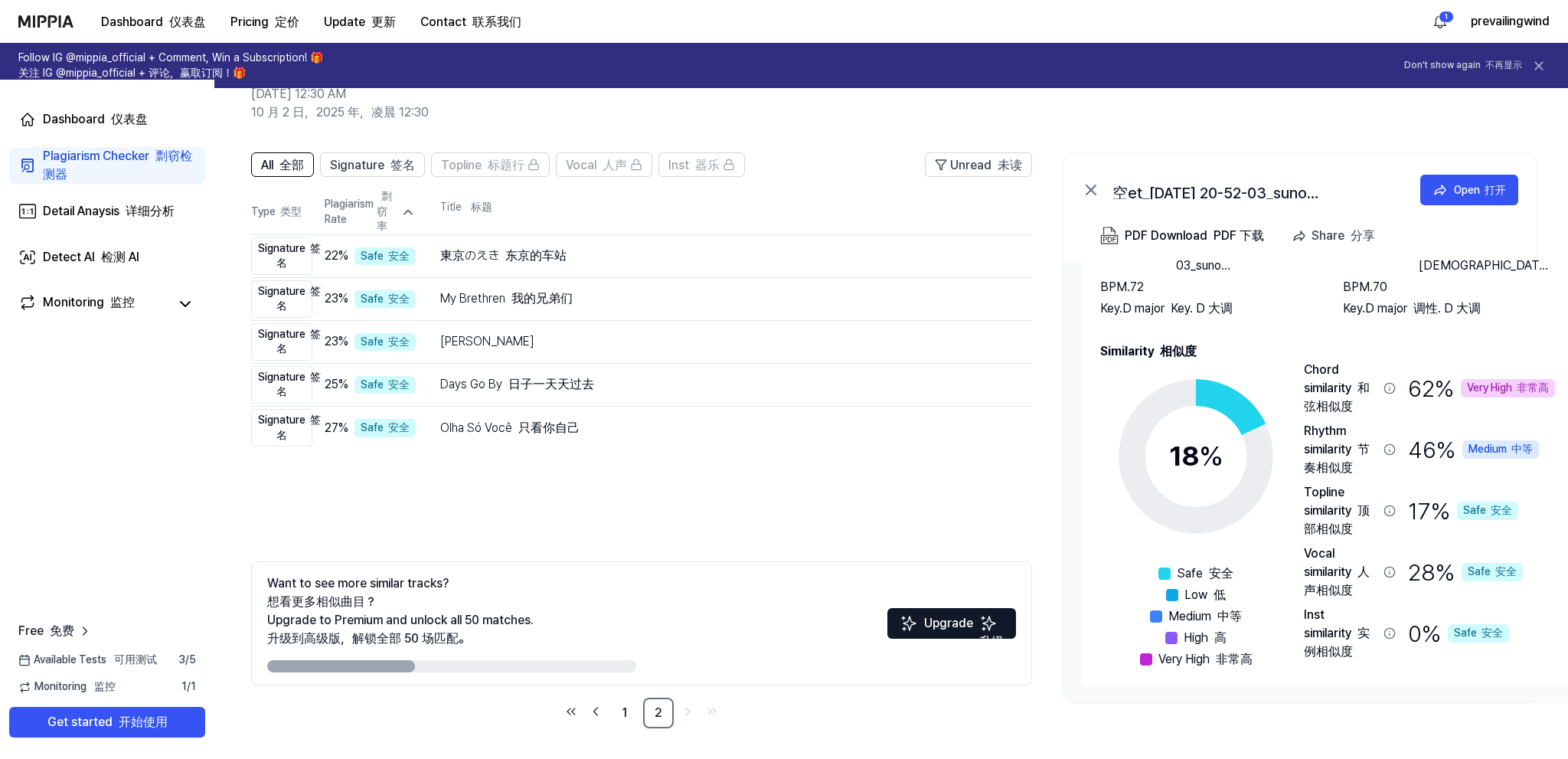
scroll to position [107, 0]
click at [50, 682] on icon at bounding box center [42, 690] width 16 height 16
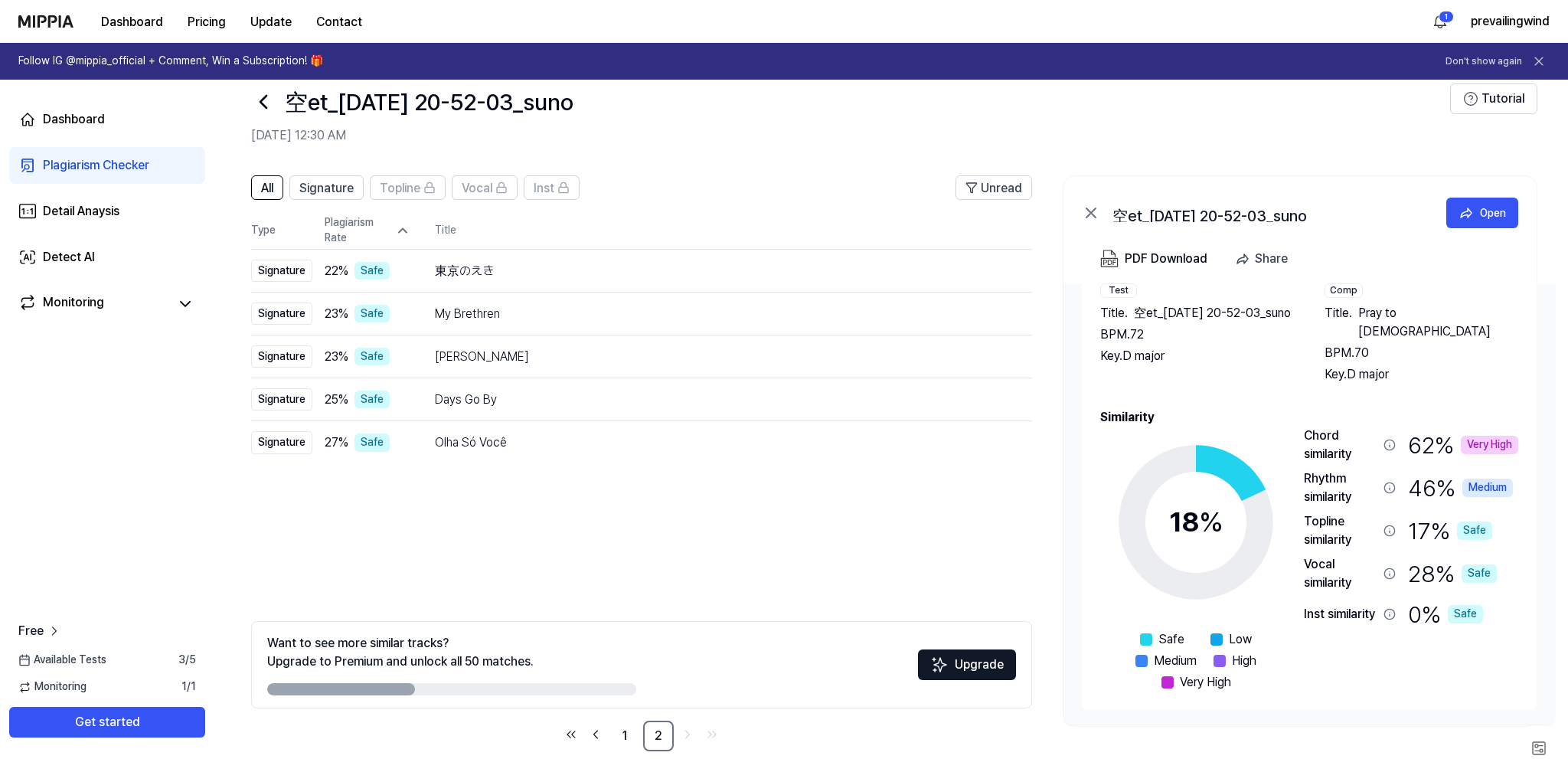
scroll to position [0, 0]
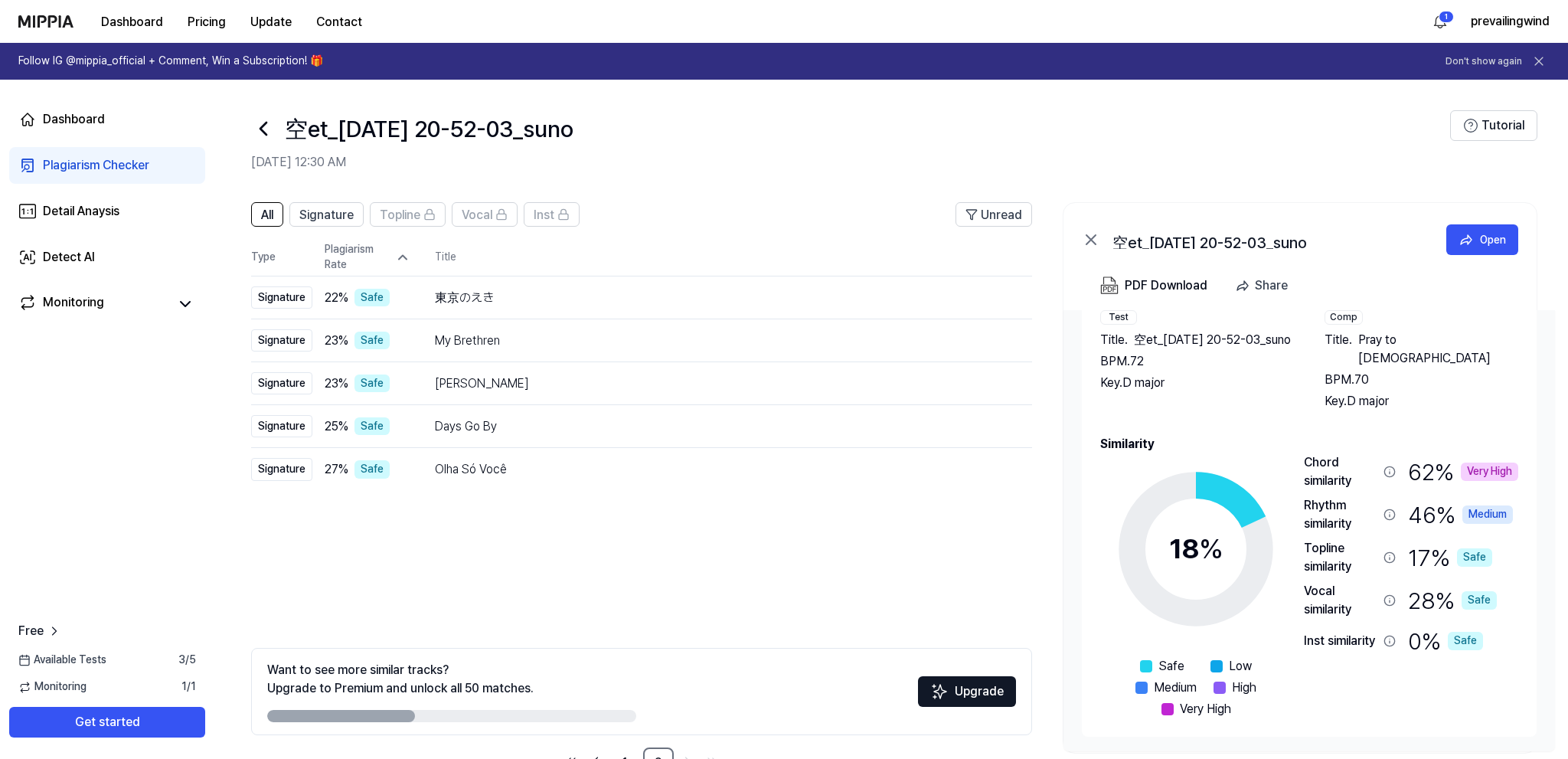
click at [263, 132] on icon at bounding box center [264, 129] width 6 height 13
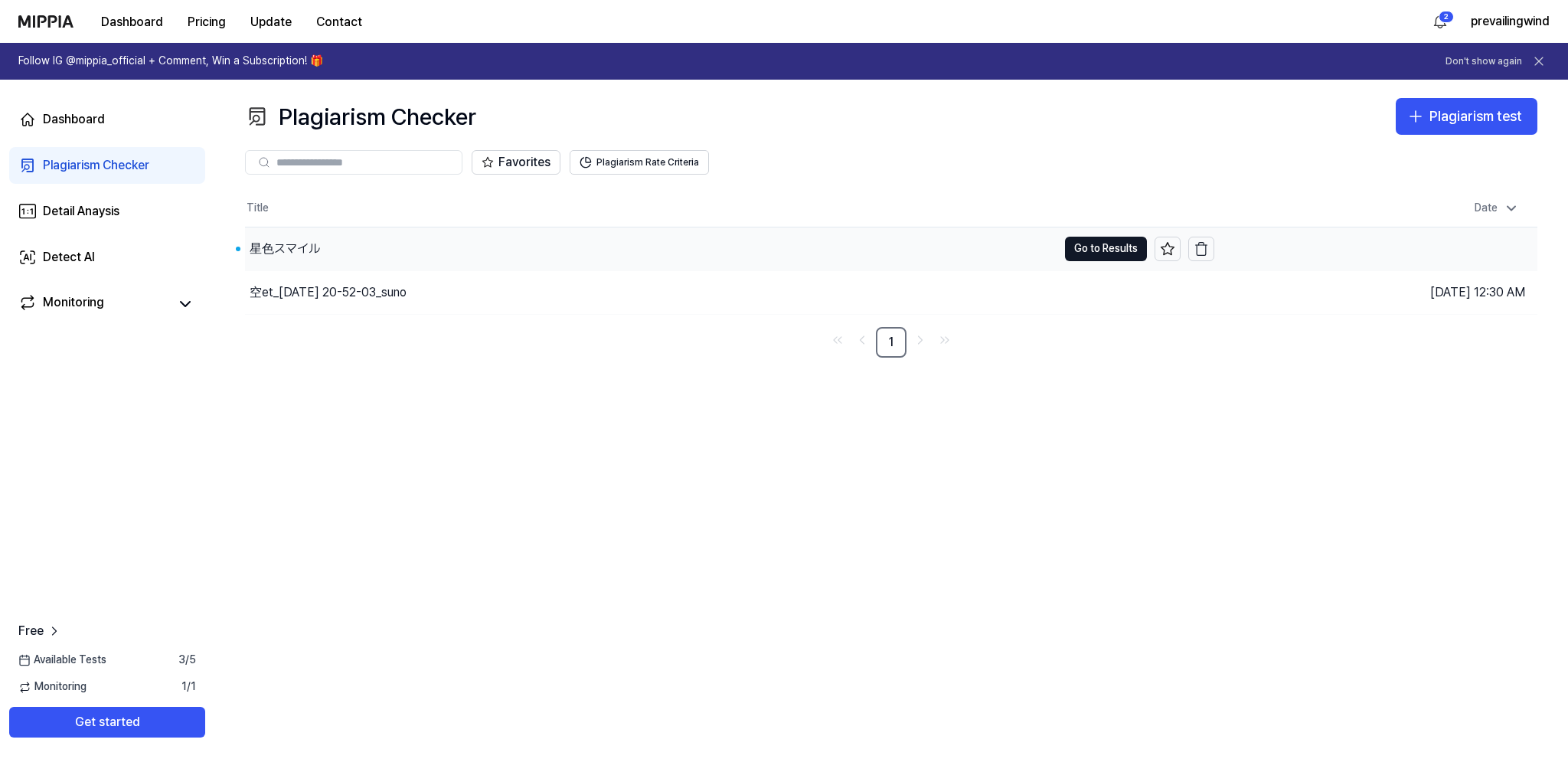
click at [504, 243] on div "星色スマイル" at bounding box center [651, 249] width 813 height 43
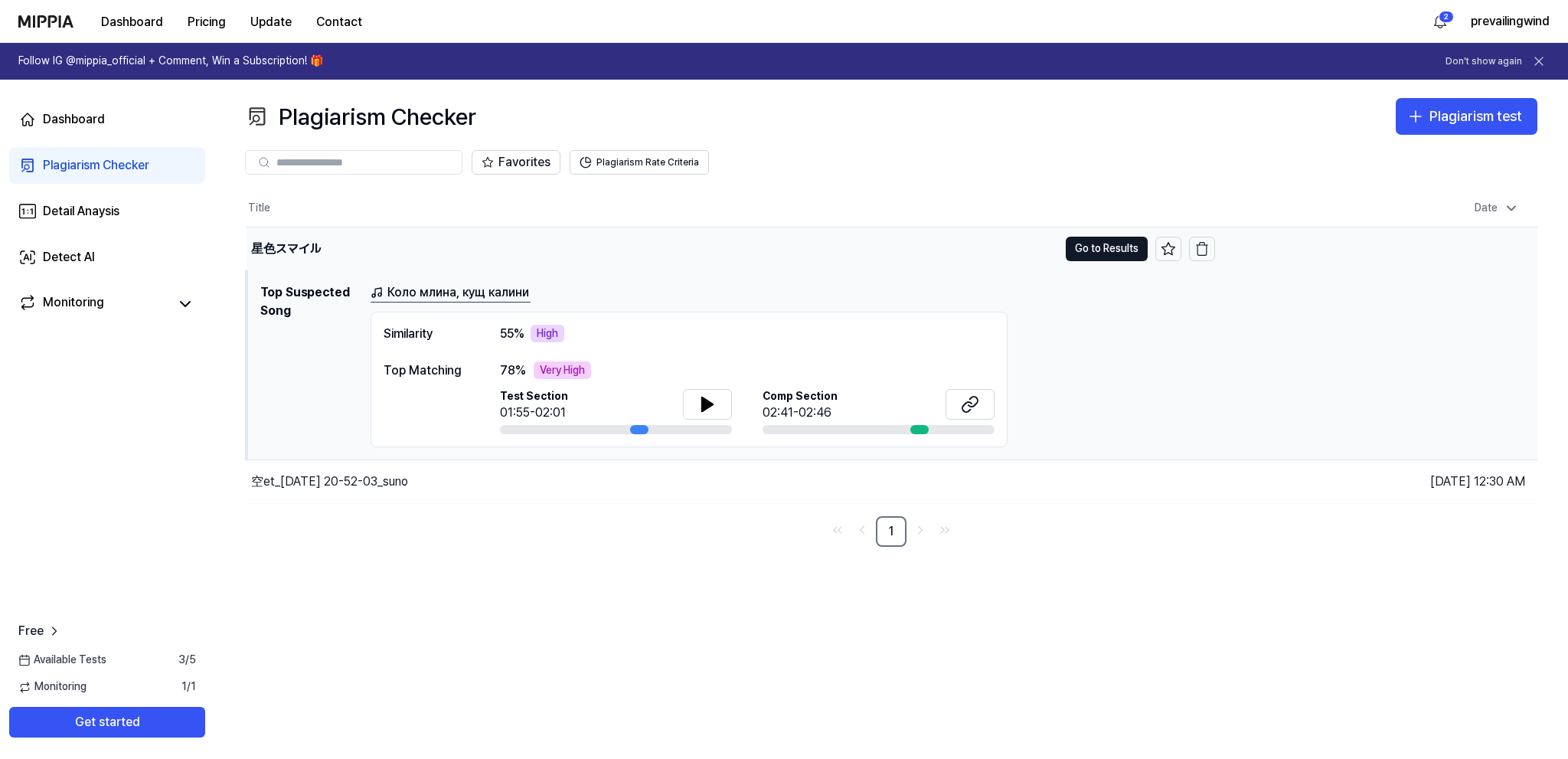
click at [577, 250] on div "星色スマイル" at bounding box center [652, 249] width 812 height 43
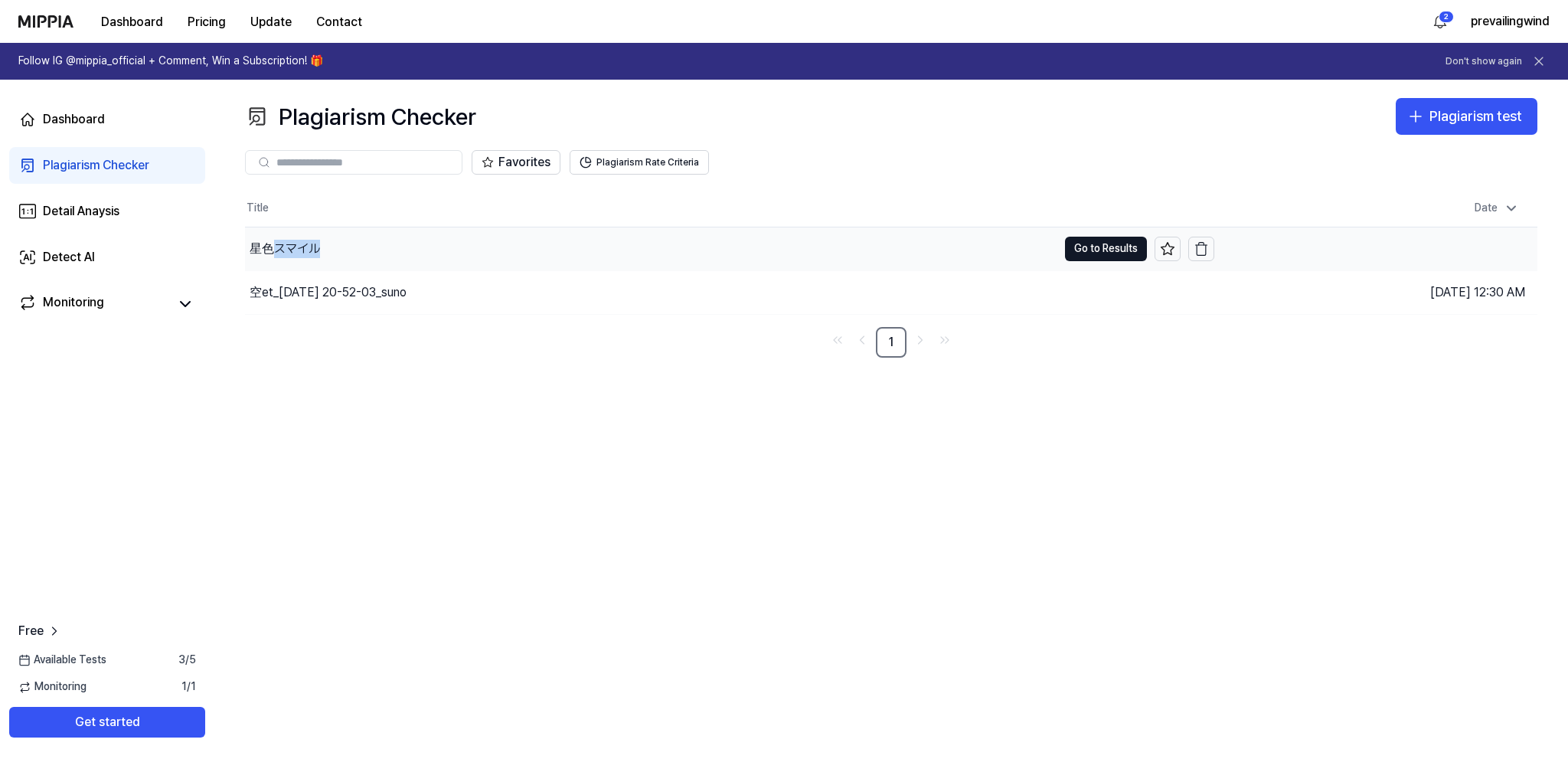
click at [577, 250] on div "星色スマイル" at bounding box center [651, 249] width 813 height 43
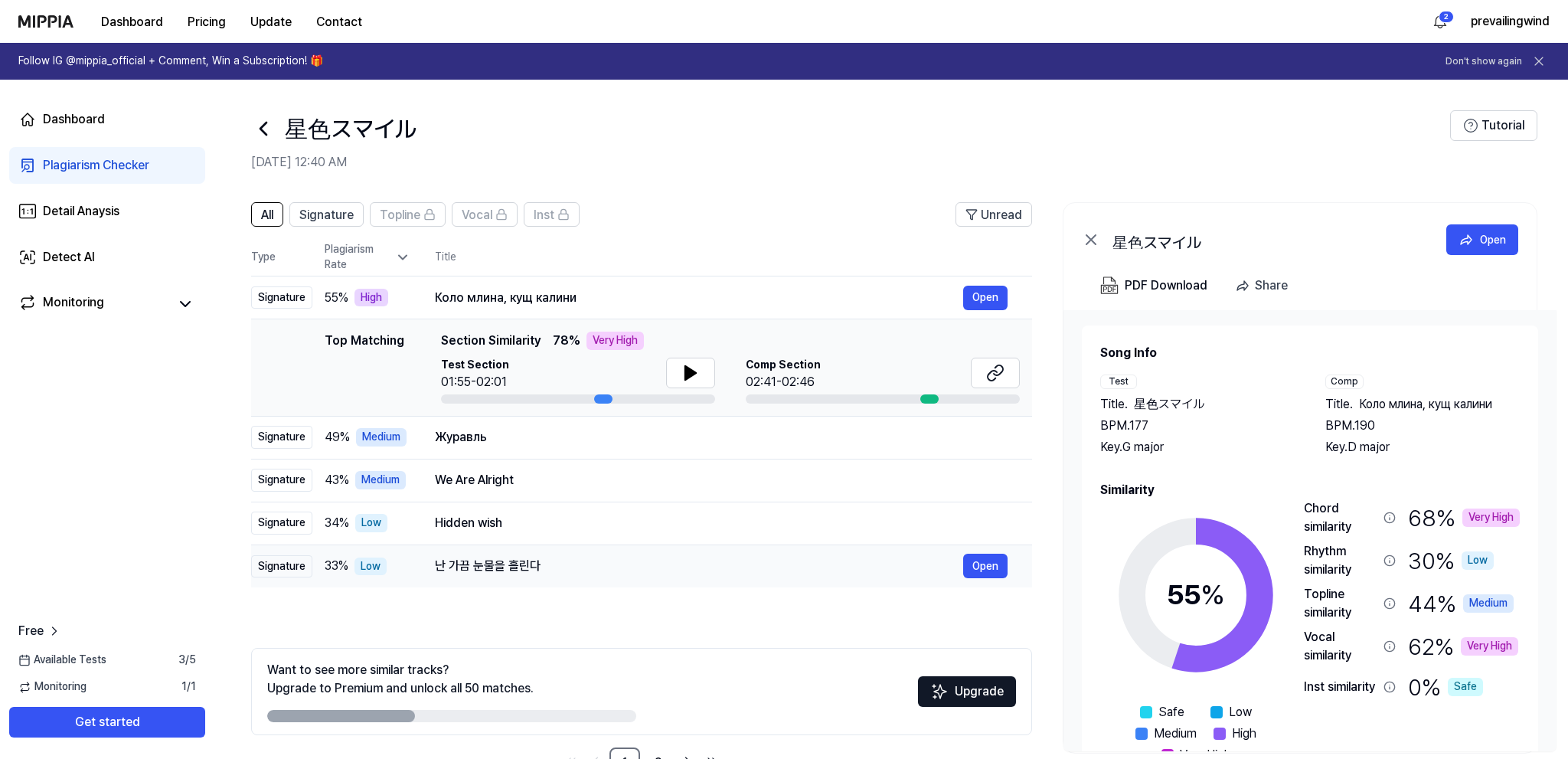
click at [541, 561] on div "난 가끔 눈물을 흘린다" at bounding box center [699, 566] width 529 height 18
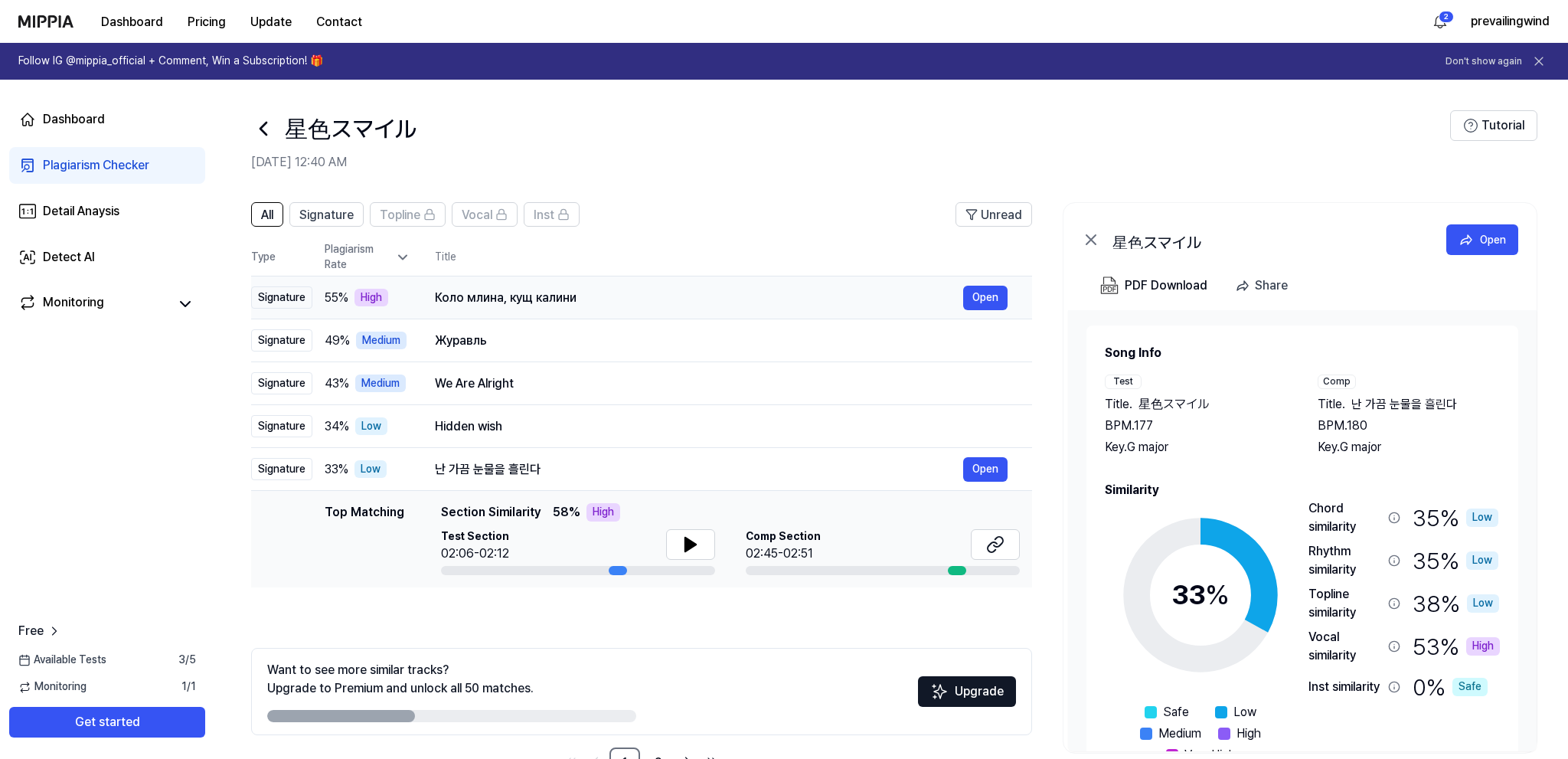
click at [684, 308] on div "Коло млина, кущ калини Open" at bounding box center [721, 297] width 572 height 24
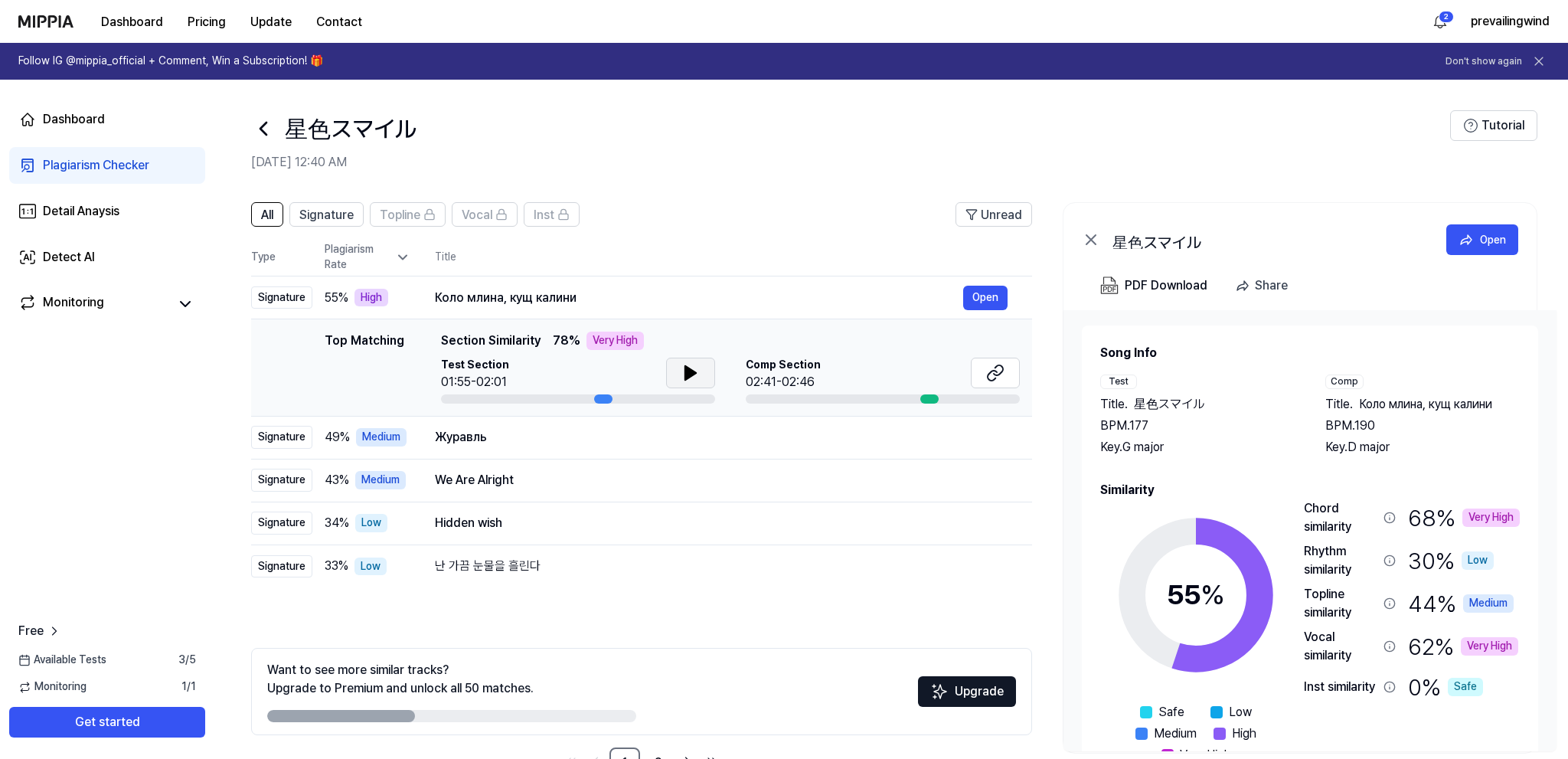
click at [684, 360] on button at bounding box center [691, 372] width 49 height 31
click at [702, 380] on button at bounding box center [691, 372] width 49 height 31
click at [993, 366] on icon at bounding box center [995, 372] width 18 height 18
drag, startPoint x: 597, startPoint y: 305, endPoint x: 514, endPoint y: 303, distance: 83.0
click at [497, 304] on div "Коло млина, кущ калини" at bounding box center [699, 297] width 529 height 18
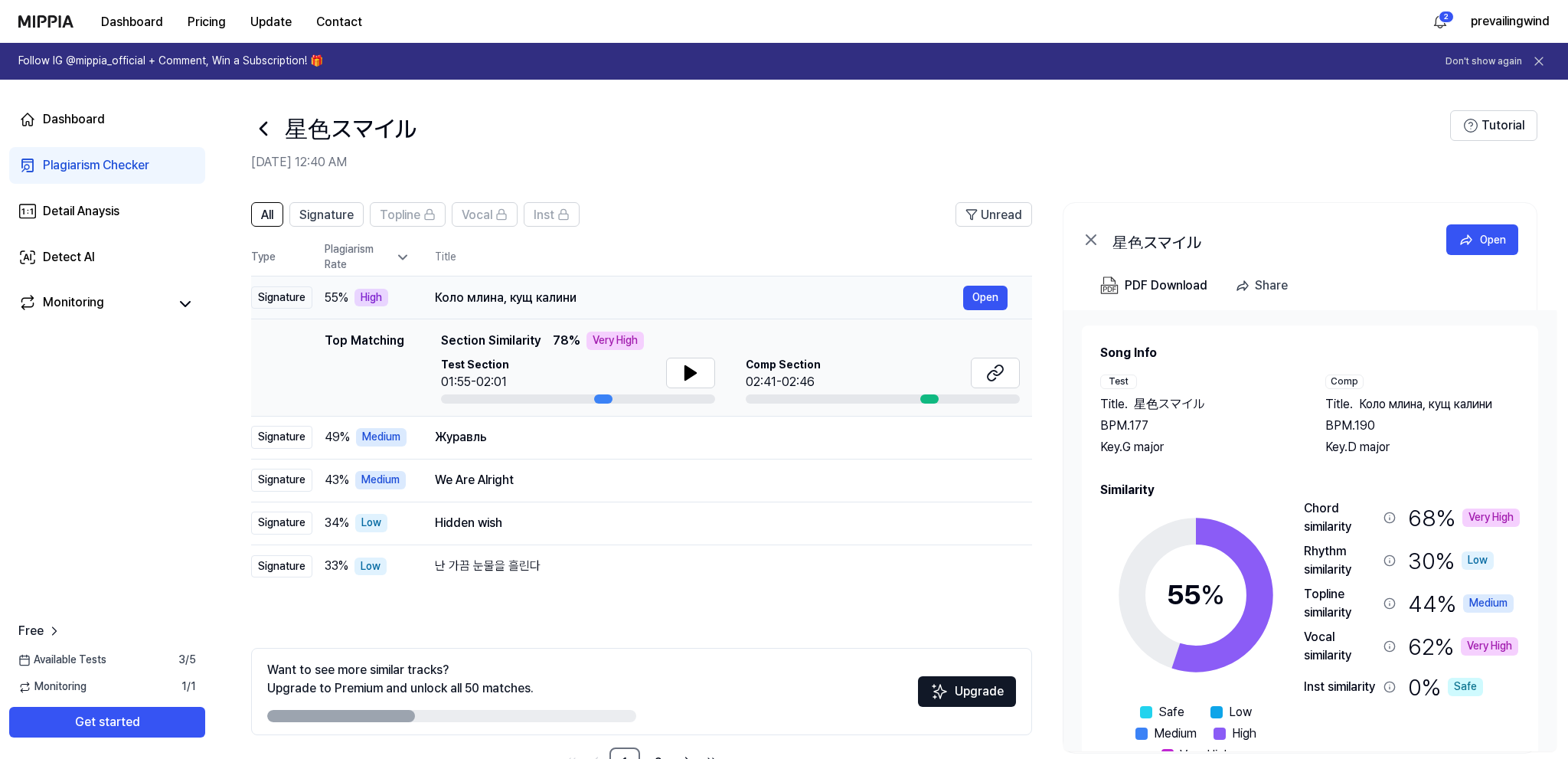
drag, startPoint x: 574, startPoint y: 300, endPoint x: 488, endPoint y: 300, distance: 86.0
click at [488, 300] on div "Коло млина, кущ калини" at bounding box center [699, 297] width 529 height 18
drag, startPoint x: 488, startPoint y: 300, endPoint x: 452, endPoint y: 288, distance: 37.9
click at [487, 300] on div "Коло млина, кущ калини" at bounding box center [699, 297] width 529 height 18
drag, startPoint x: 446, startPoint y: 284, endPoint x: 791, endPoint y: 289, distance: 345.0
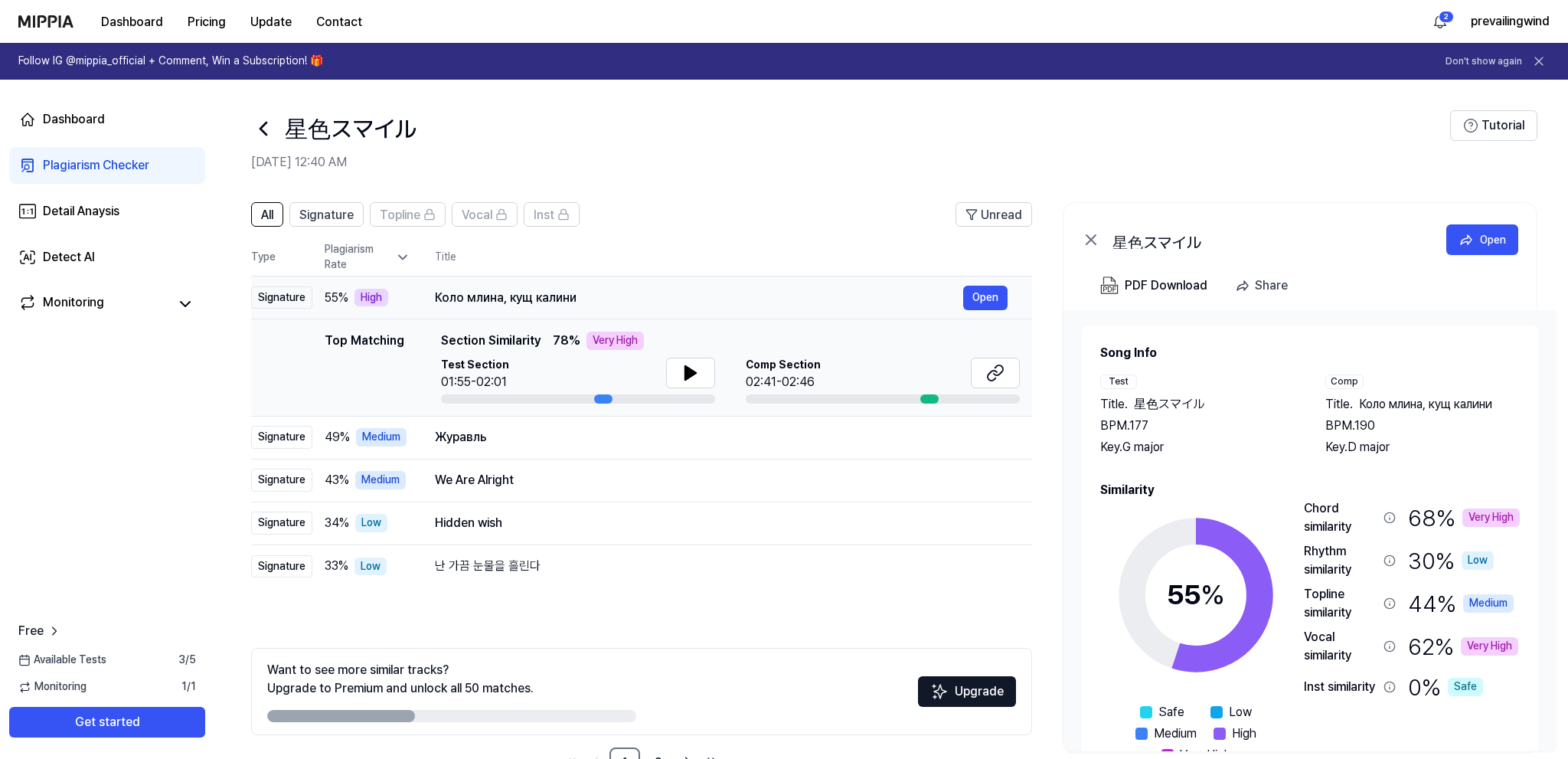
click at [513, 302] on table "Type Plagiarism Rate Title High Rate Unread Signature 55 % High Коло млина, кущ…" at bounding box center [641, 412] width 781 height 348
click at [978, 302] on button "Open" at bounding box center [985, 297] width 45 height 24
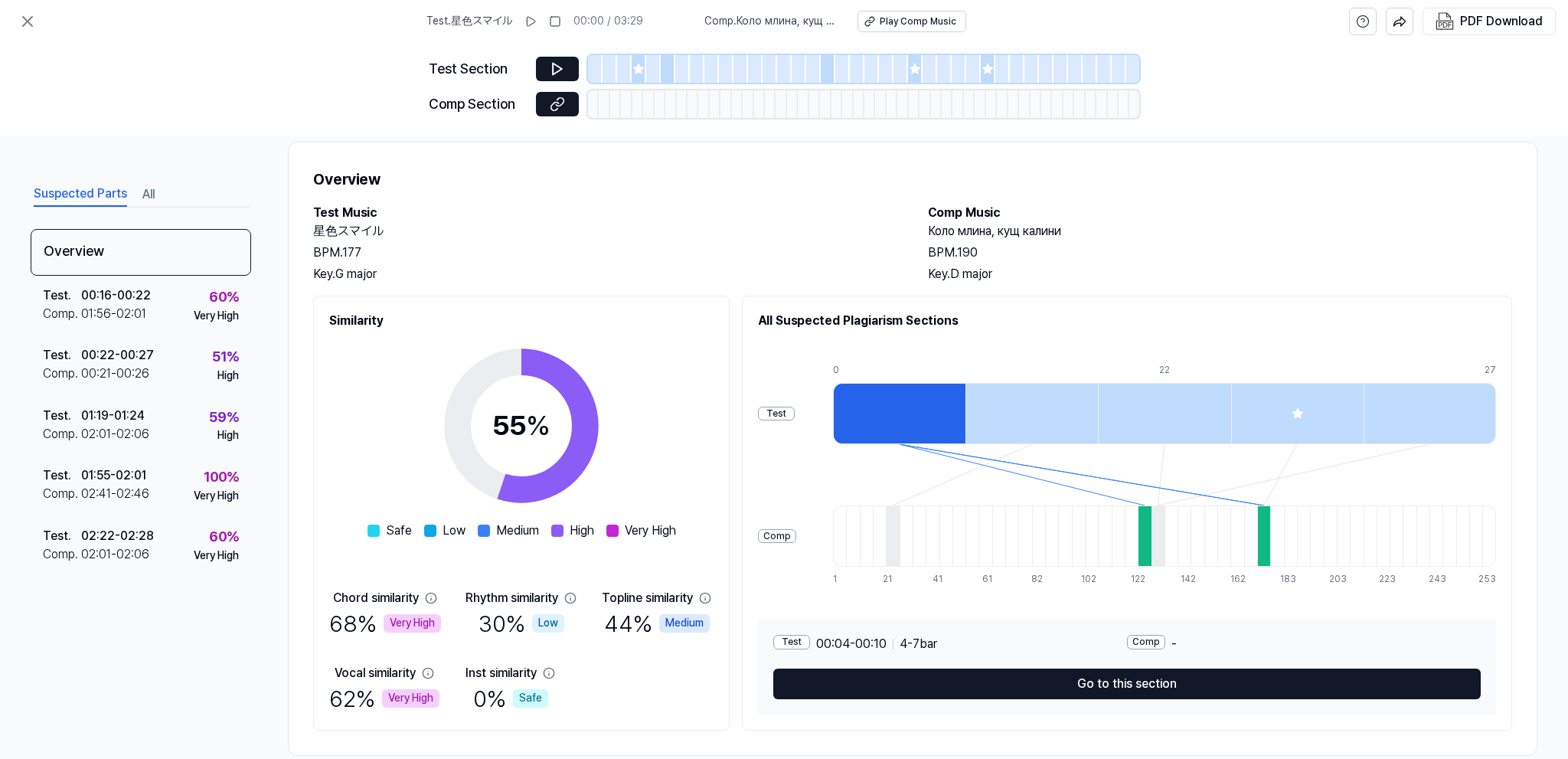
scroll to position [52, 0]
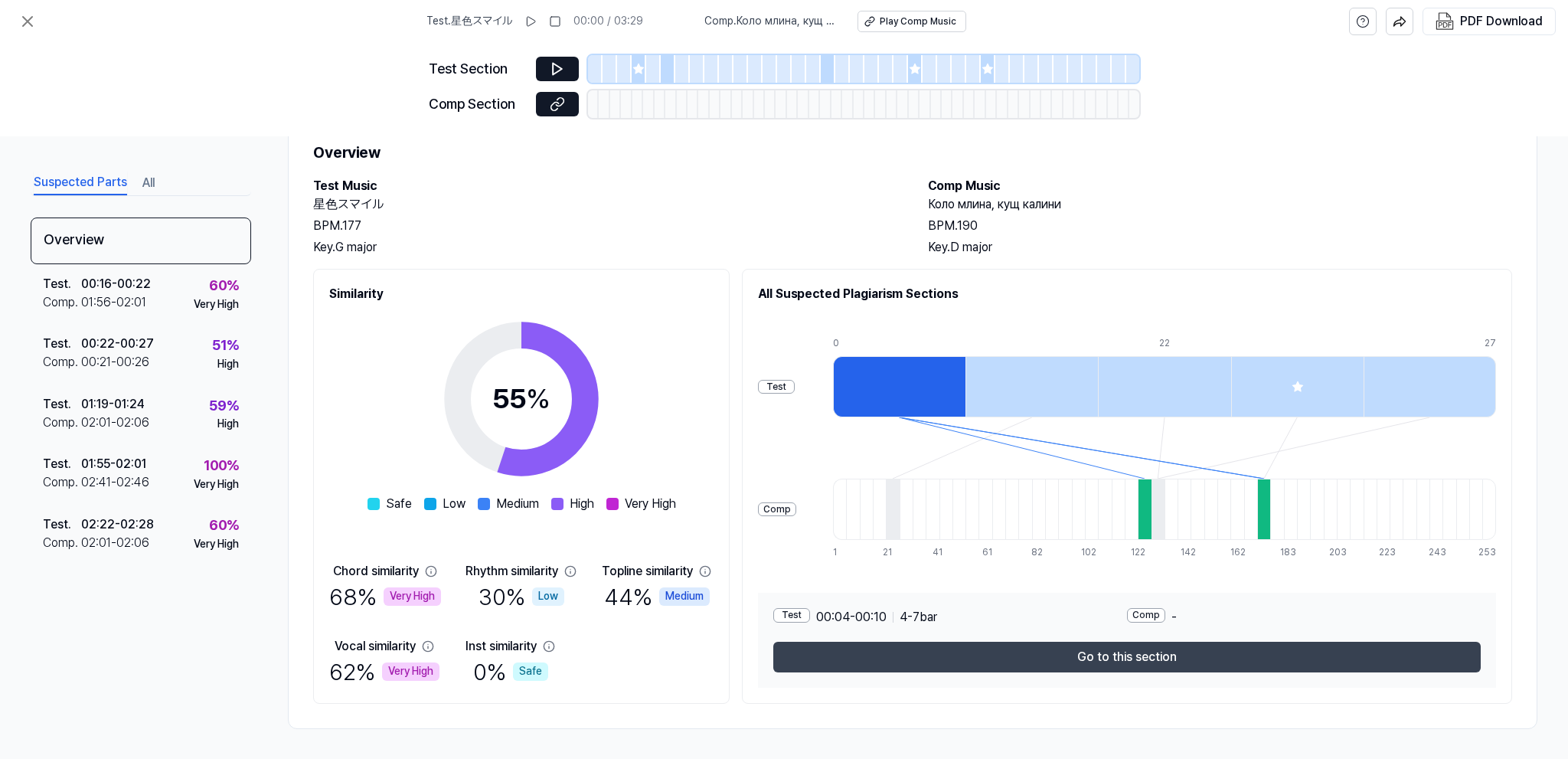
click at [1076, 646] on button "Go to this section" at bounding box center [1127, 656] width 708 height 31
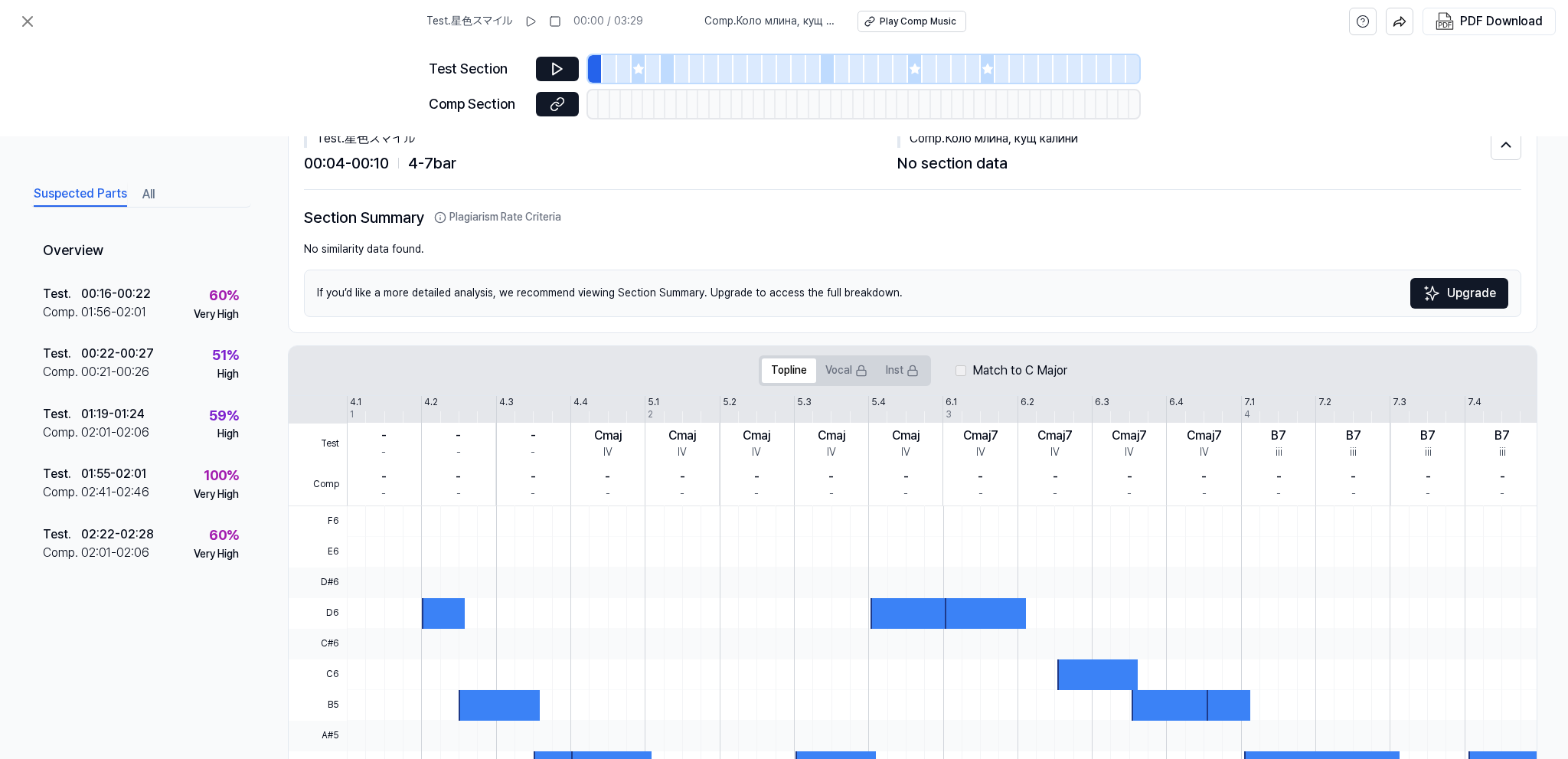
click at [880, 615] on div at bounding box center [911, 613] width 81 height 31
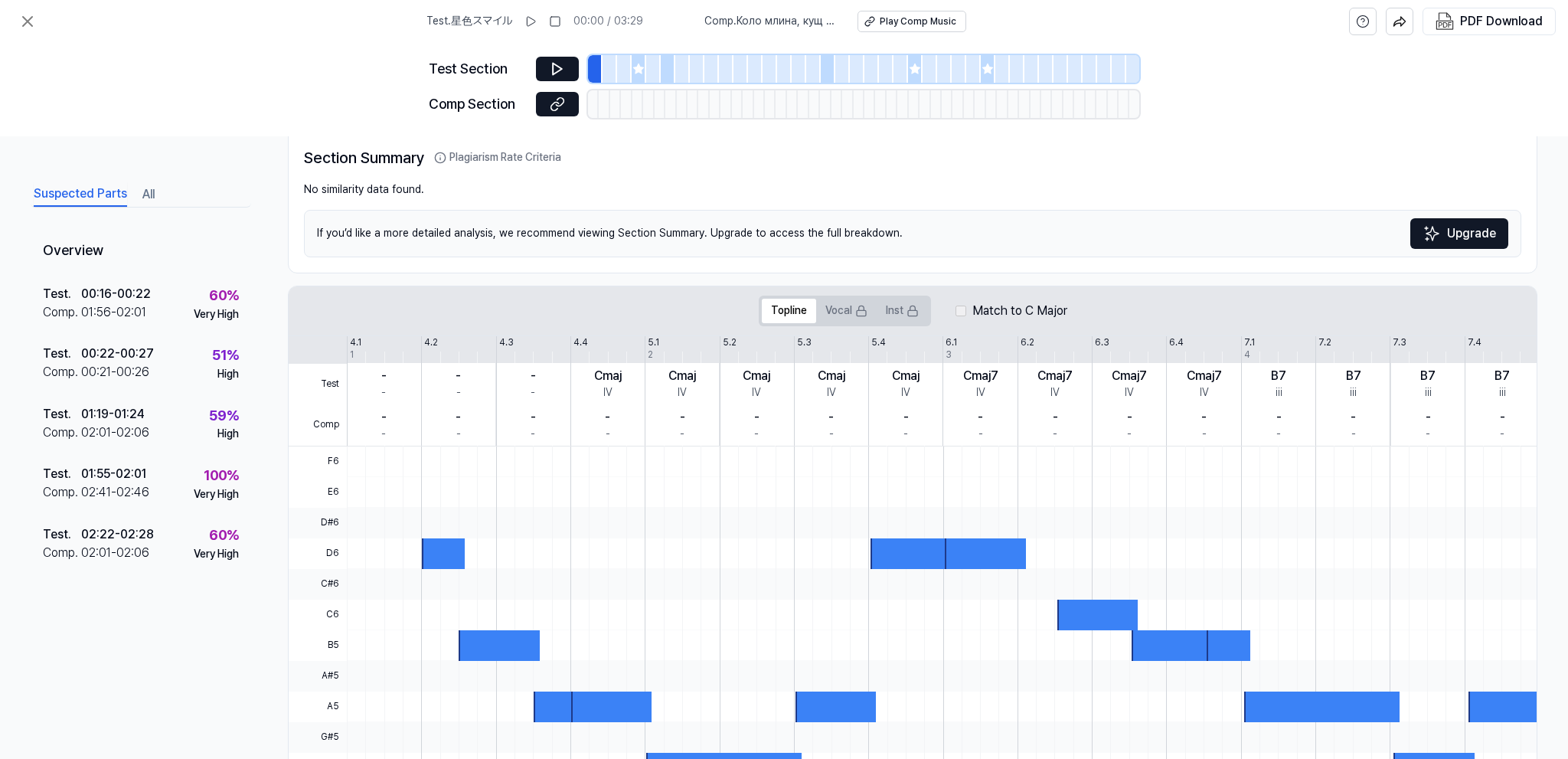
scroll to position [257, 0]
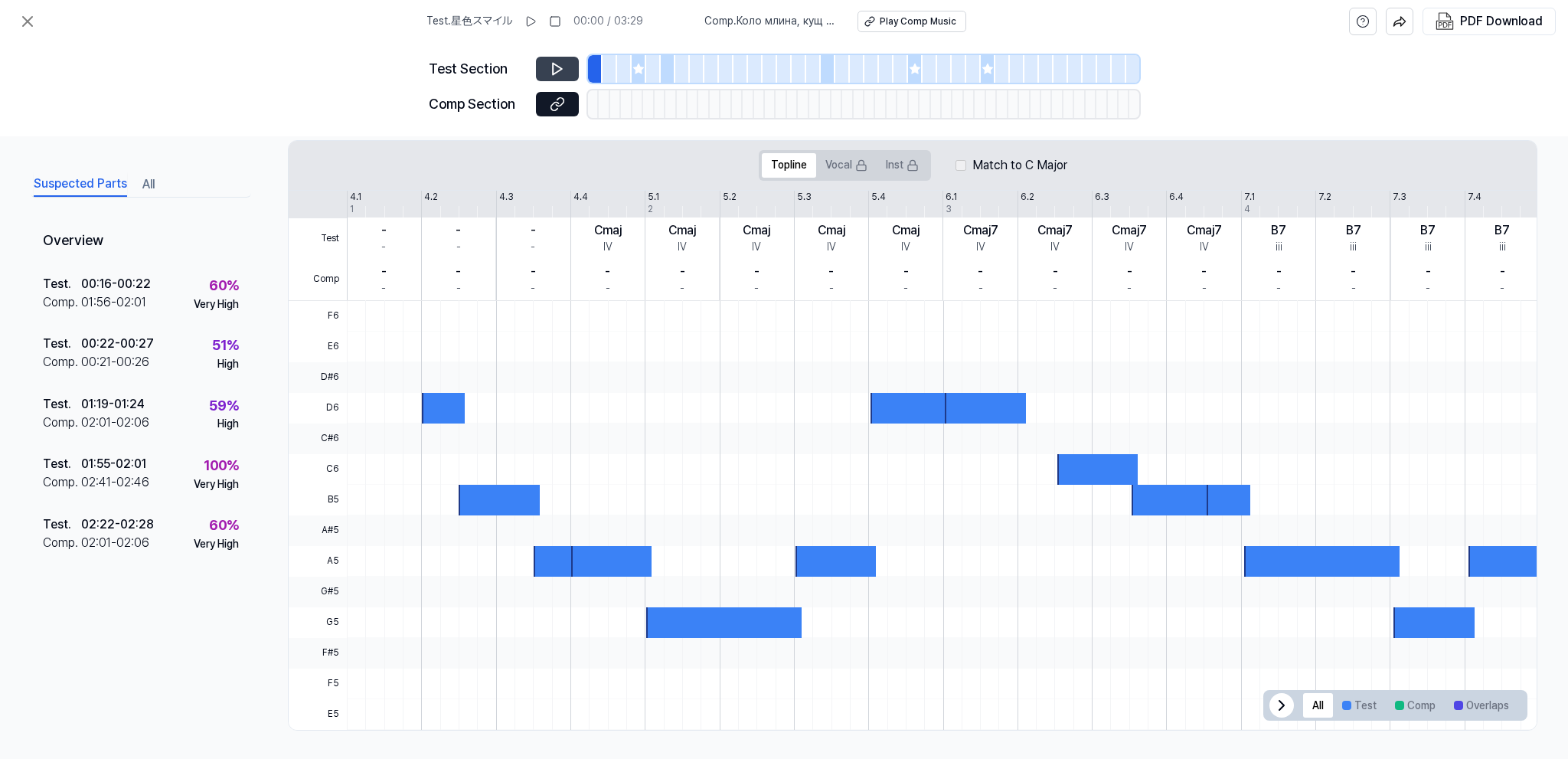
click at [562, 76] on icon at bounding box center [558, 69] width 16 height 16
click at [633, 71] on icon at bounding box center [639, 69] width 13 height 13
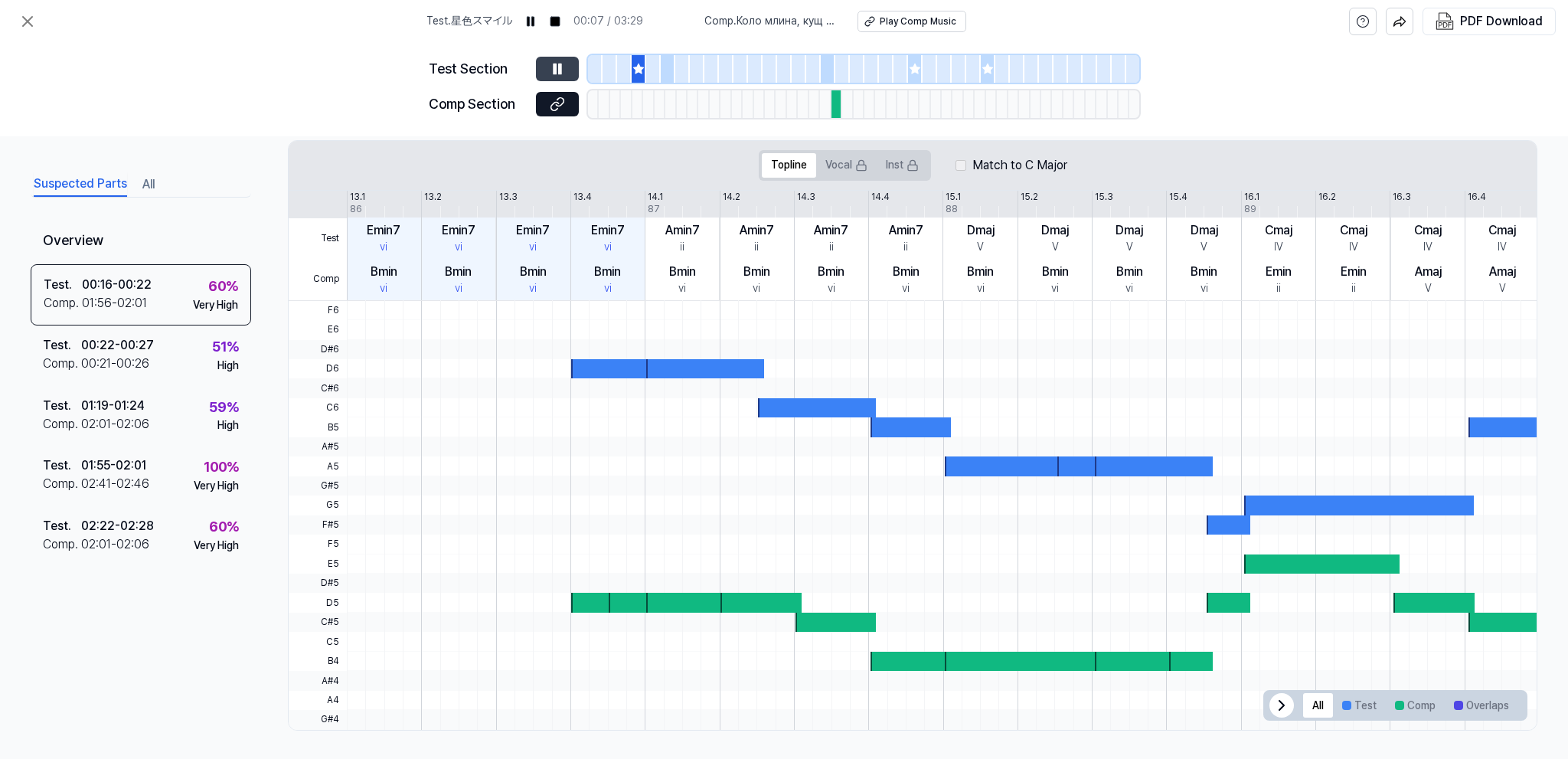
click at [829, 72] on div at bounding box center [828, 68] width 15 height 27
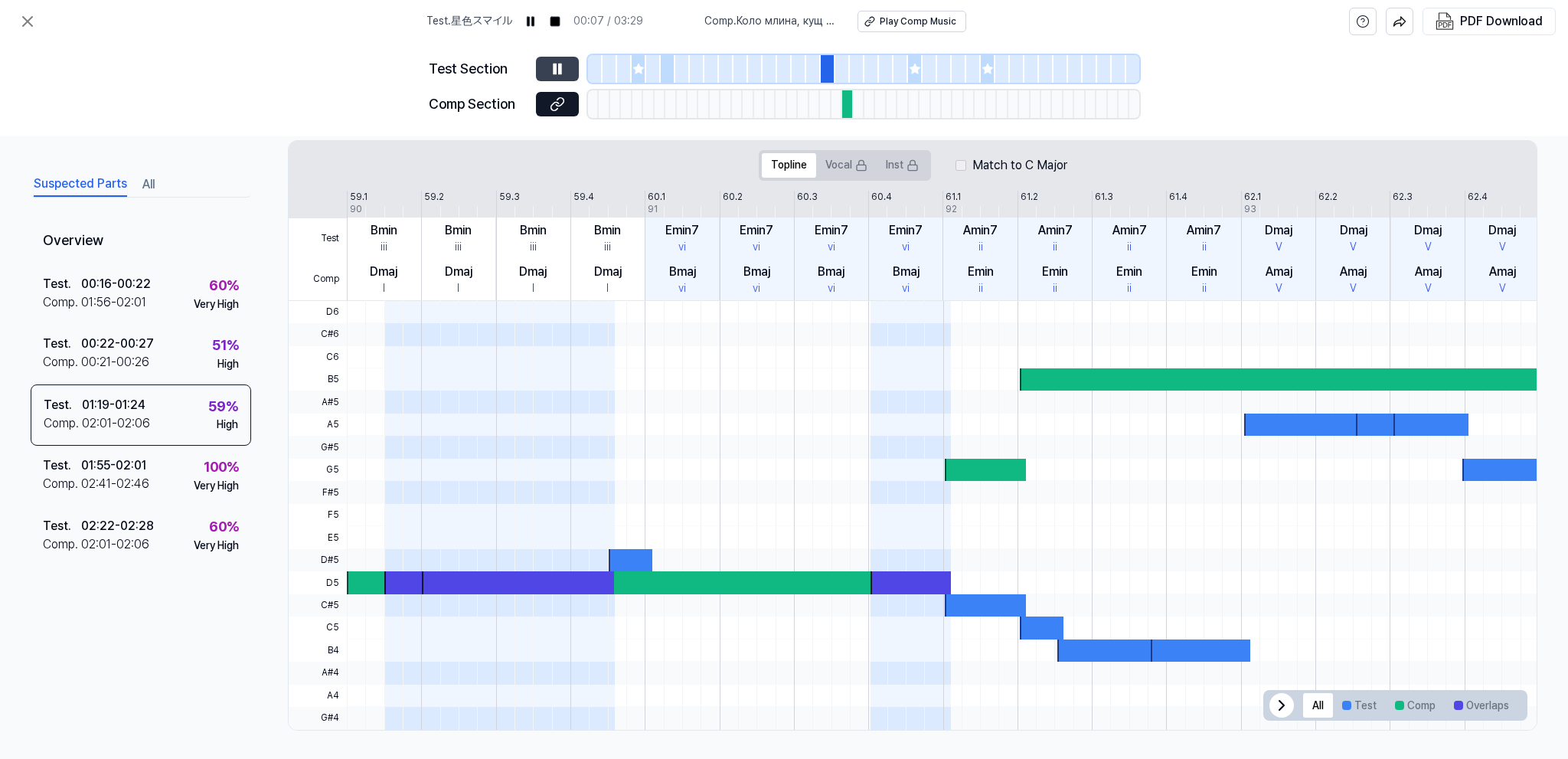
click at [910, 71] on icon at bounding box center [915, 69] width 13 height 13
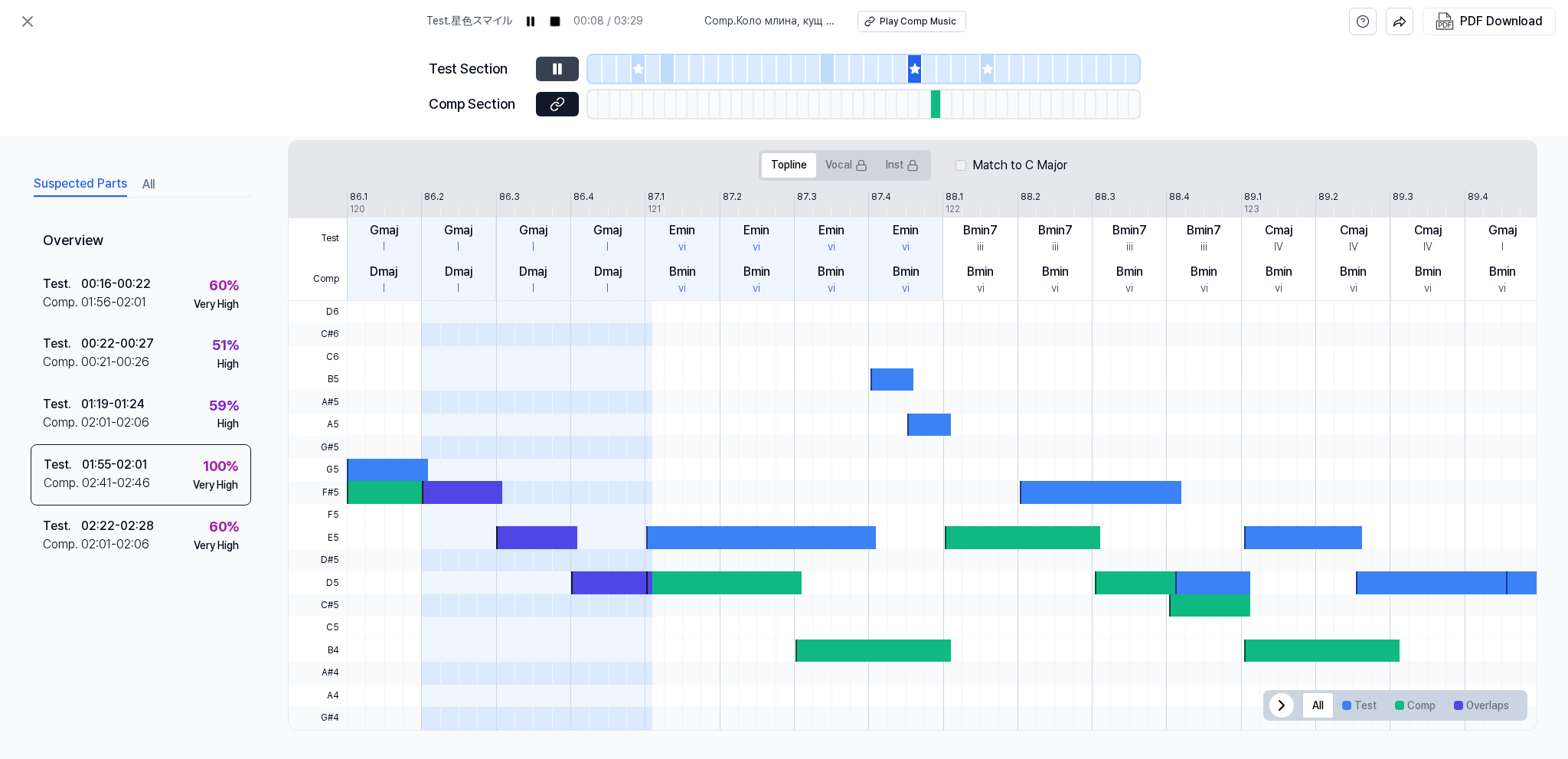
click at [990, 65] on icon at bounding box center [988, 69] width 13 height 13
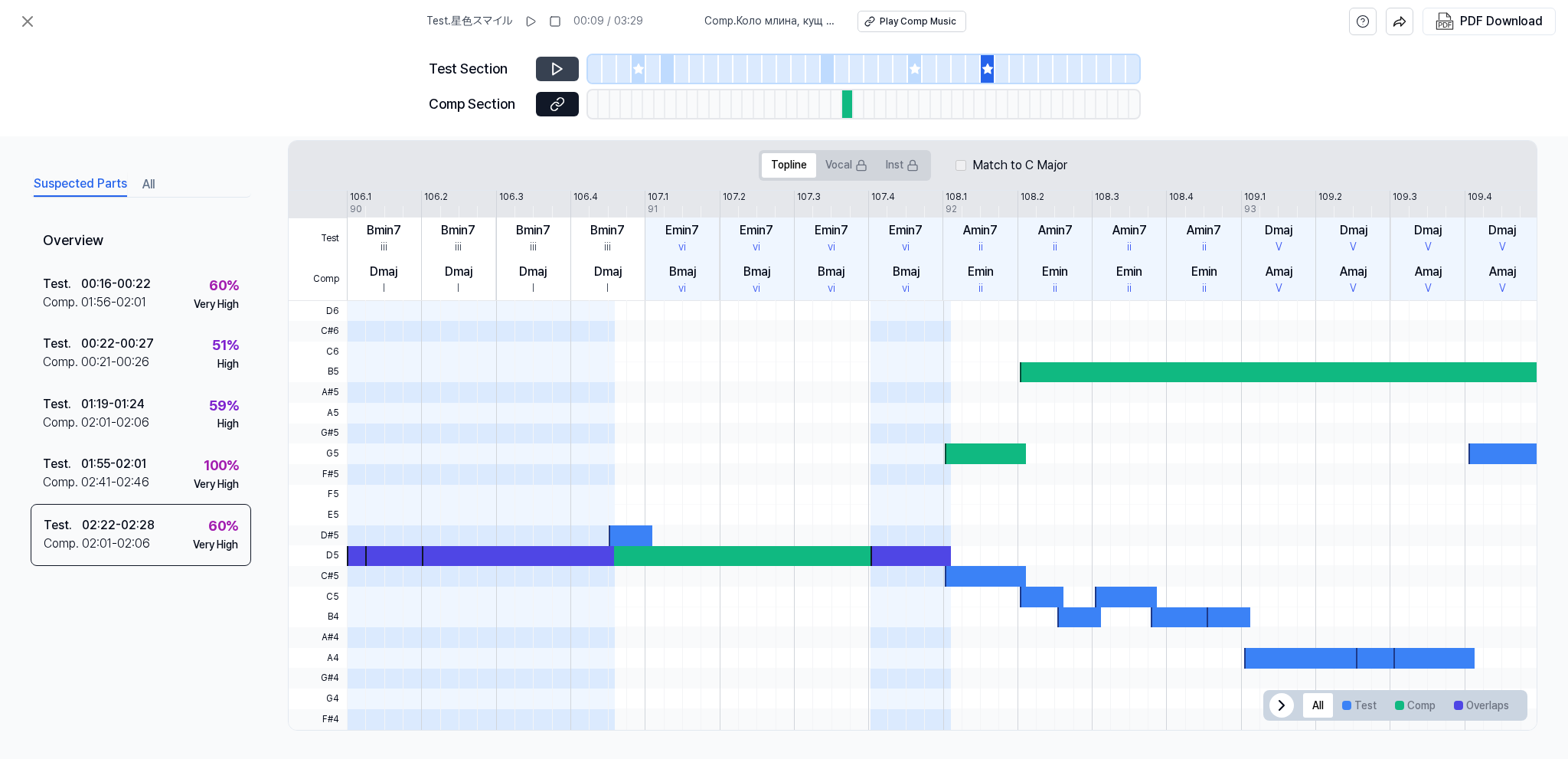
click at [995, 66] on div at bounding box center [988, 68] width 15 height 27
click at [558, 74] on icon at bounding box center [558, 69] width 16 height 16
click at [134, 462] on div "01:55 - 02:01" at bounding box center [113, 464] width 65 height 18
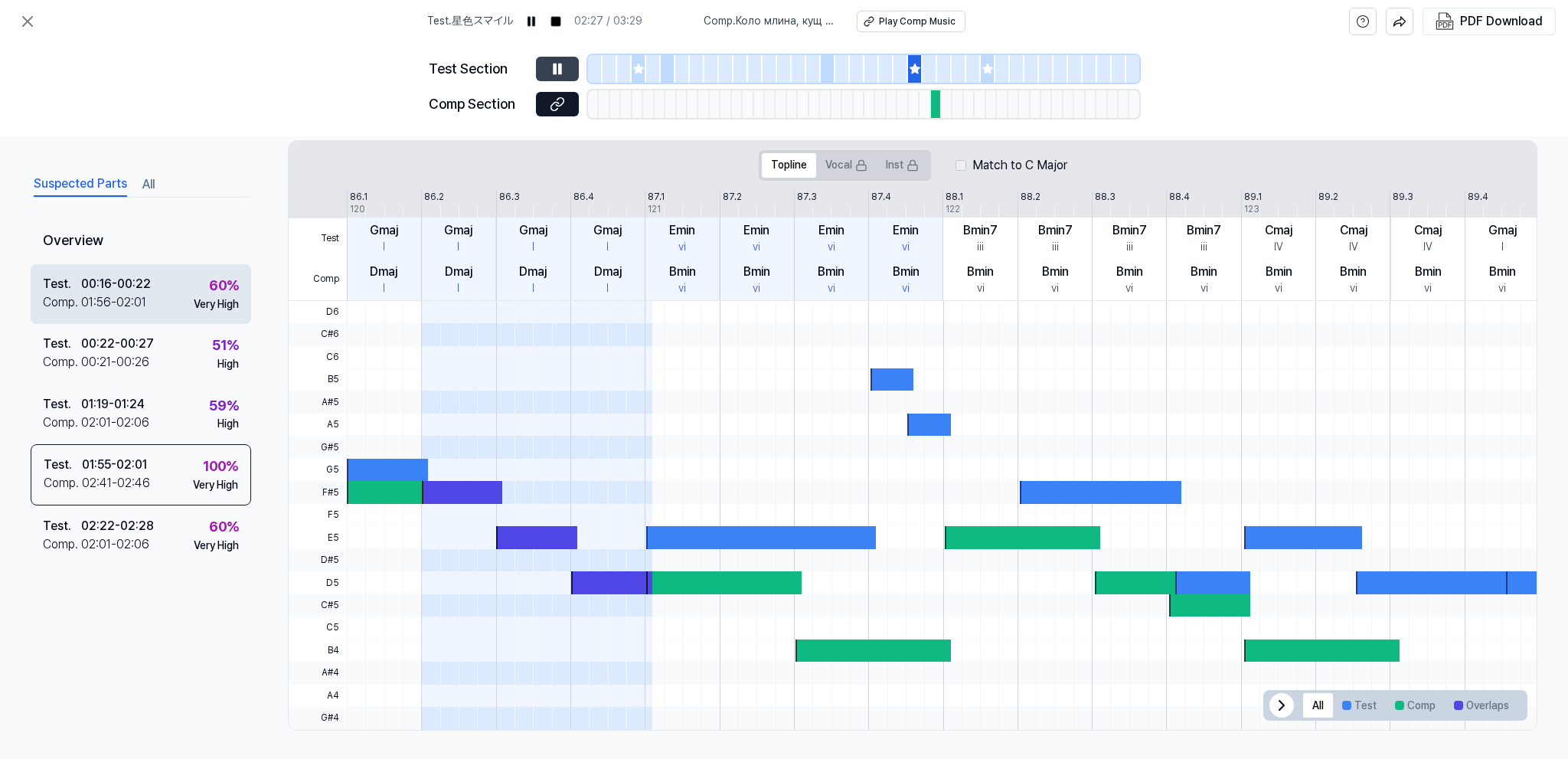
click at [147, 297] on div "Comp . 01:56 - 02:01" at bounding box center [97, 302] width 108 height 18
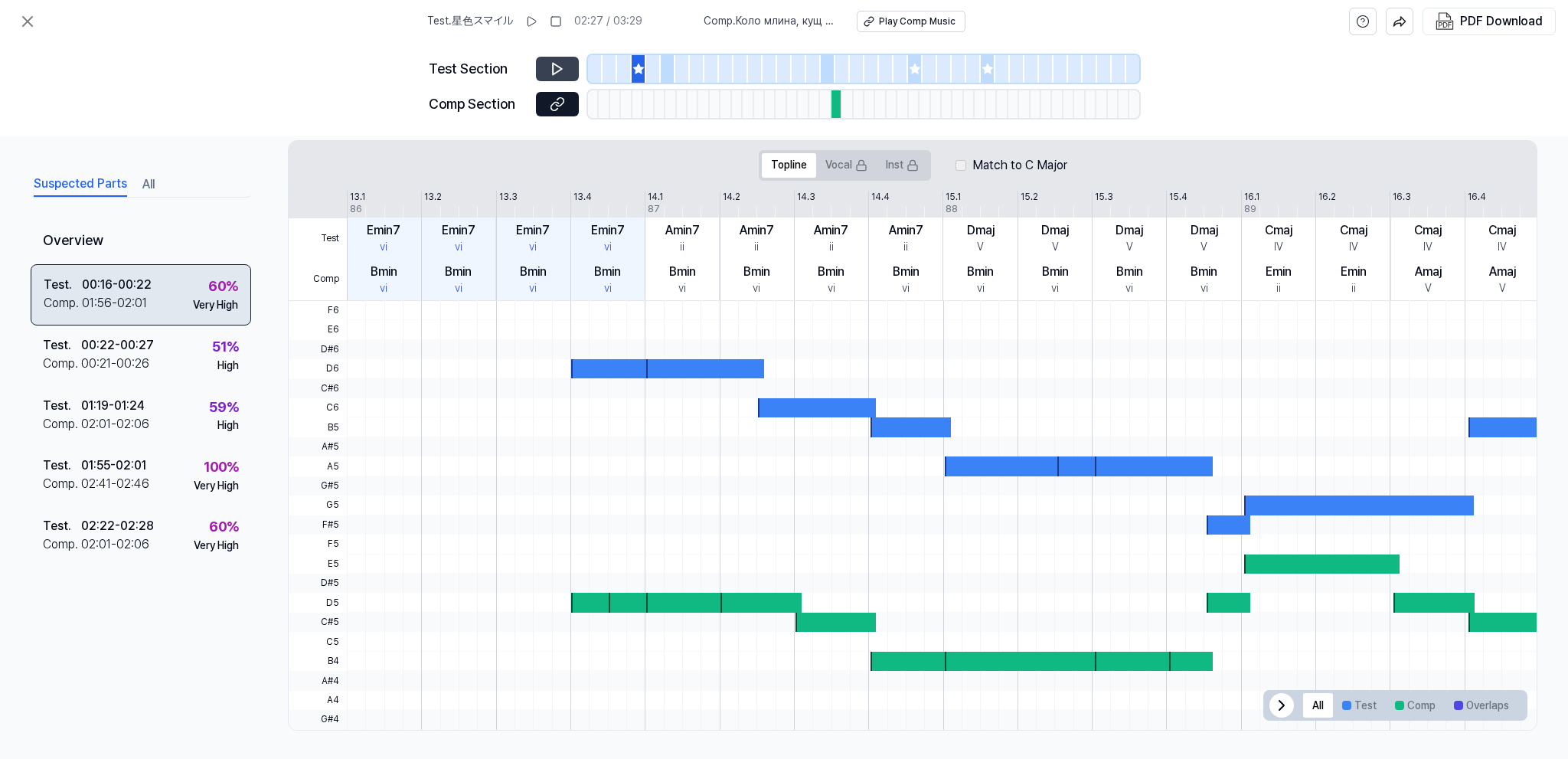
click at [140, 294] on div "01:56 - 02:01" at bounding box center [114, 303] width 65 height 18
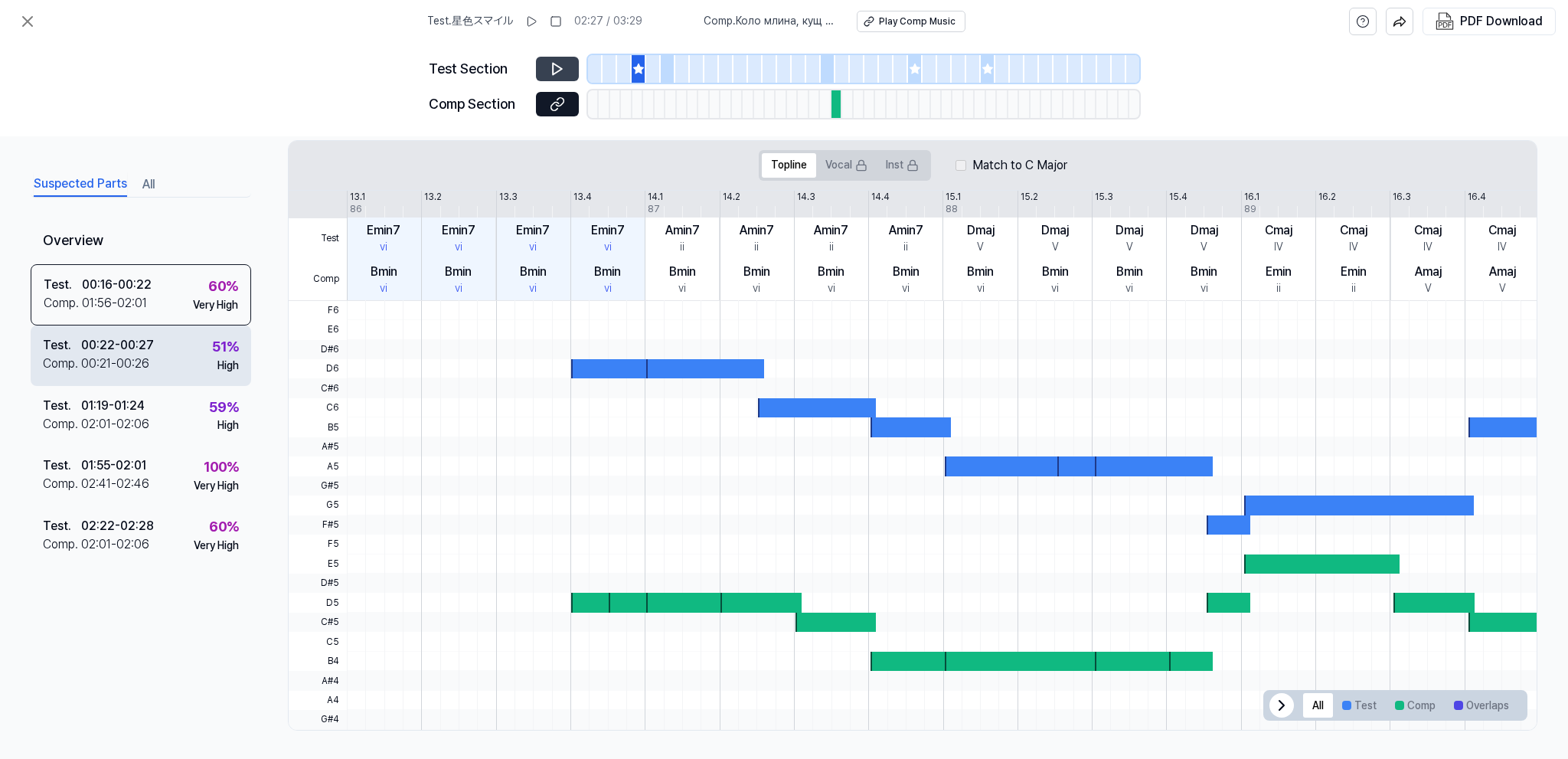
click at [138, 354] on div "00:21 - 00:26" at bounding box center [115, 363] width 68 height 18
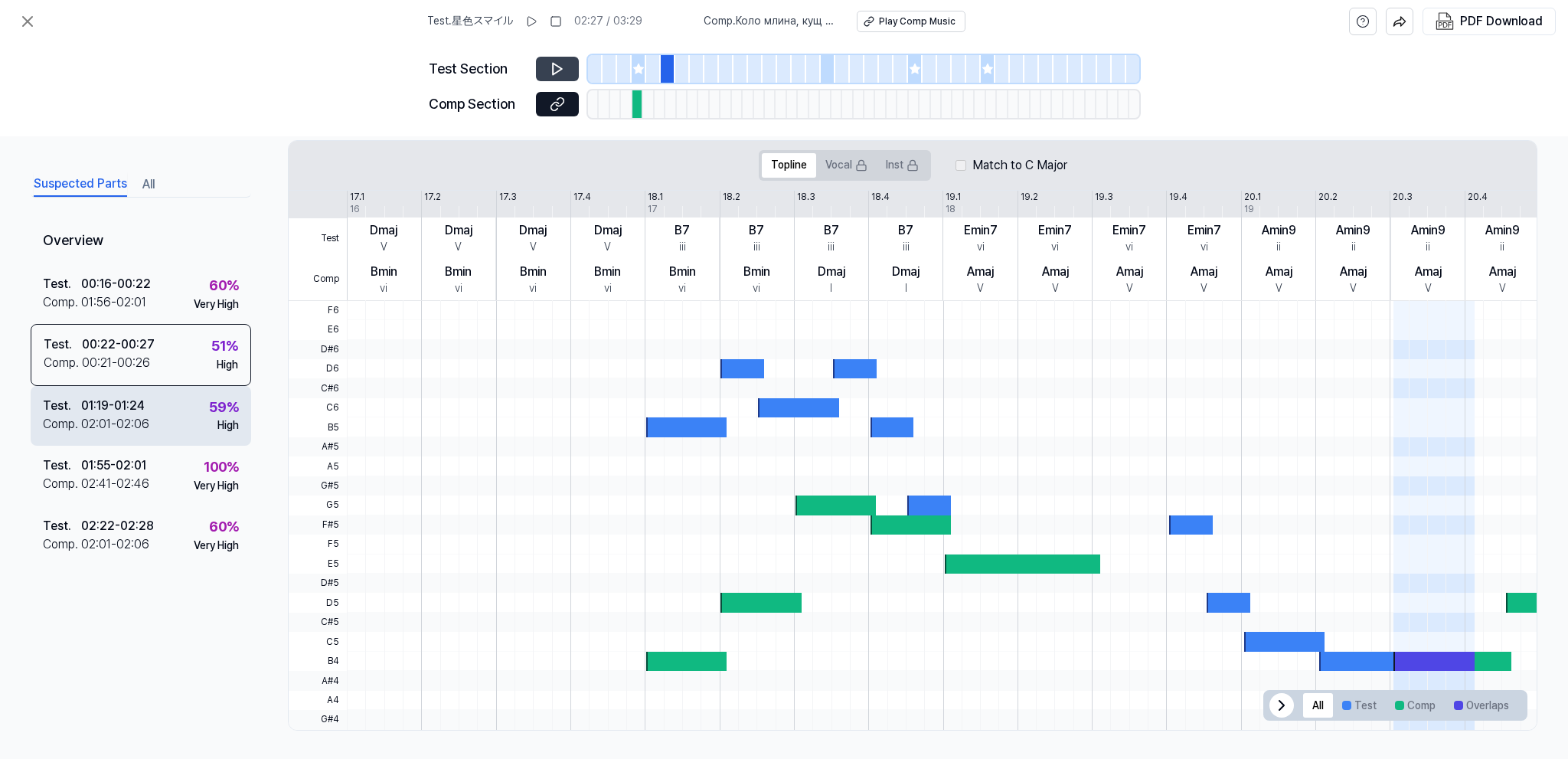
click at [143, 409] on div "01:19 - 01:24" at bounding box center [113, 405] width 63 height 18
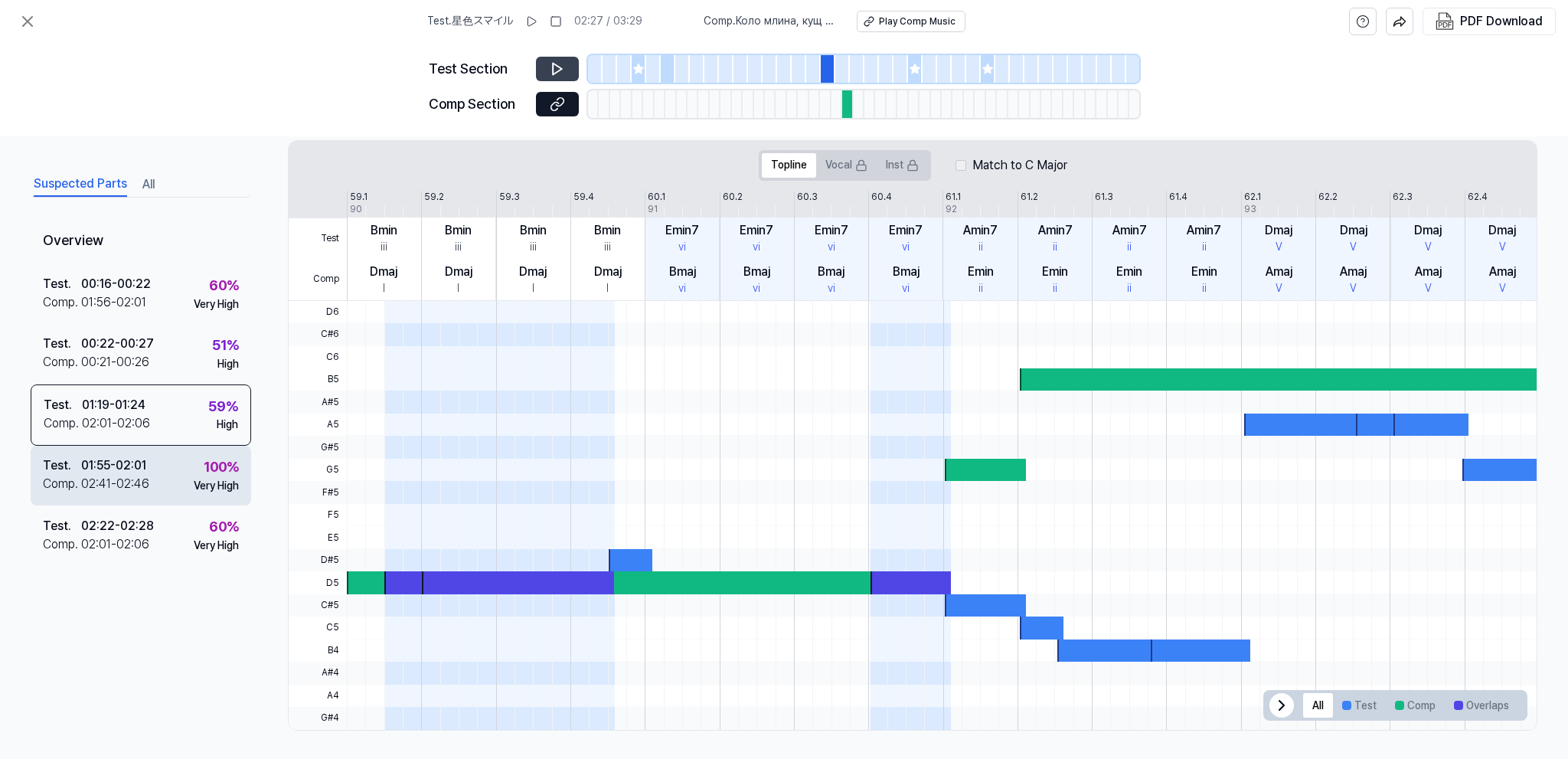
click at [144, 481] on div "02:41 - 02:46" at bounding box center [115, 484] width 68 height 18
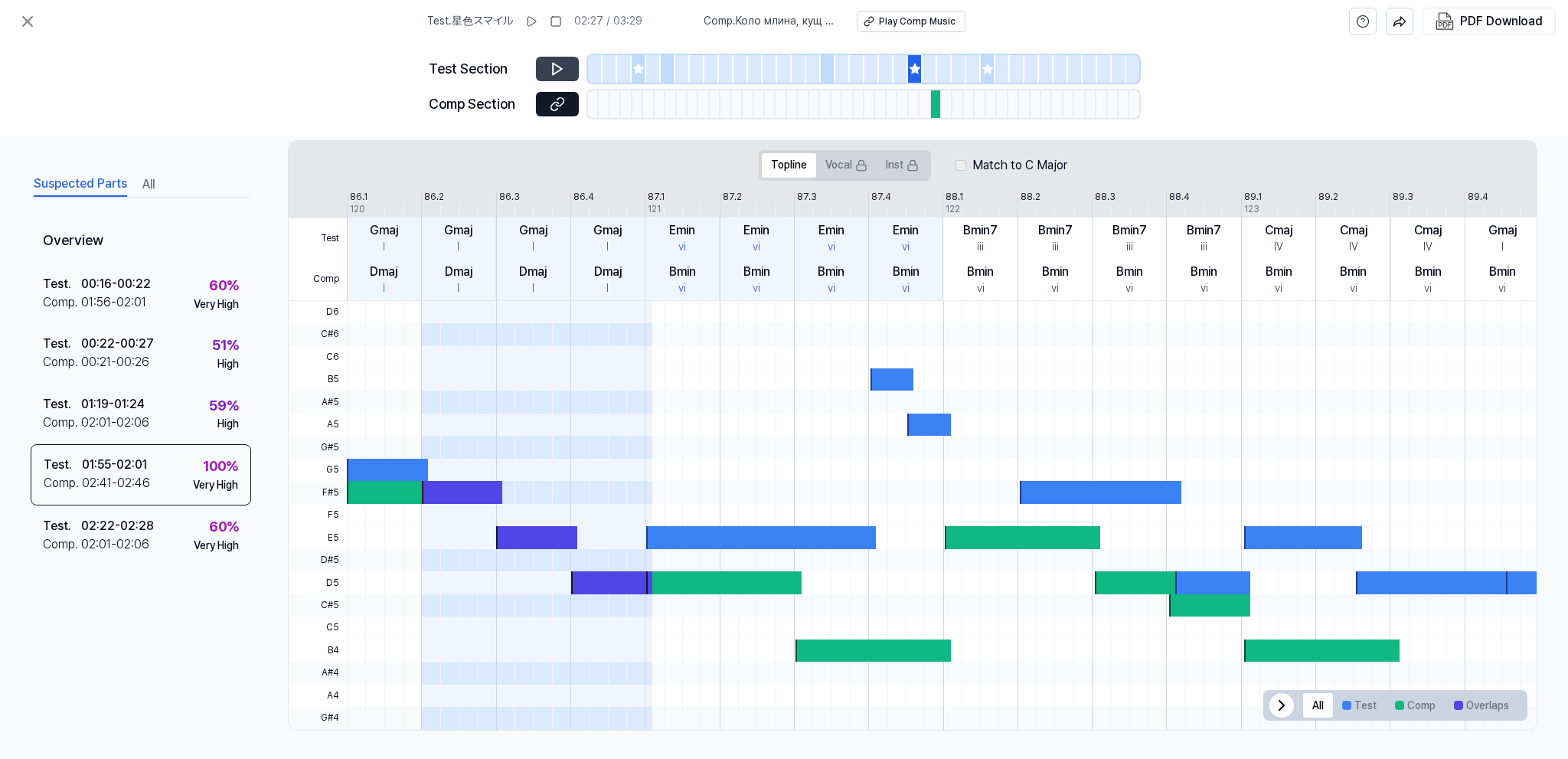
click at [552, 70] on icon at bounding box center [558, 69] width 16 height 16
click at [1368, 707] on button "Test" at bounding box center [1360, 704] width 53 height 24
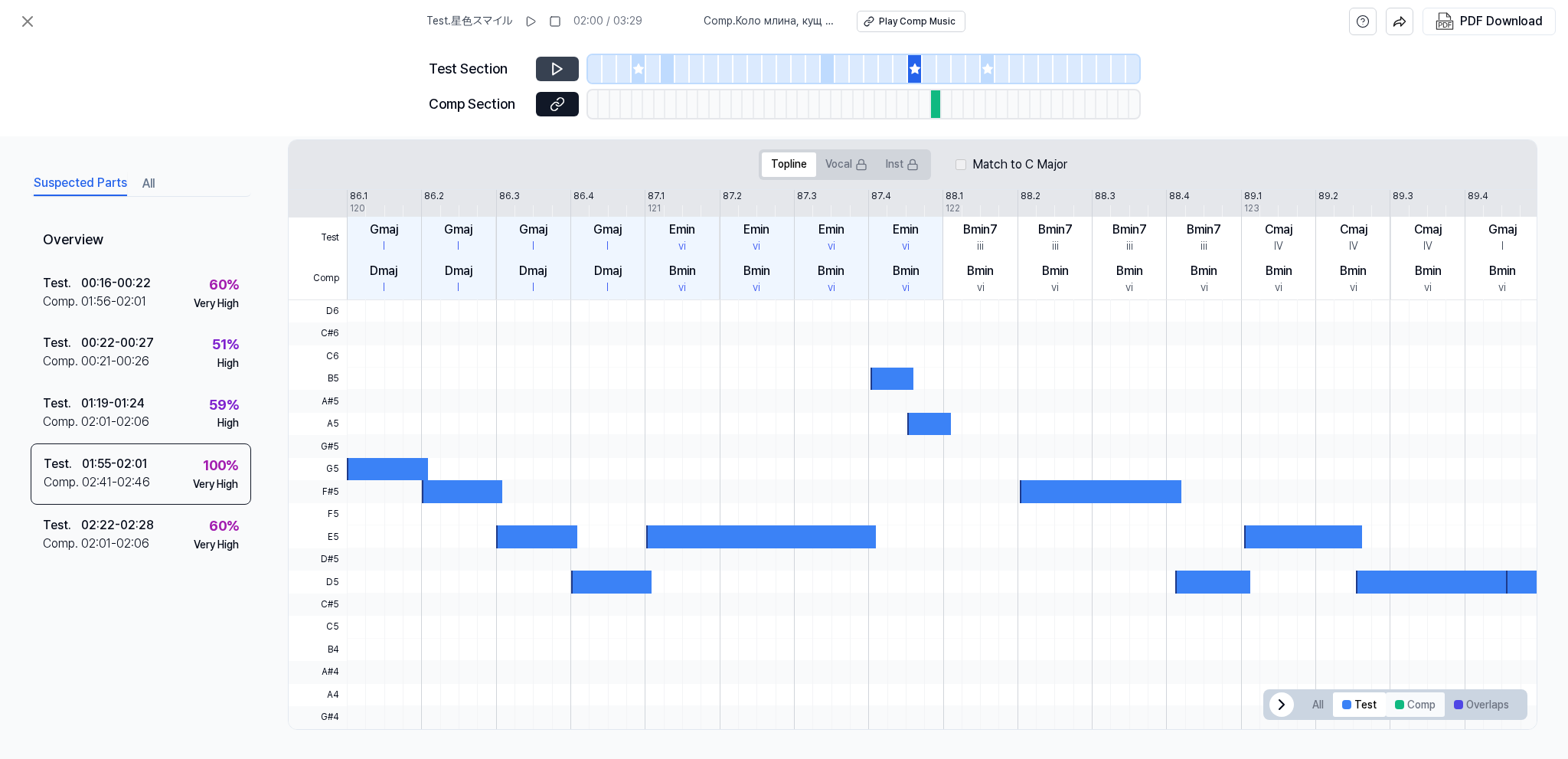
click at [1408, 707] on button "Comp" at bounding box center [1415, 704] width 59 height 24
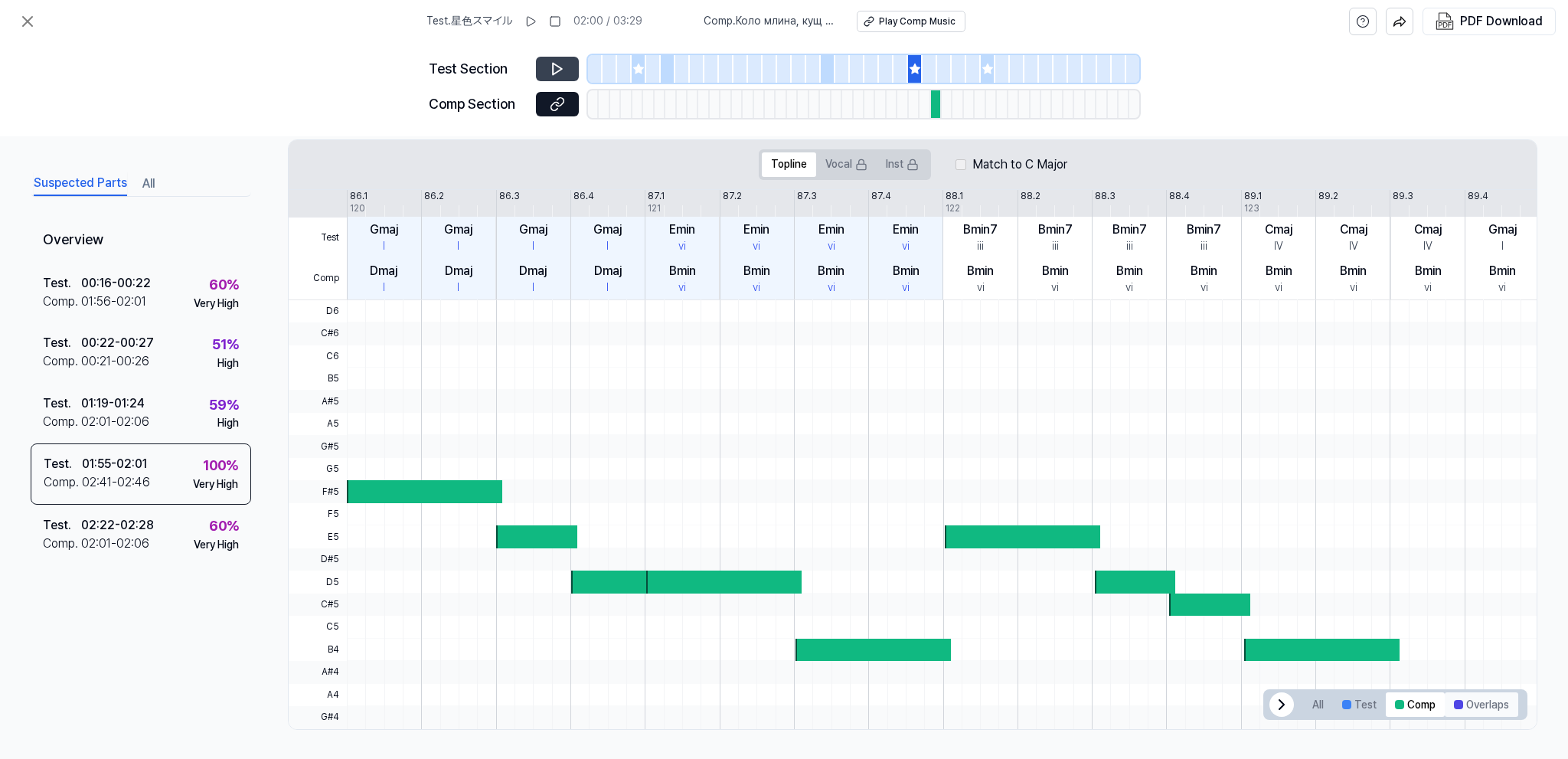
click at [1492, 708] on button "Overlaps" at bounding box center [1482, 704] width 74 height 24
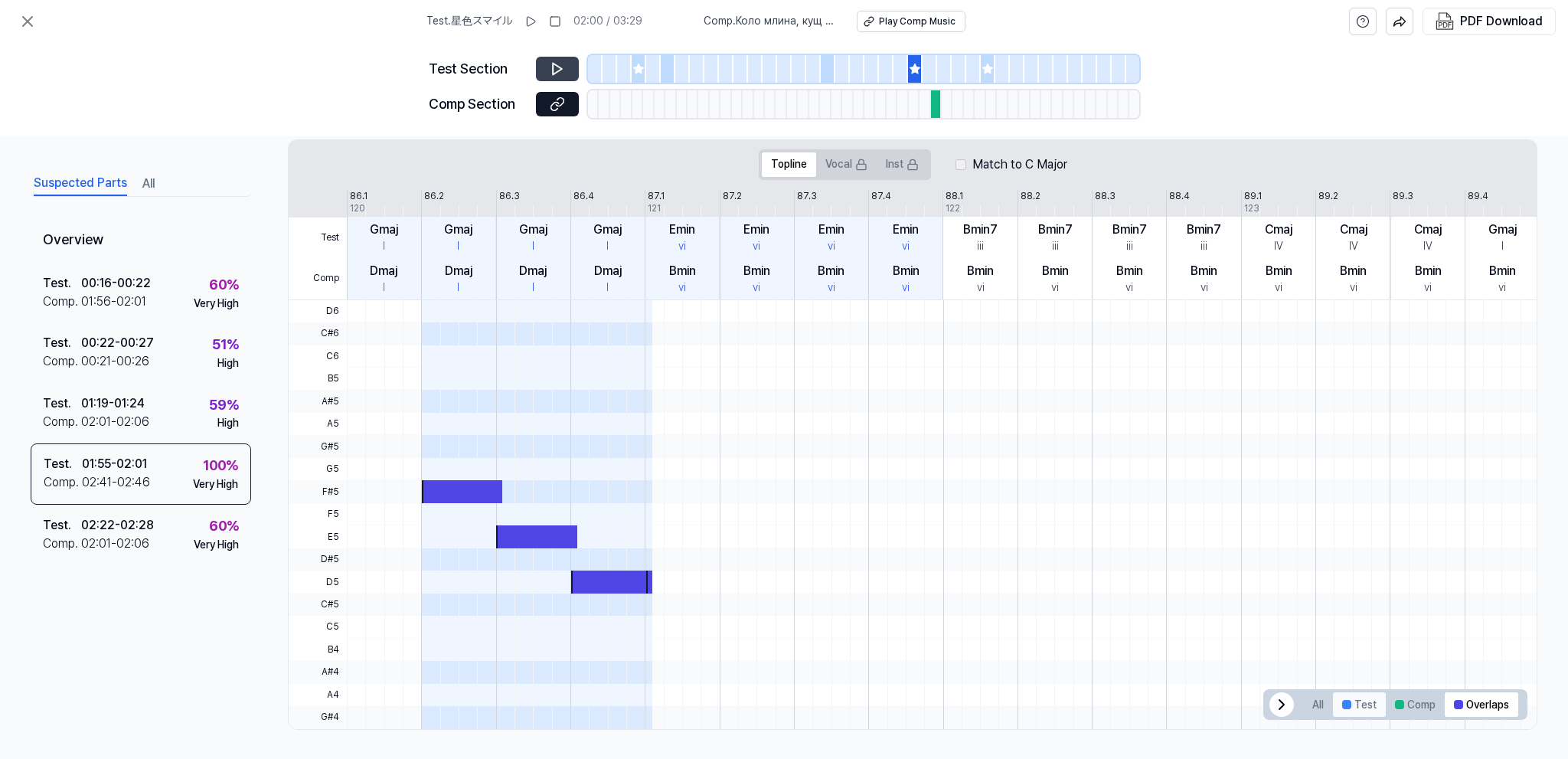
click at [1347, 700] on div at bounding box center [1347, 705] width 9 height 9
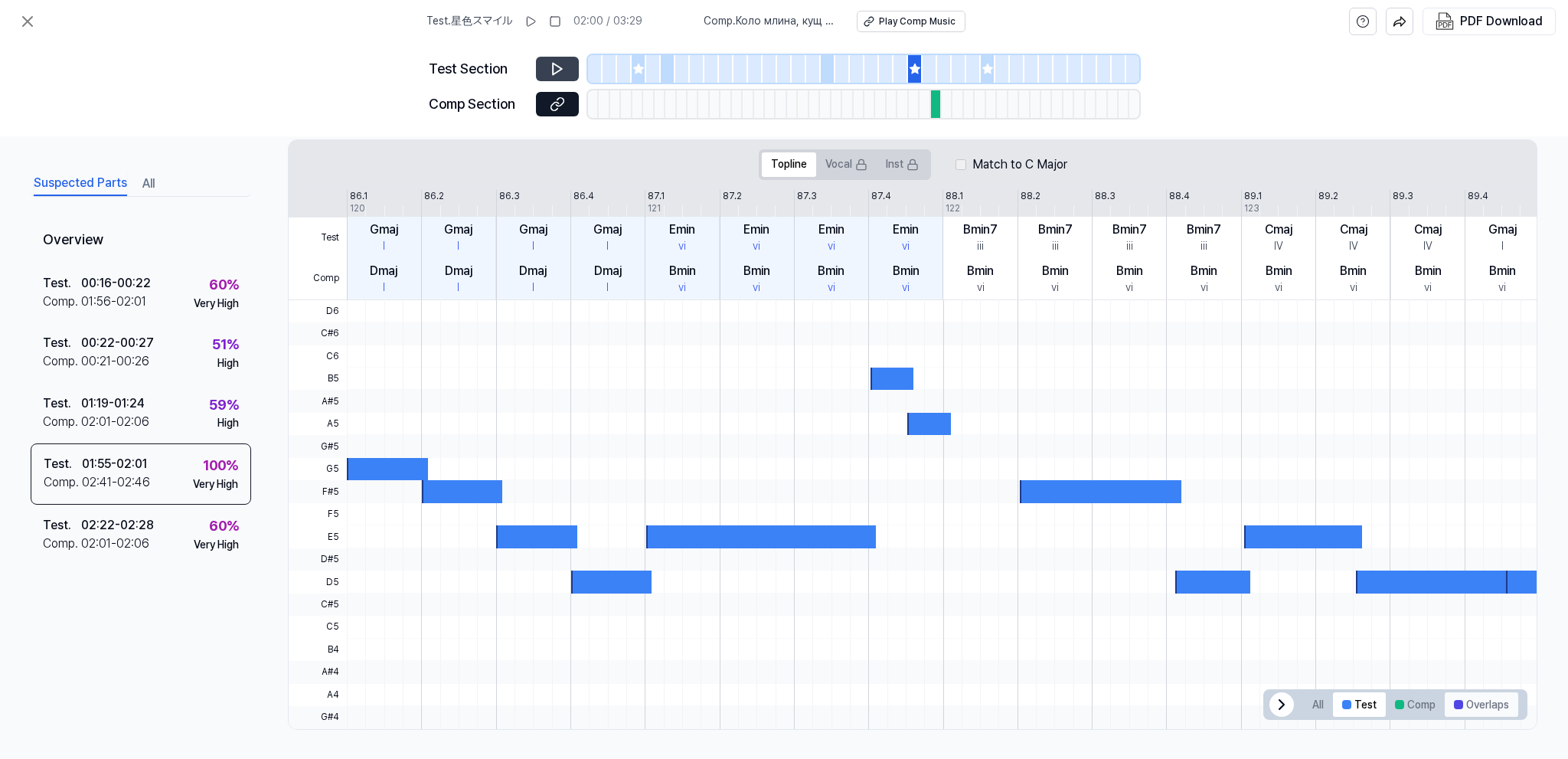
click at [1484, 700] on button "Overlaps" at bounding box center [1482, 704] width 74 height 24
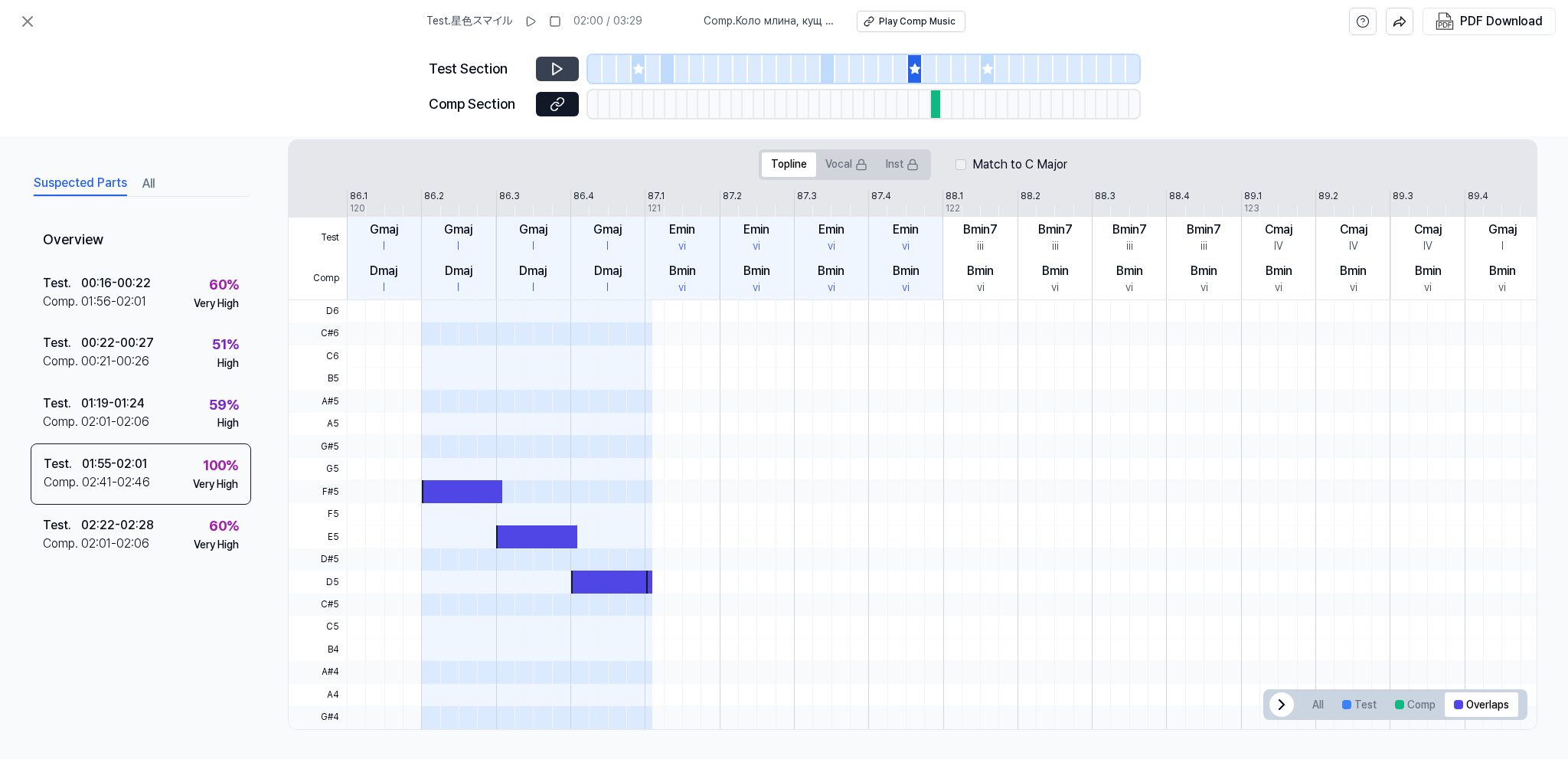
click at [554, 74] on icon at bounding box center [558, 69] width 9 height 12
click at [34, 27] on icon at bounding box center [27, 21] width 18 height 18
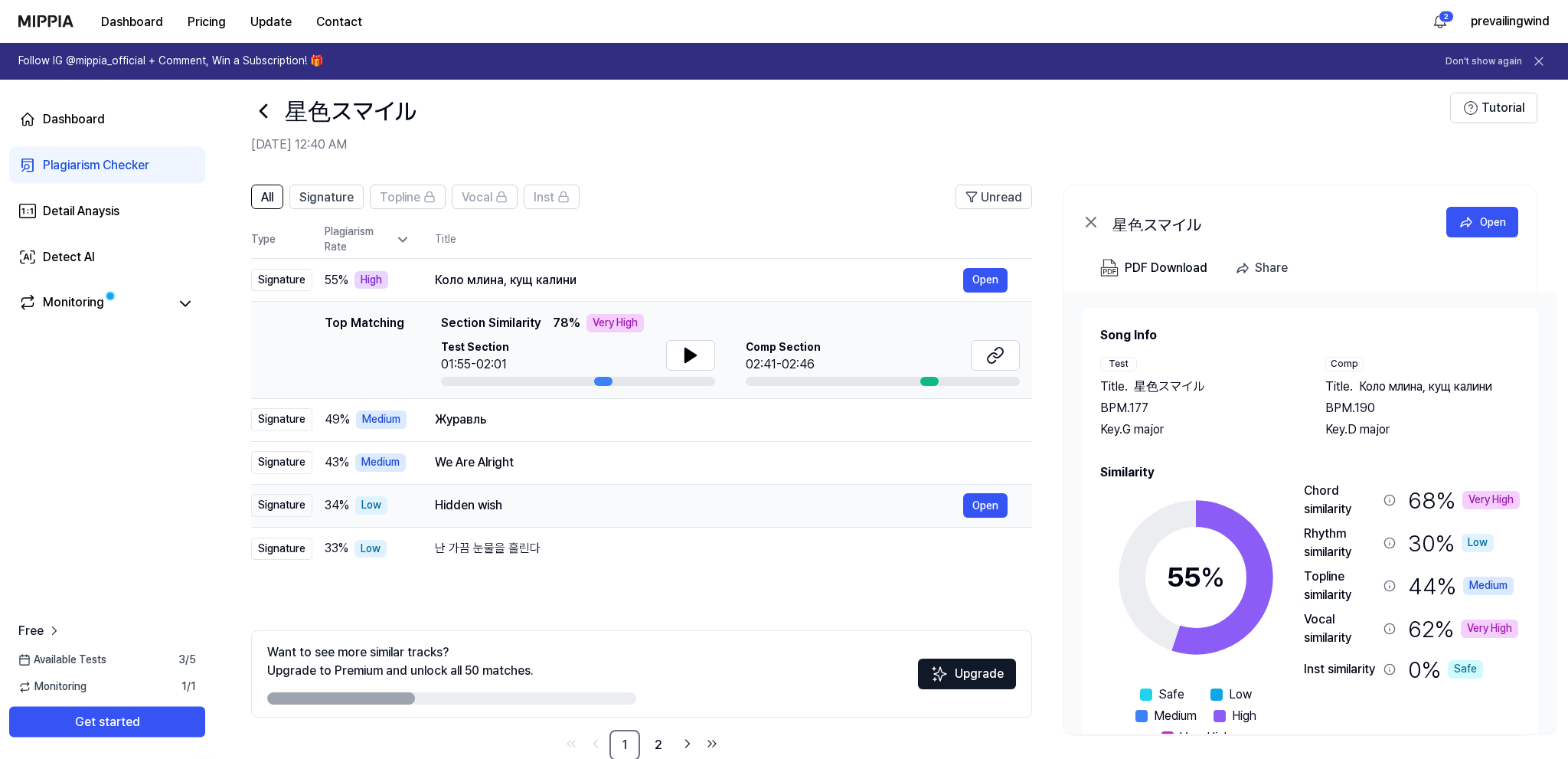
scroll to position [49, 0]
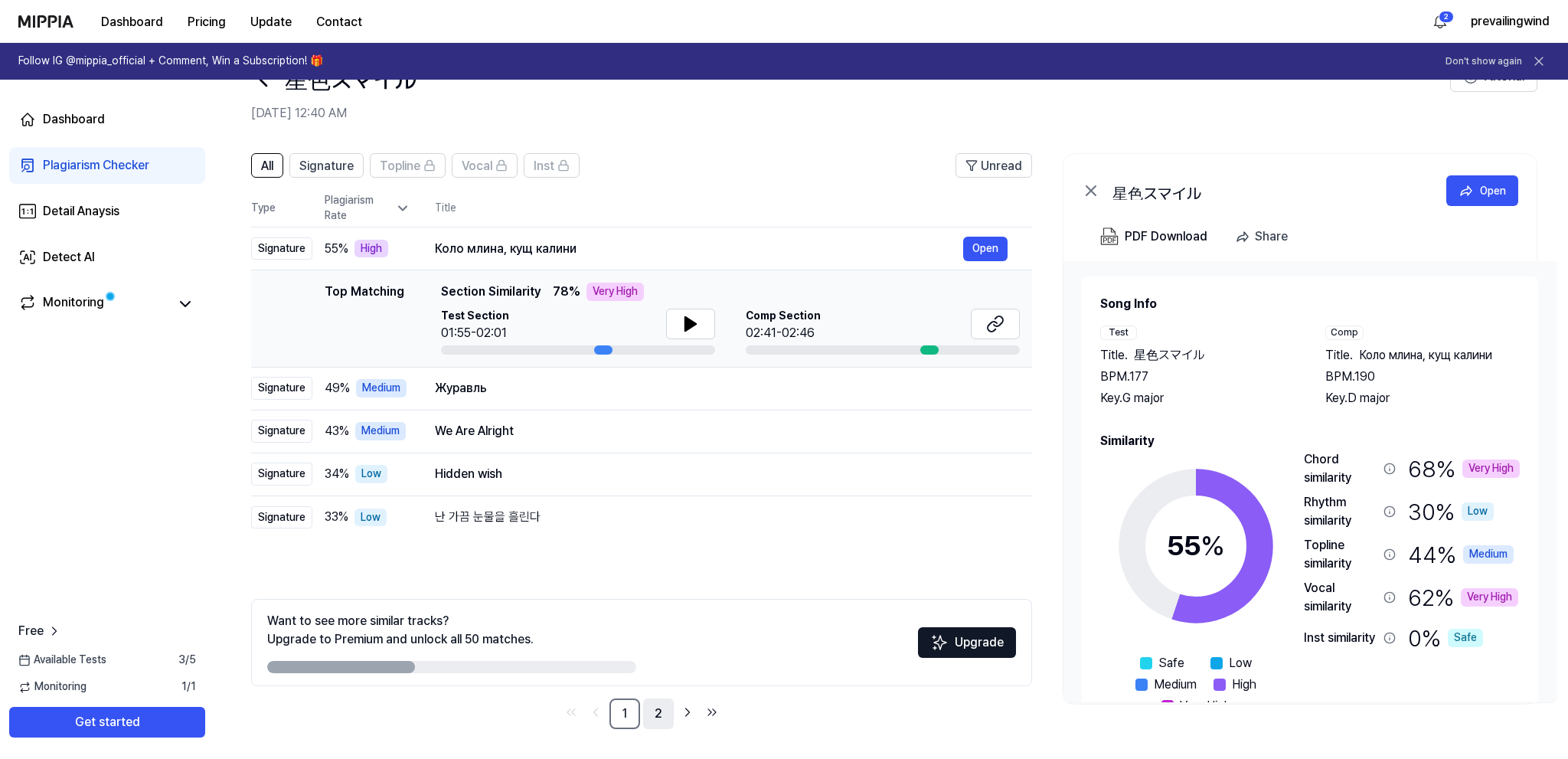
click at [648, 707] on link "2" at bounding box center [658, 714] width 30 height 31
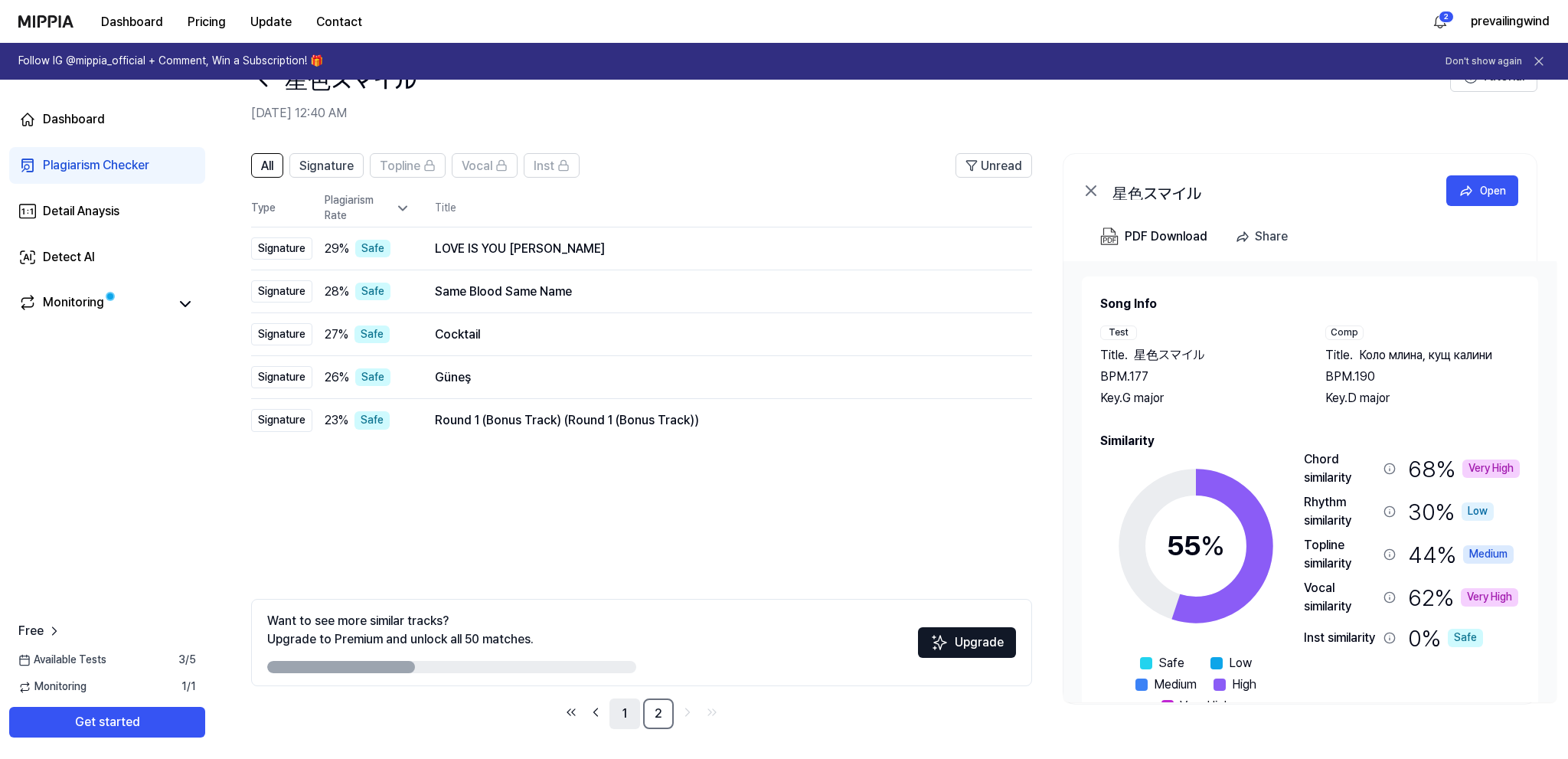
click at [622, 714] on link "1" at bounding box center [624, 714] width 30 height 31
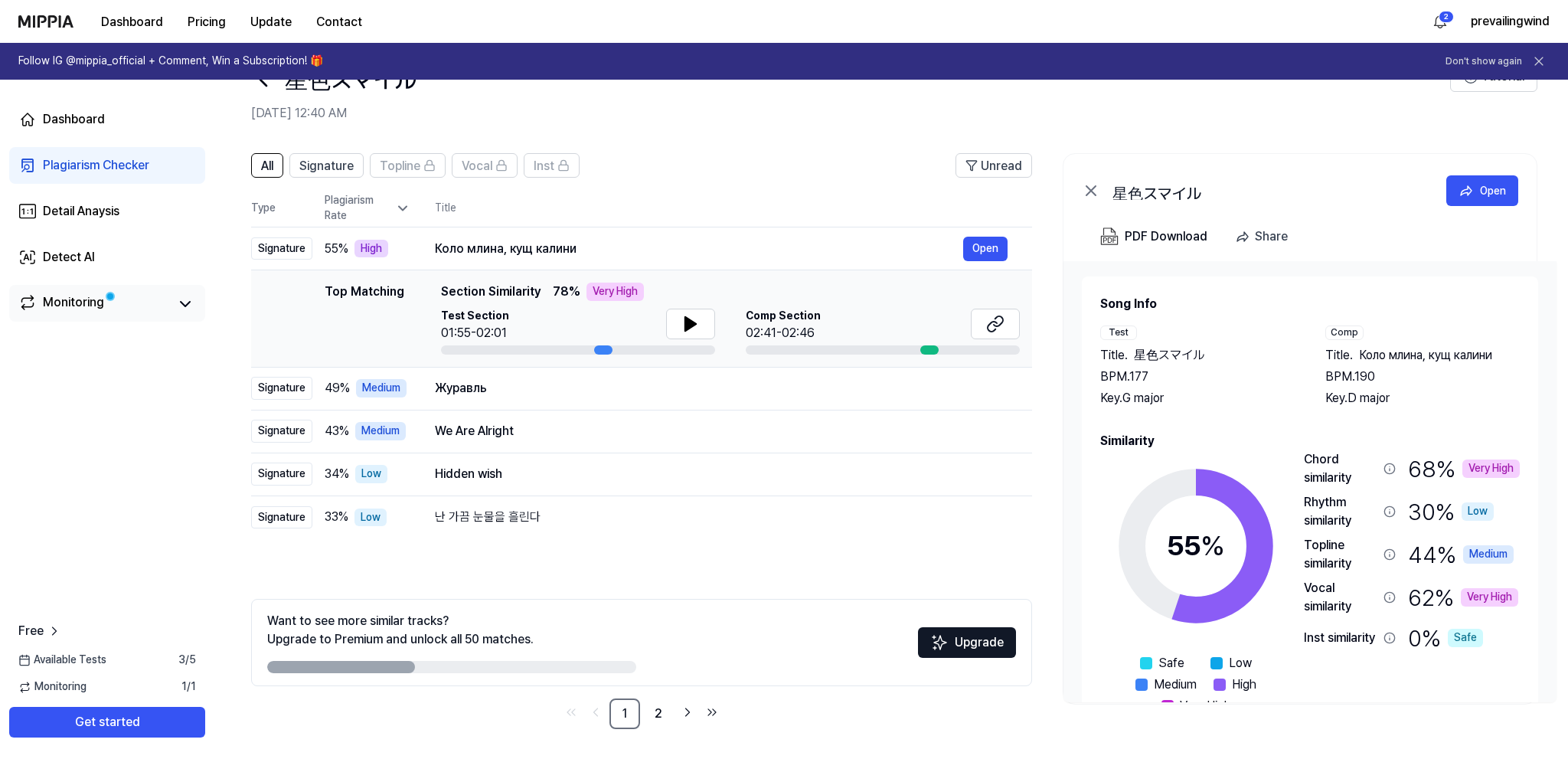
click at [82, 285] on div "Monitoring" at bounding box center [107, 303] width 196 height 37
click at [99, 300] on div "Monitoring" at bounding box center [74, 304] width 61 height 21
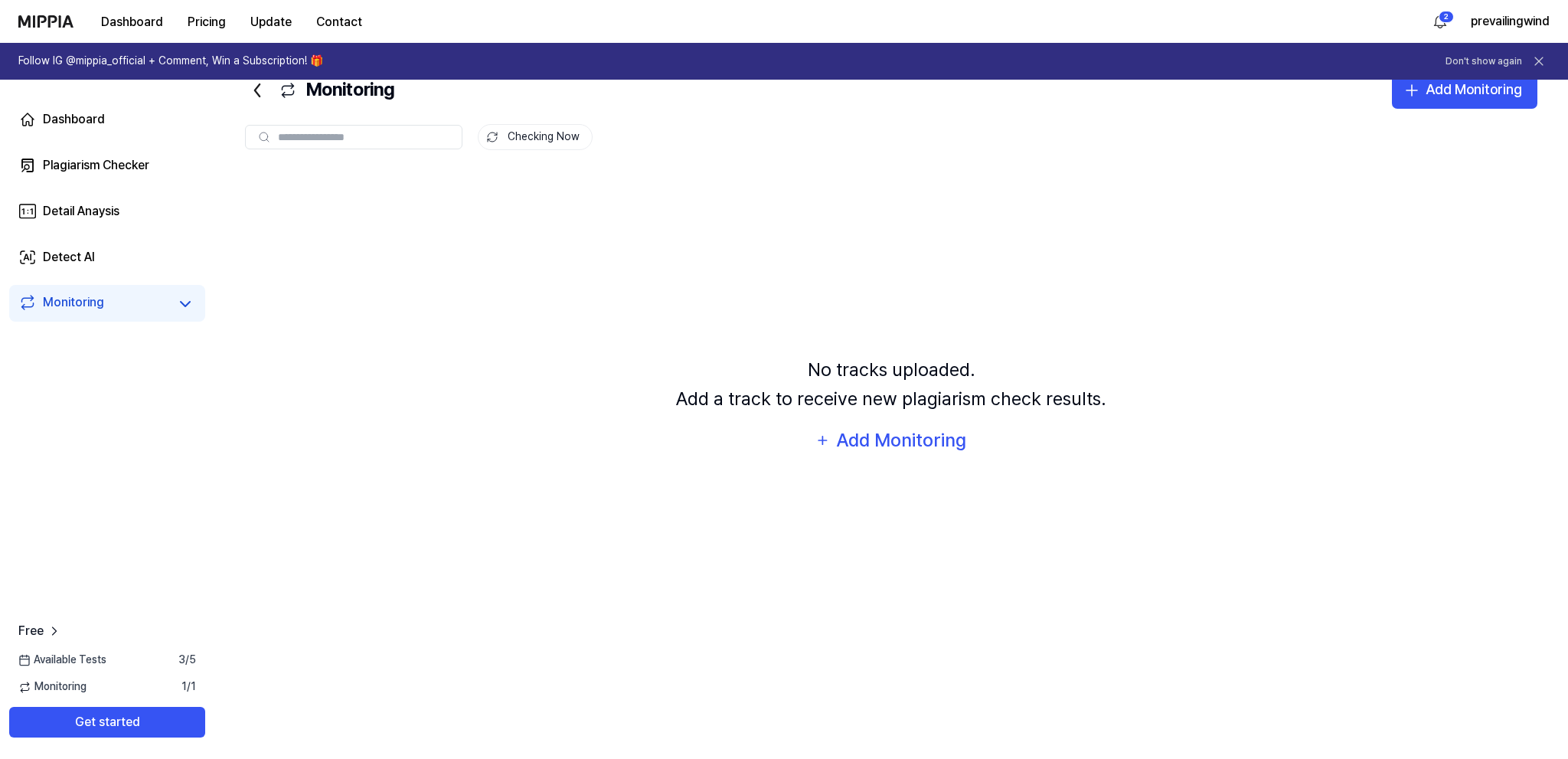
scroll to position [0, 0]
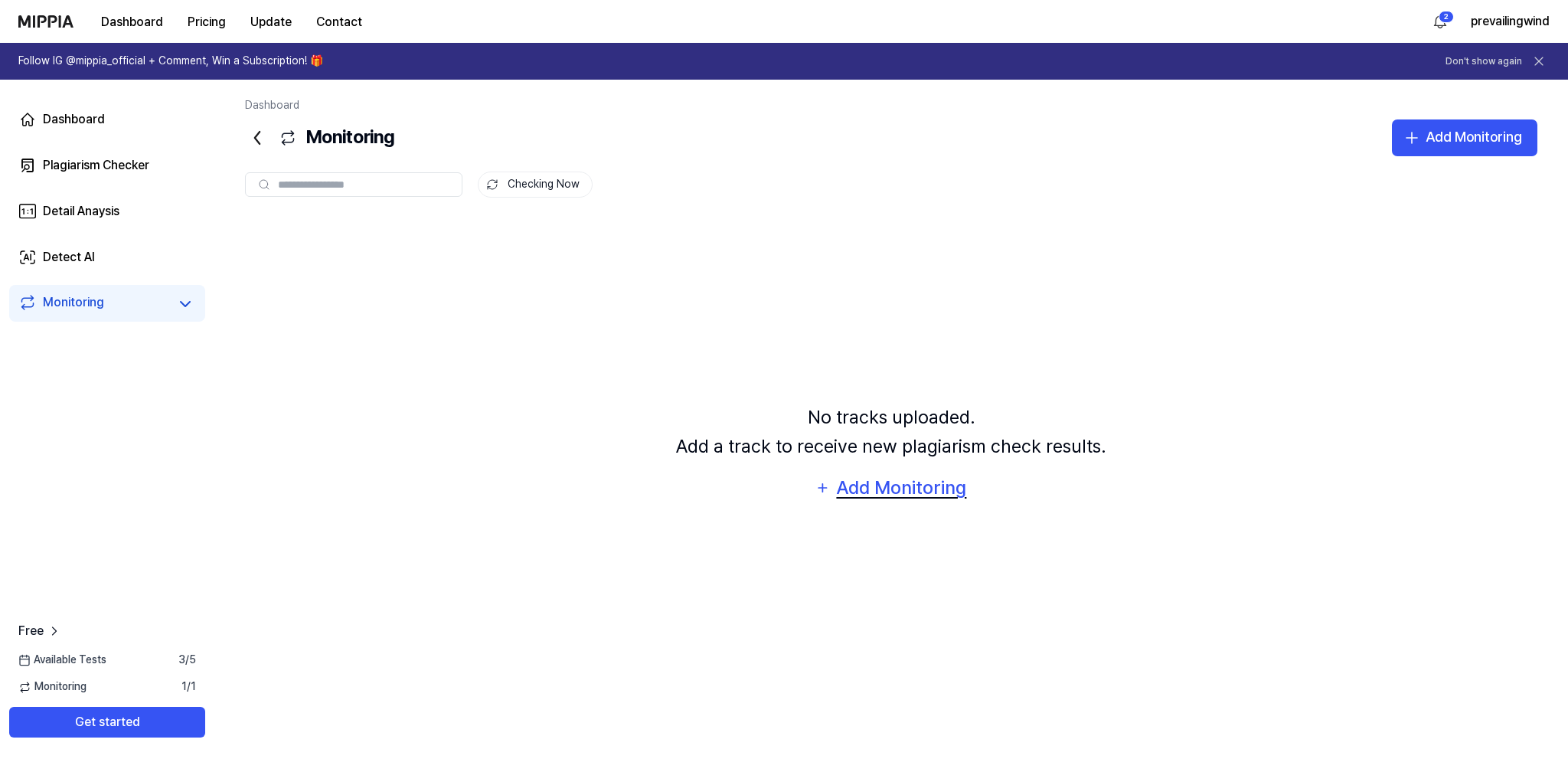
click at [914, 495] on div "Add Monitoring" at bounding box center [901, 487] width 132 height 29
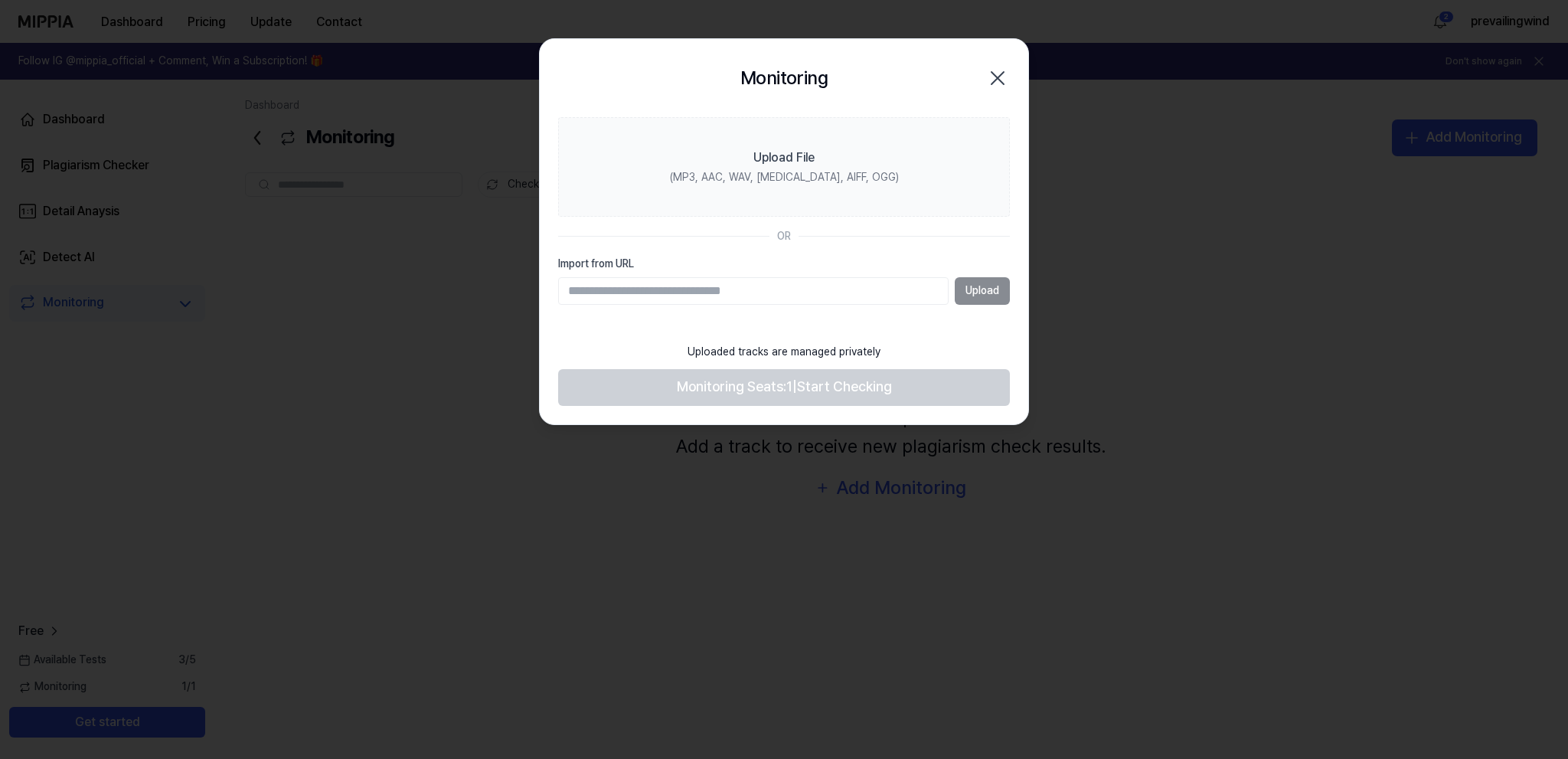
click at [1010, 63] on div "Monitoring Close" at bounding box center [784, 78] width 489 height 78
click at [997, 77] on icon "button" at bounding box center [998, 78] width 13 height 13
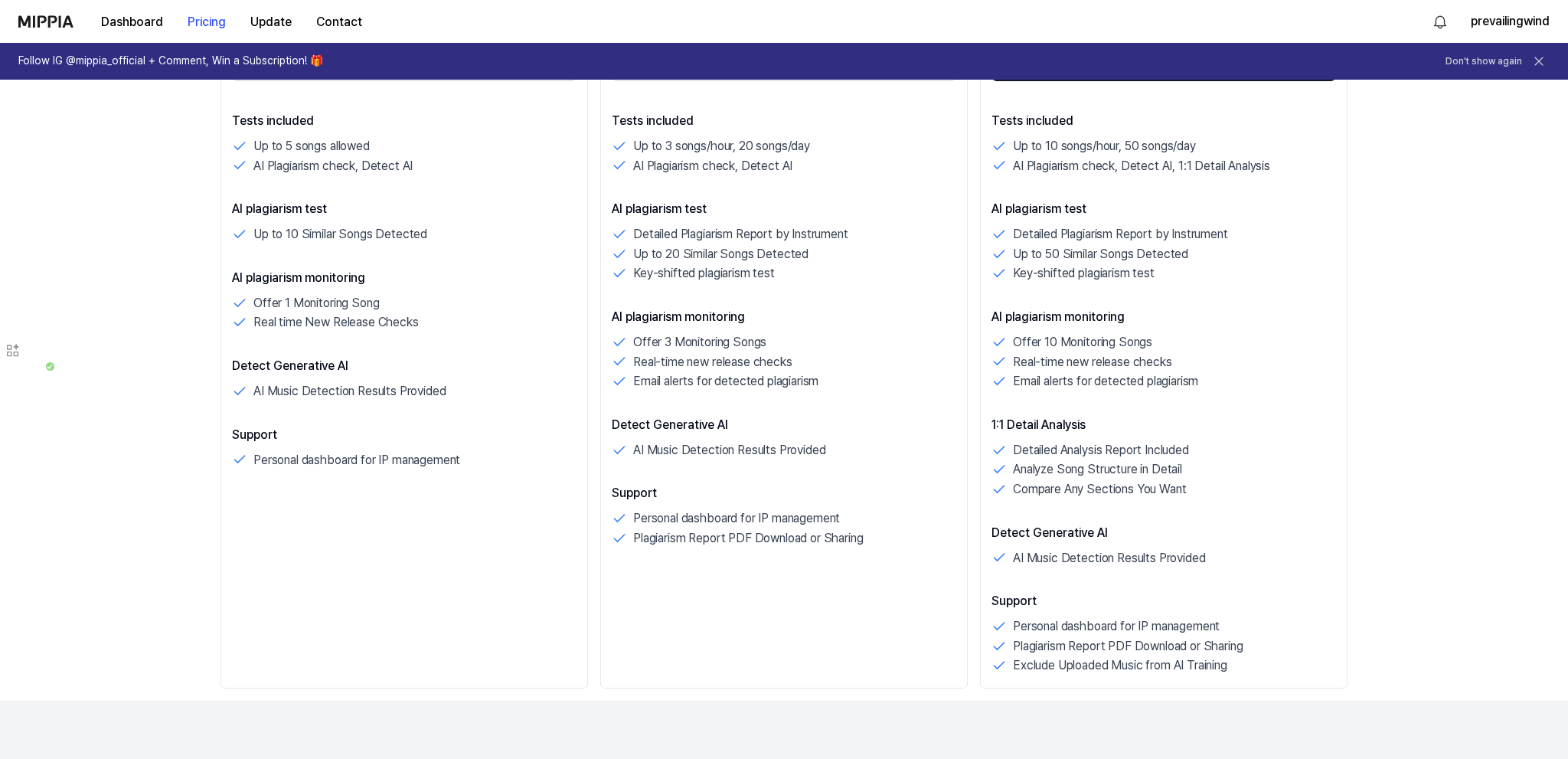
scroll to position [286, 0]
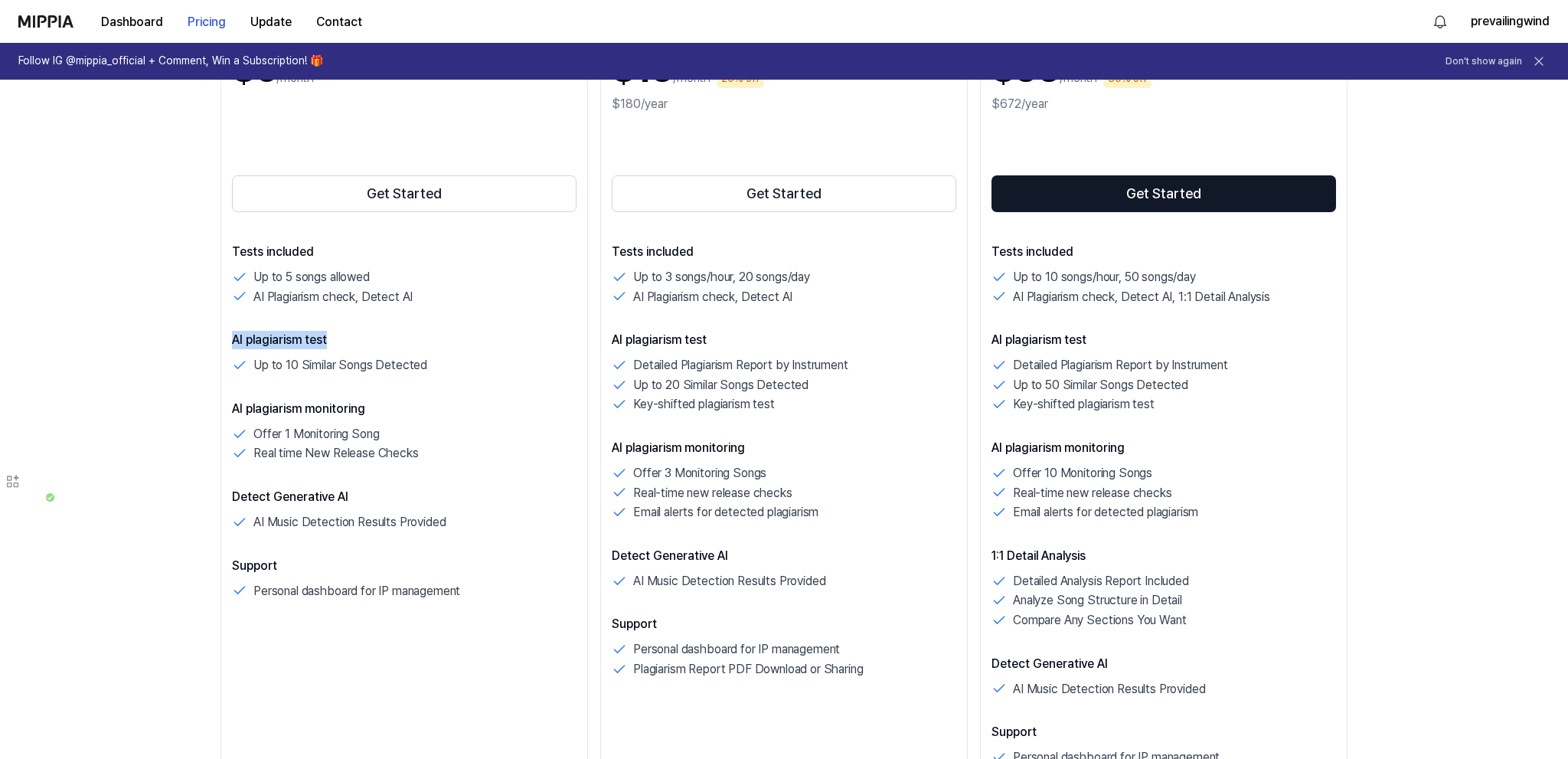
drag, startPoint x: 794, startPoint y: 296, endPoint x: 591, endPoint y: 317, distance: 204.1
click at [601, 317] on div "Standard $15 /month 20% off $180/year Get Started Tests included Up to 3 songs/…" at bounding box center [784, 411] width 368 height 818
click at [627, 336] on p "AI plagiarism test" at bounding box center [784, 340] width 345 height 18
drag, startPoint x: 856, startPoint y: 362, endPoint x: 712, endPoint y: 370, distance: 144.2
click at [712, 370] on div "Detailed Plagiarism Report by Instrument" at bounding box center [784, 365] width 345 height 20
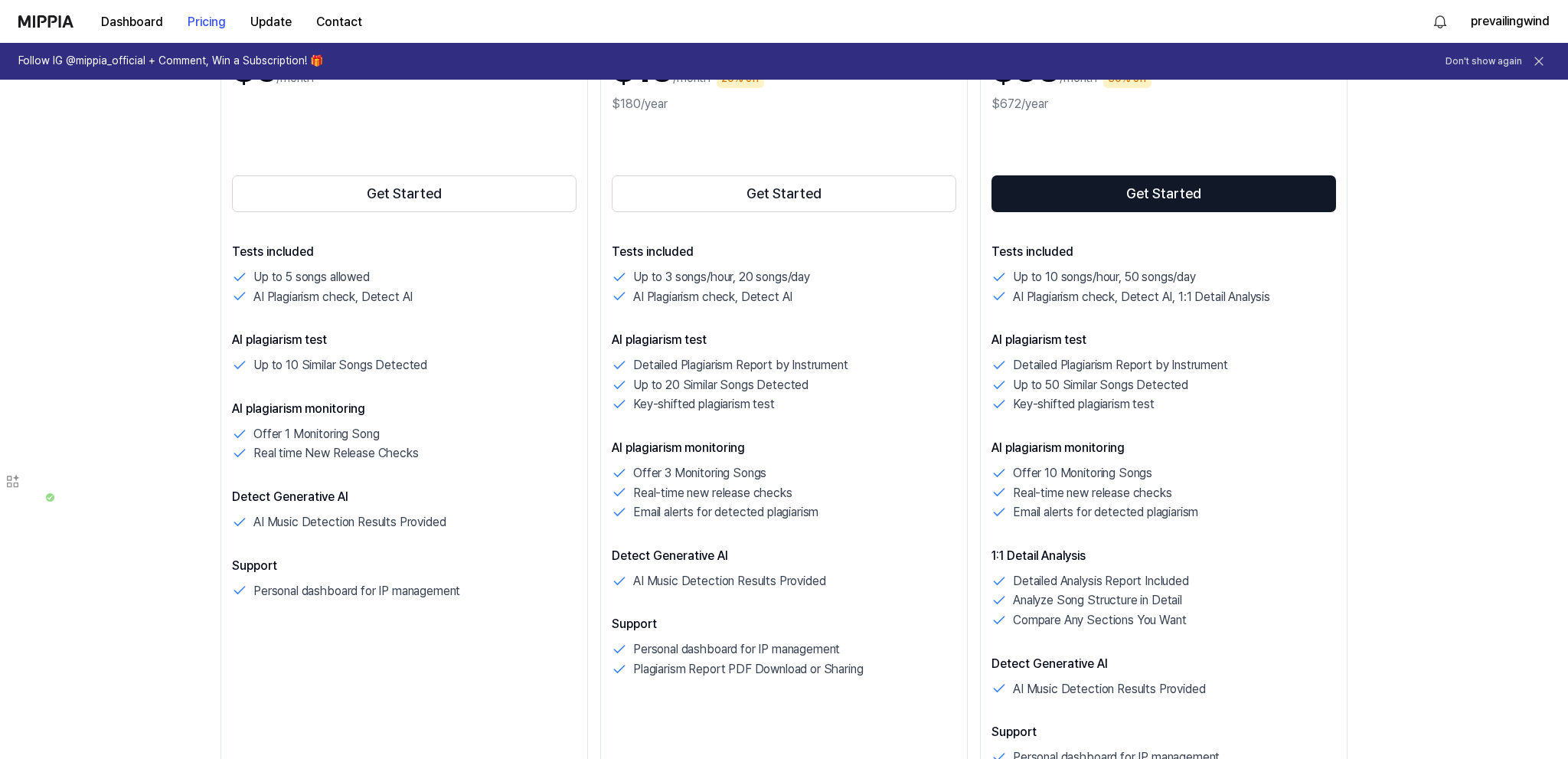
click at [777, 403] on div "Key-shifted plagiarism test" at bounding box center [784, 404] width 345 height 20
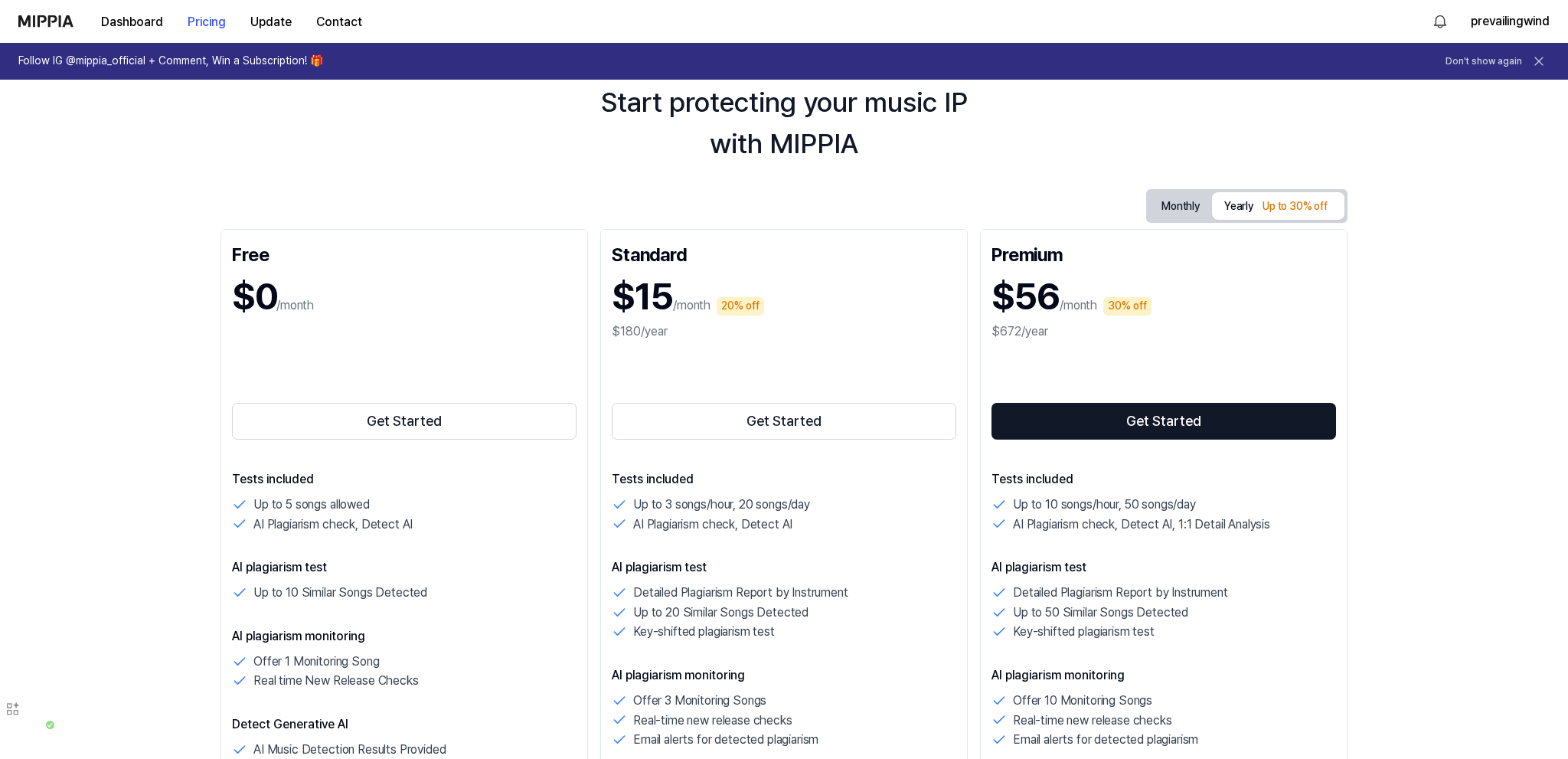
scroll to position [0, 0]
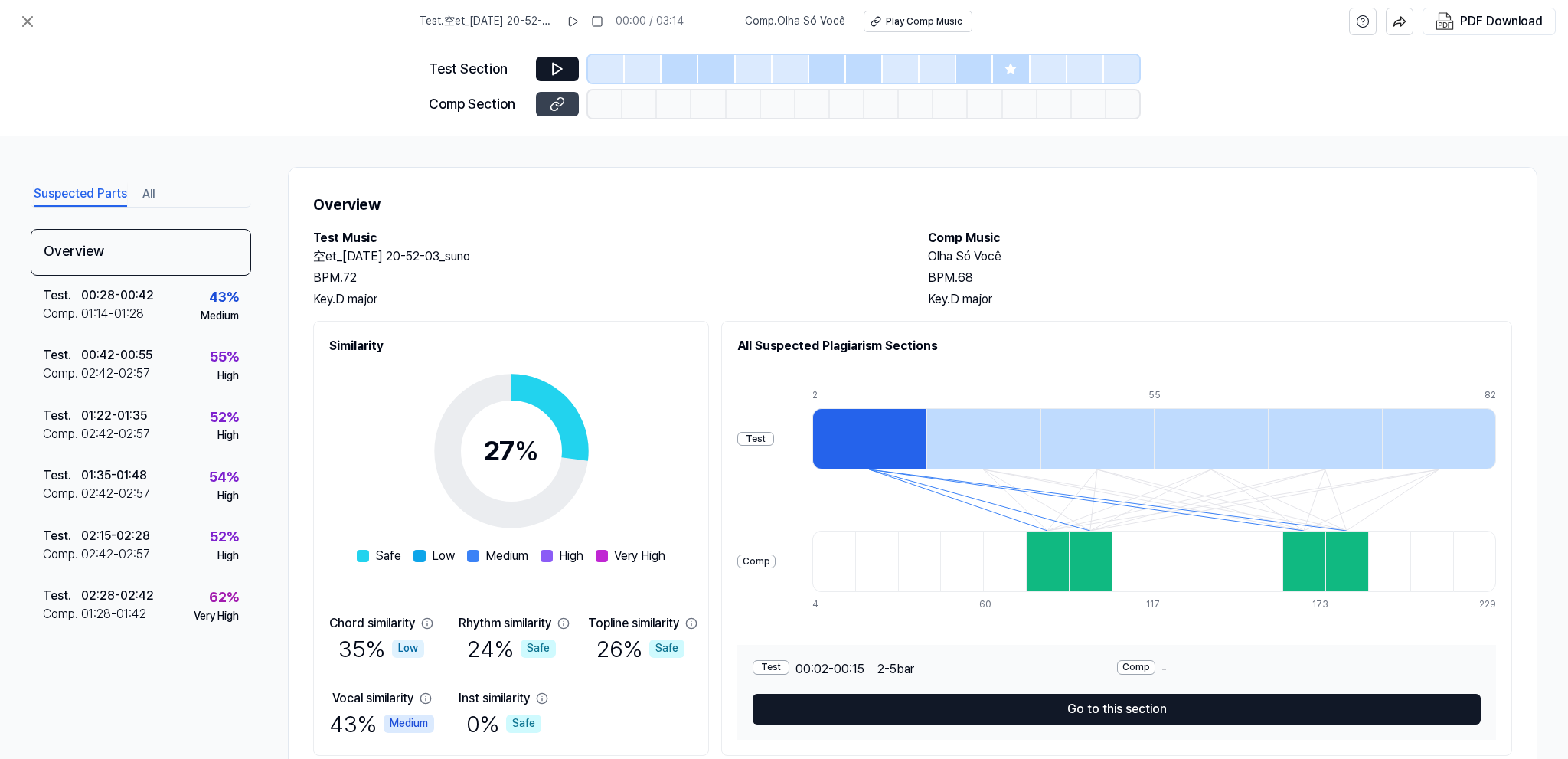
click at [562, 99] on icon at bounding box center [558, 104] width 16 height 16
click at [20, 27] on icon at bounding box center [27, 21] width 18 height 18
click at [23, 27] on icon at bounding box center [27, 21] width 18 height 18
click at [30, 21] on icon at bounding box center [27, 21] width 18 height 18
click at [32, 16] on icon at bounding box center [27, 21] width 18 height 18
